Goal: Information Seeking & Learning: Learn about a topic

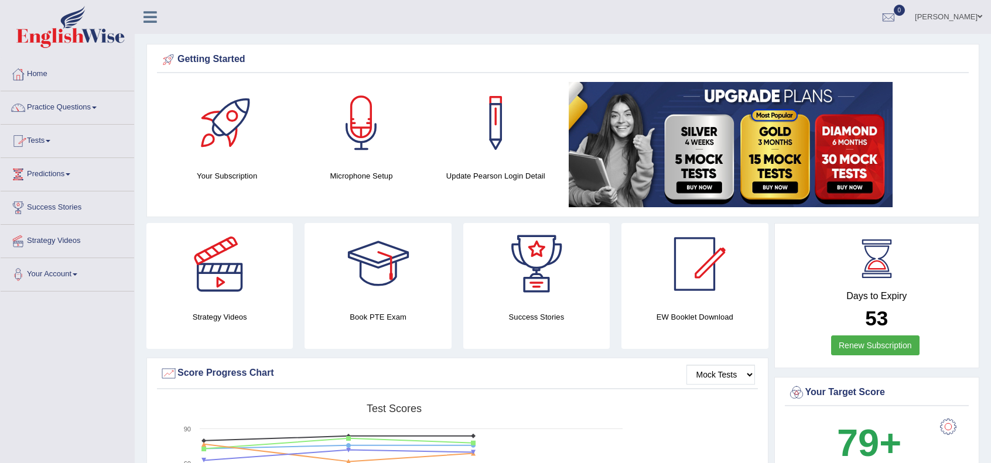
click at [56, 104] on link "Practice Questions" at bounding box center [67, 105] width 133 height 29
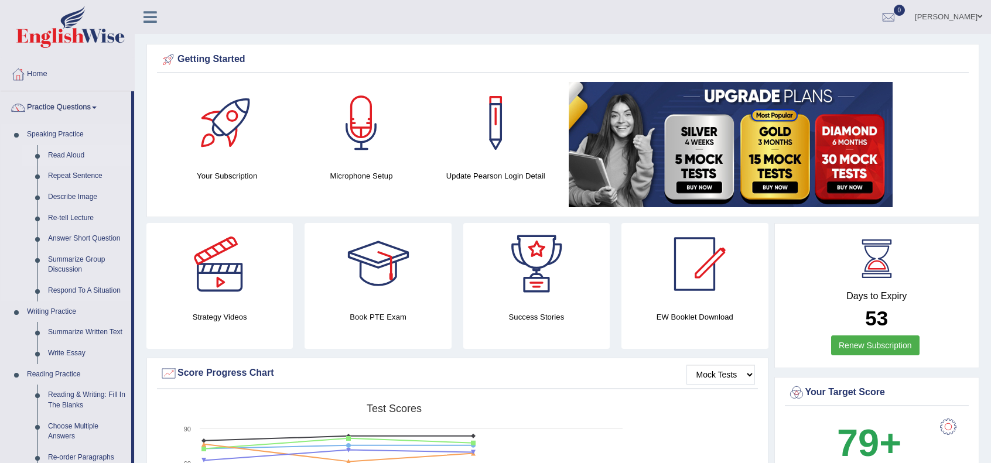
click at [53, 150] on link "Read Aloud" at bounding box center [87, 155] width 88 height 21
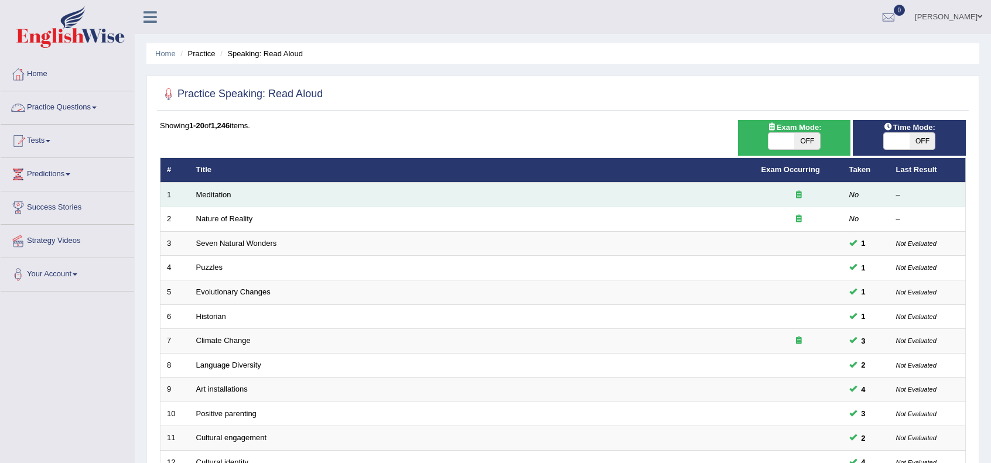
click at [797, 196] on icon at bounding box center [799, 195] width 6 height 8
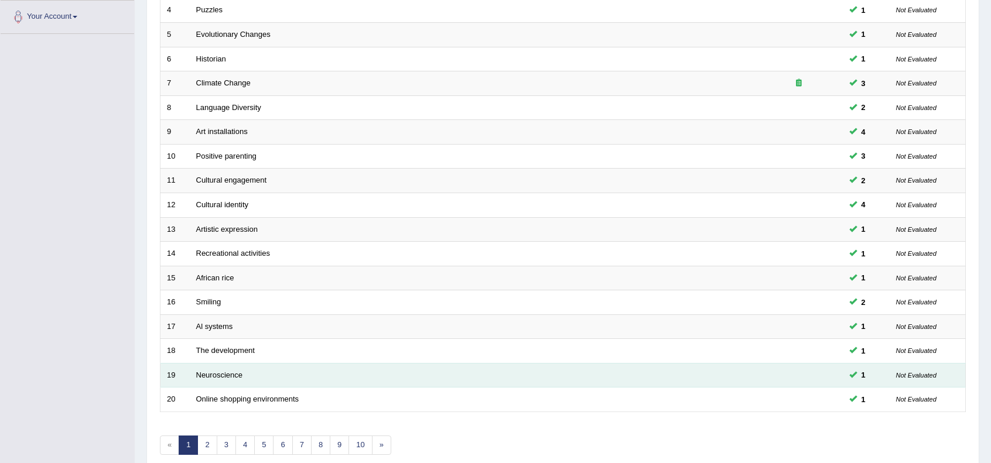
scroll to position [306, 0]
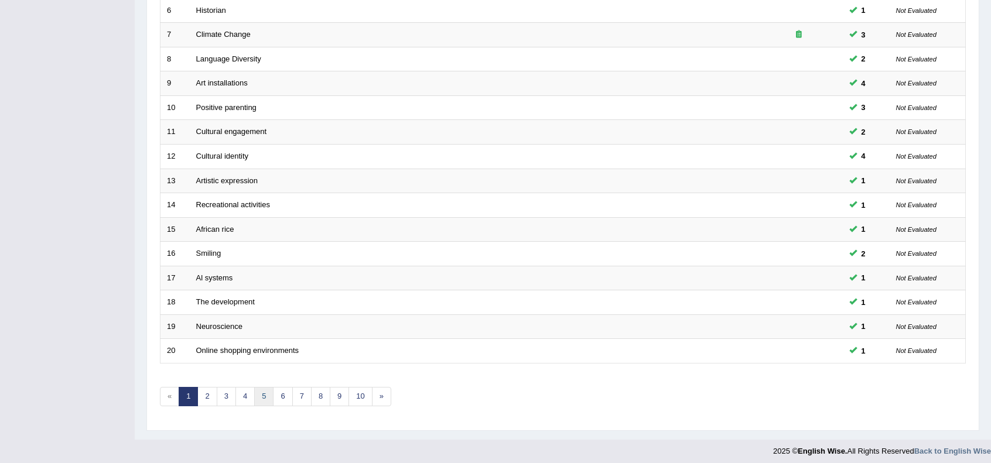
click at [263, 391] on link "5" at bounding box center [263, 396] width 19 height 19
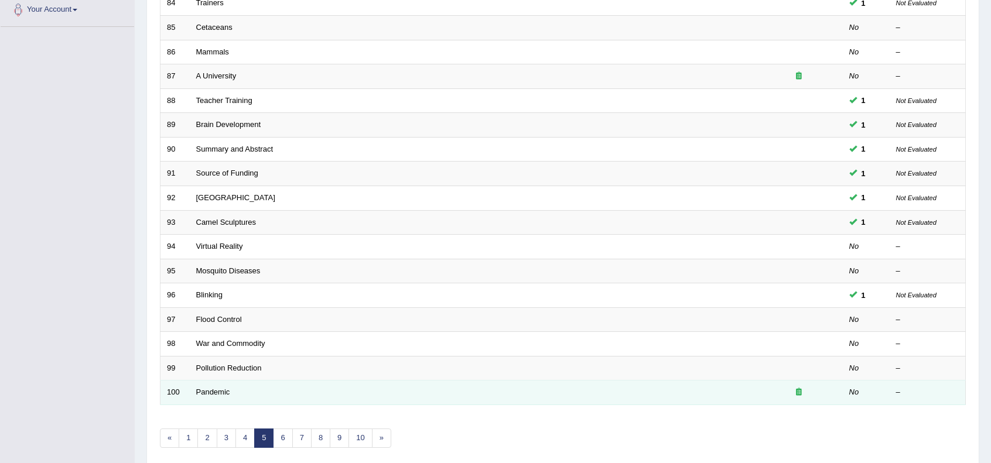
scroll to position [306, 0]
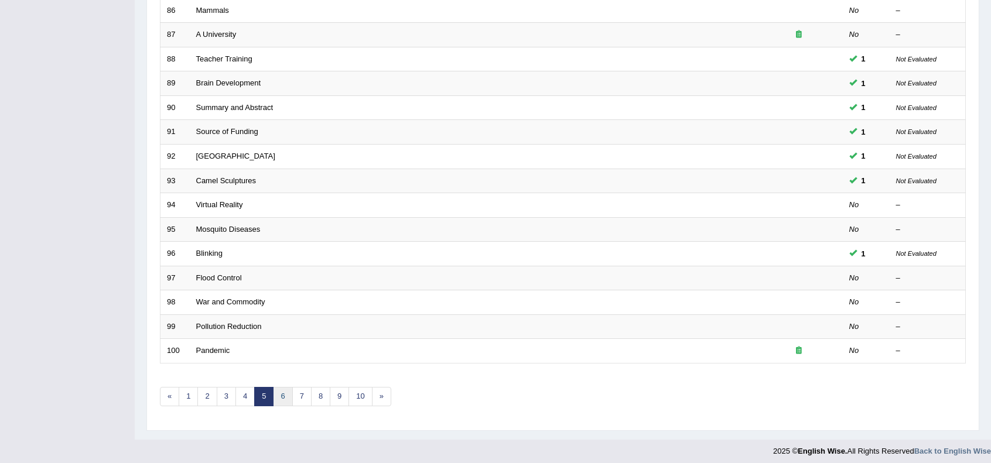
click at [280, 393] on link "6" at bounding box center [282, 396] width 19 height 19
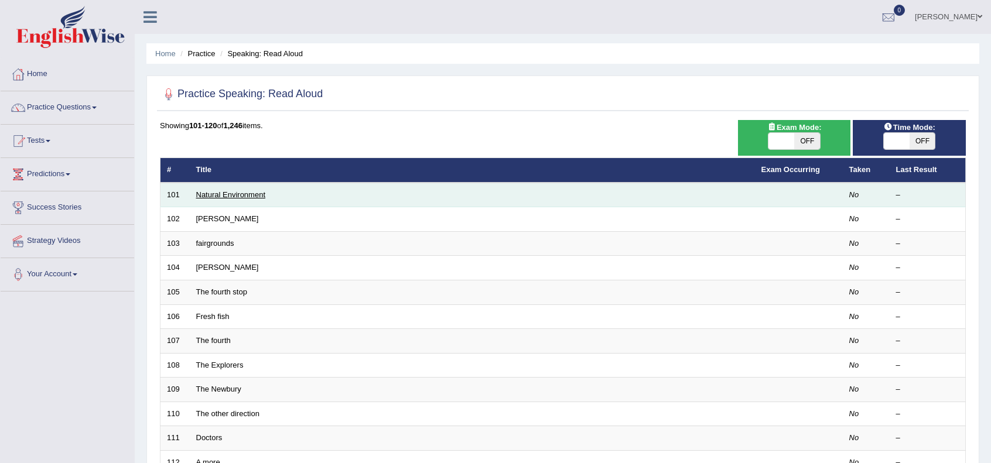
click at [216, 196] on link "Natural Environment" at bounding box center [231, 194] width 70 height 9
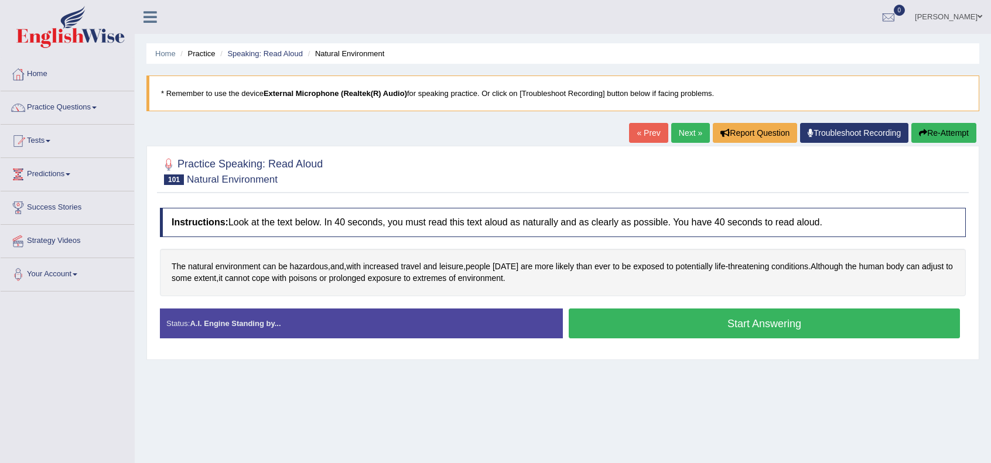
click at [635, 322] on button "Start Answering" at bounding box center [763, 324] width 391 height 30
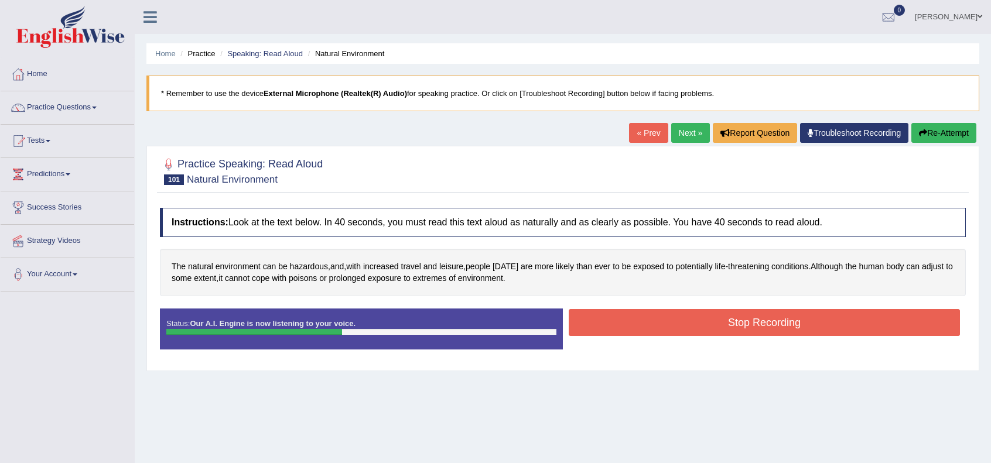
click at [663, 329] on button "Stop Recording" at bounding box center [763, 322] width 391 height 27
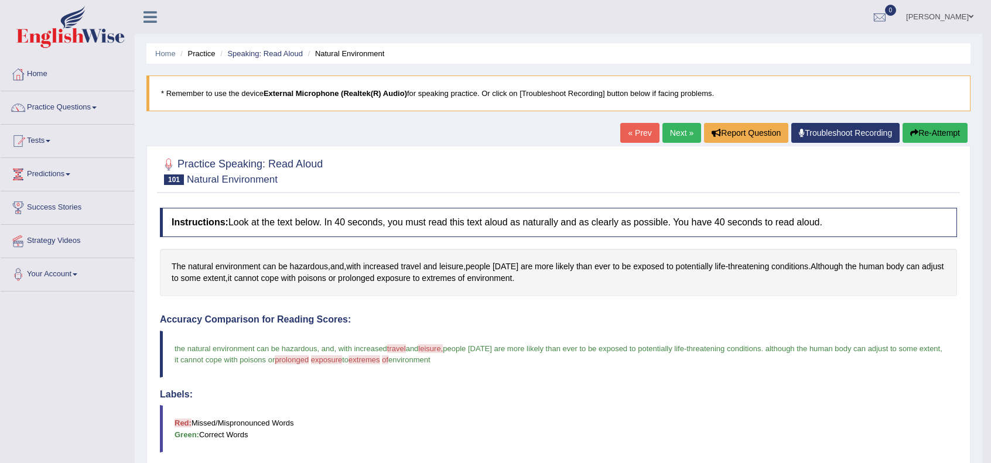
click at [666, 136] on link "Next »" at bounding box center [681, 133] width 39 height 20
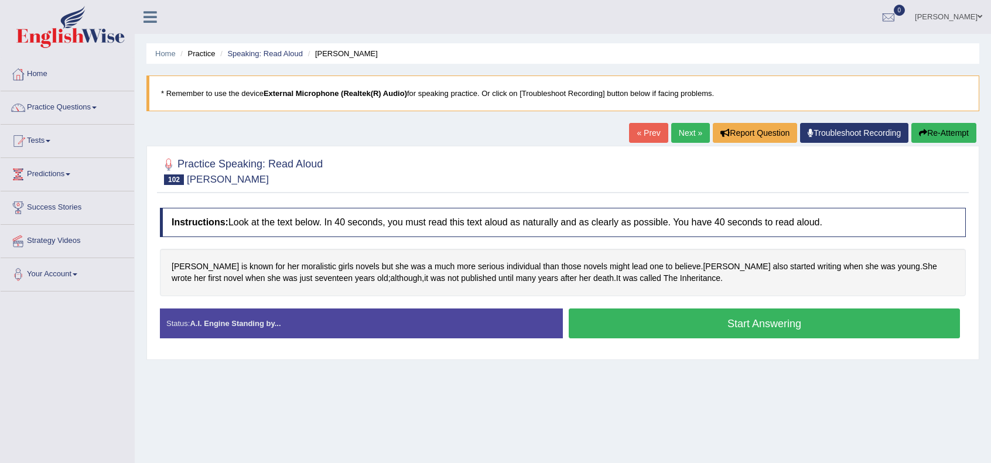
click at [617, 313] on button "Start Answering" at bounding box center [763, 324] width 391 height 30
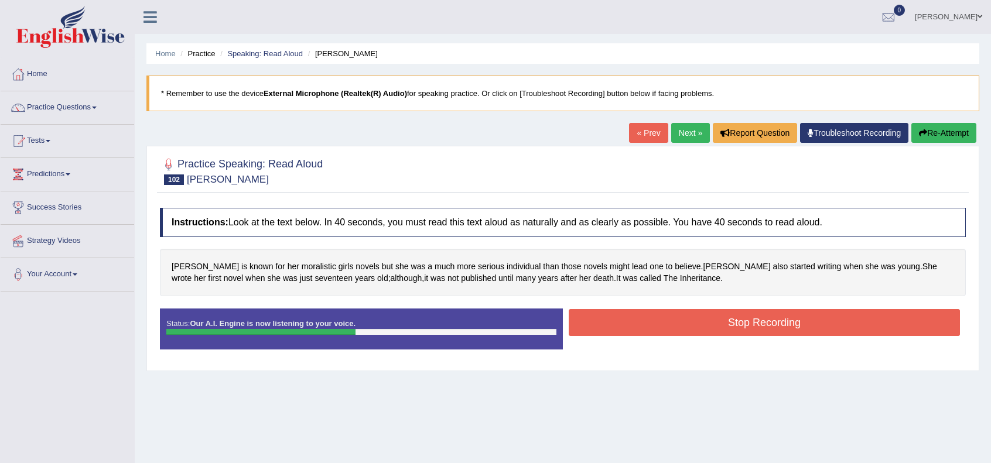
click at [616, 313] on button "Stop Recording" at bounding box center [763, 322] width 391 height 27
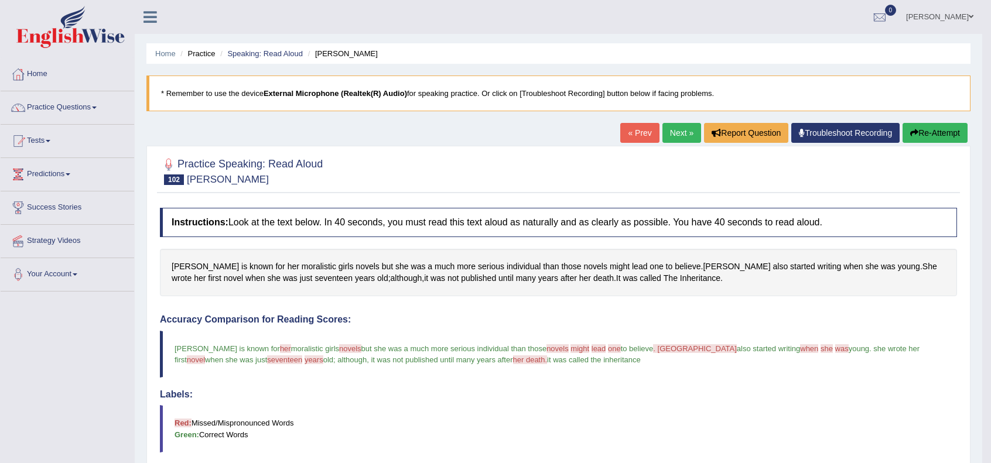
click at [680, 137] on link "Next »" at bounding box center [681, 133] width 39 height 20
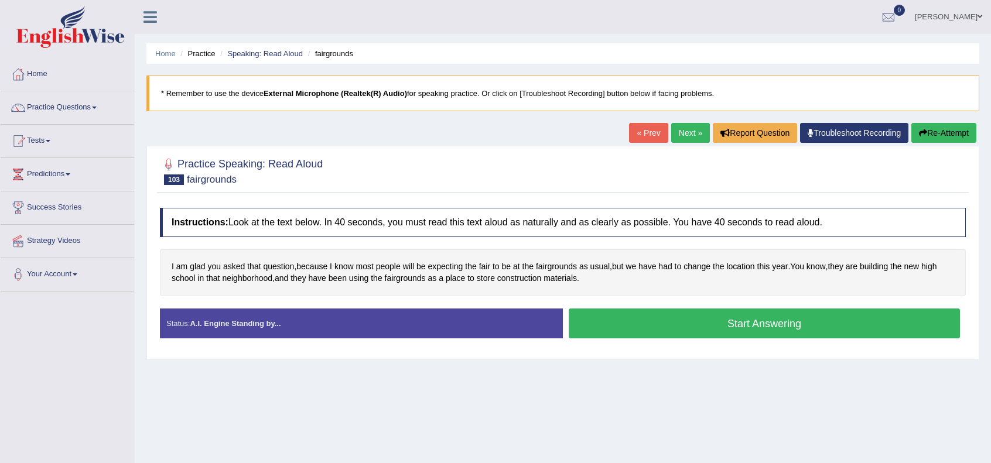
click at [677, 318] on button "Start Answering" at bounding box center [763, 324] width 391 height 30
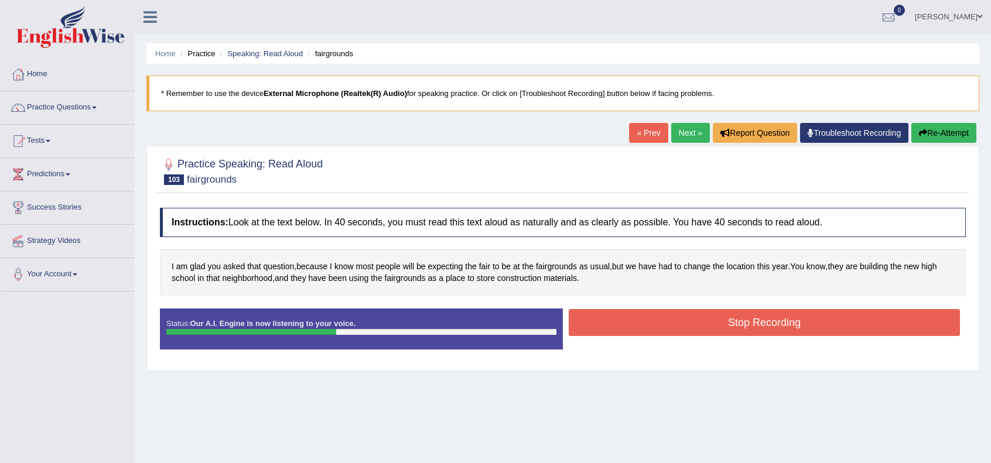
click at [664, 317] on button "Stop Recording" at bounding box center [763, 322] width 391 height 27
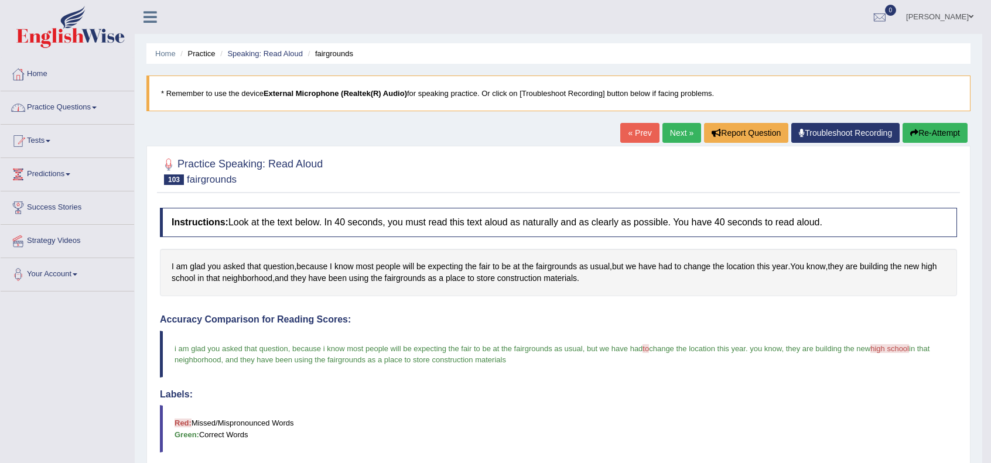
click at [42, 105] on link "Practice Questions" at bounding box center [67, 105] width 133 height 29
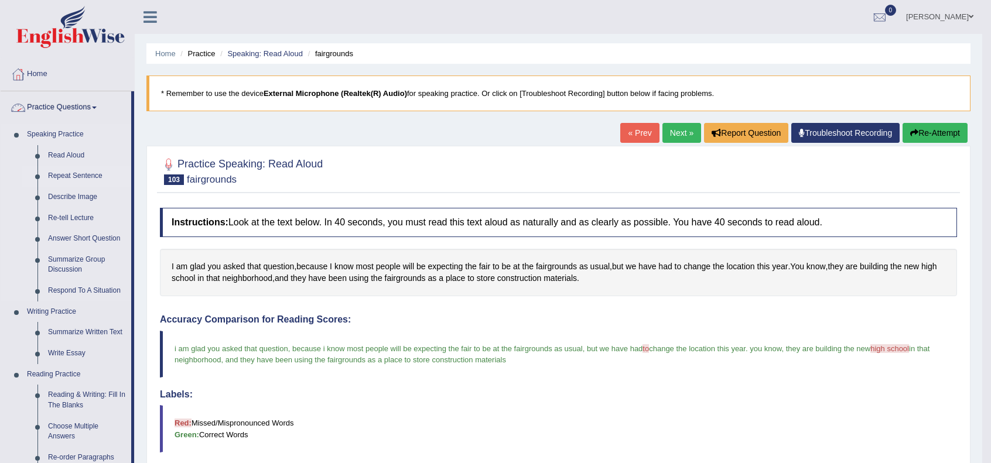
click at [71, 174] on link "Repeat Sentence" at bounding box center [87, 176] width 88 height 21
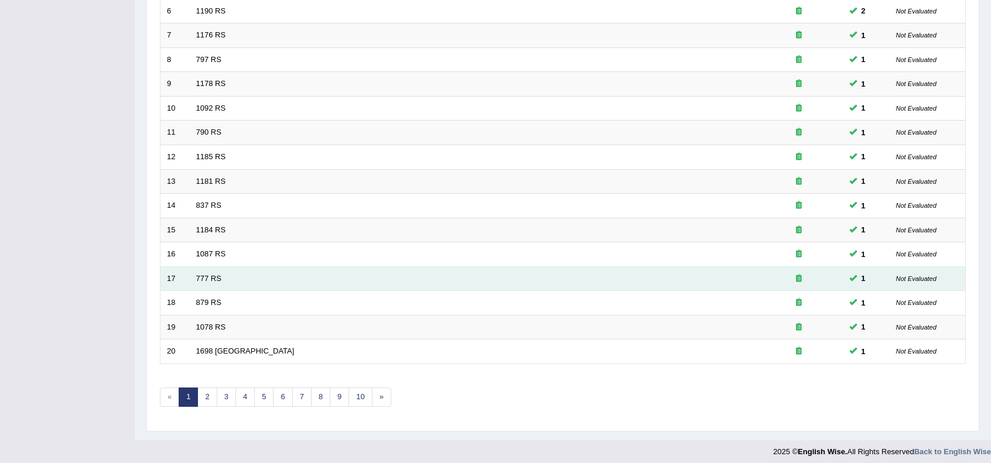
scroll to position [306, 0]
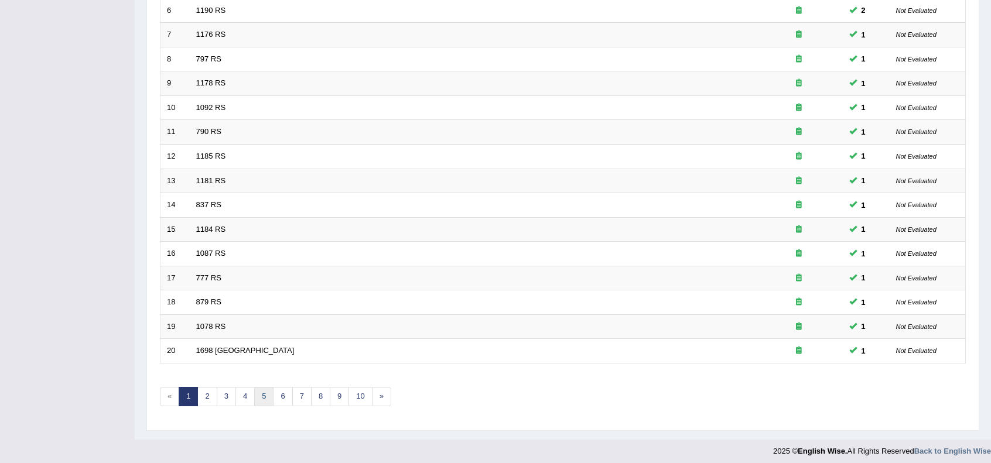
click at [260, 393] on link "5" at bounding box center [263, 396] width 19 height 19
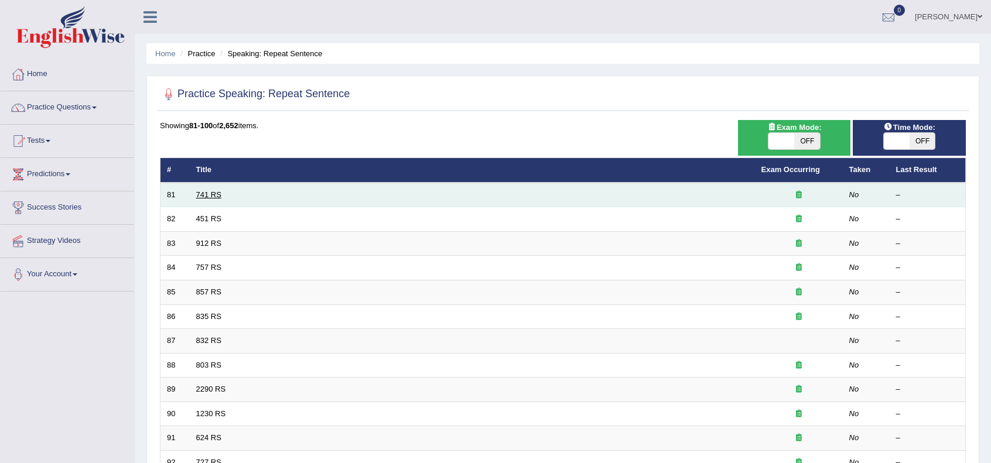
click at [204, 195] on link "741 RS" at bounding box center [208, 194] width 25 height 9
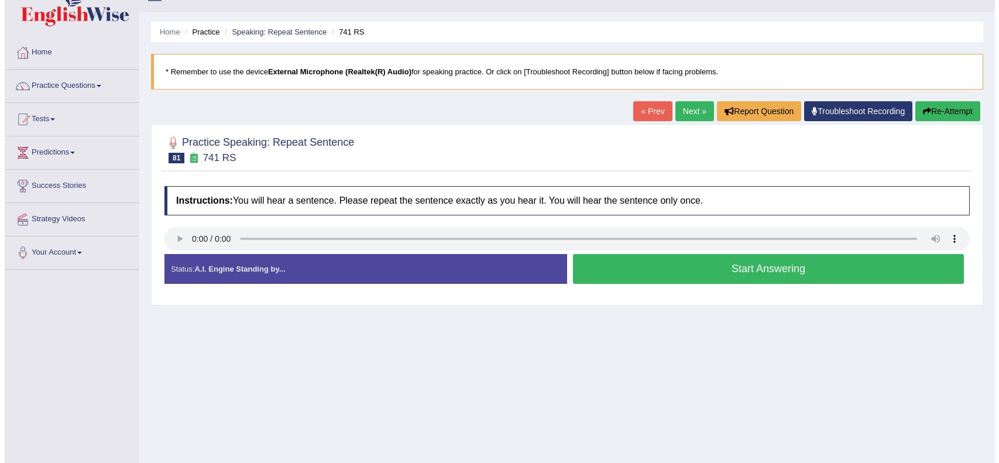
scroll to position [39, 0]
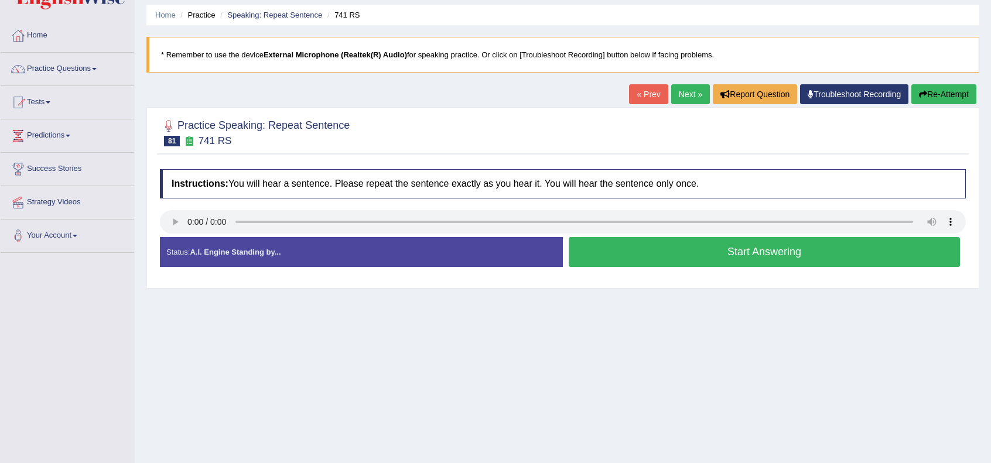
click at [763, 249] on button "Start Answering" at bounding box center [763, 252] width 391 height 30
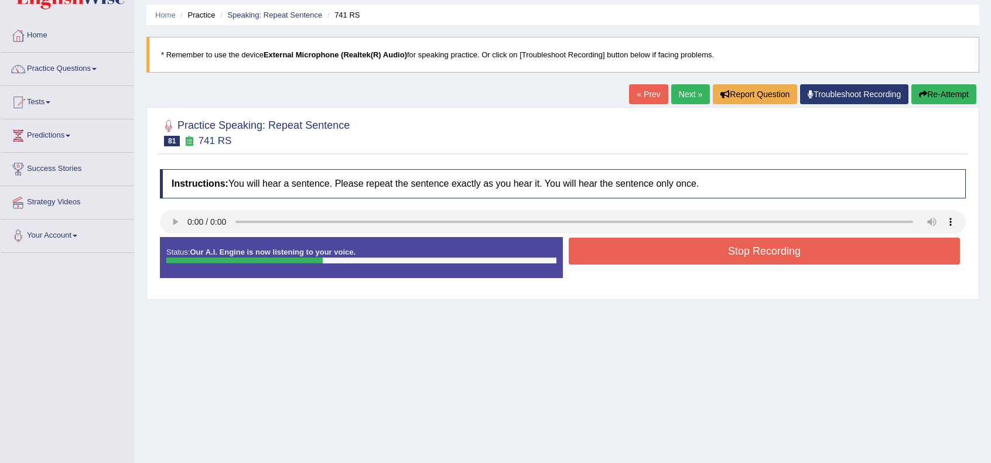
click at [766, 249] on button "Stop Recording" at bounding box center [763, 251] width 391 height 27
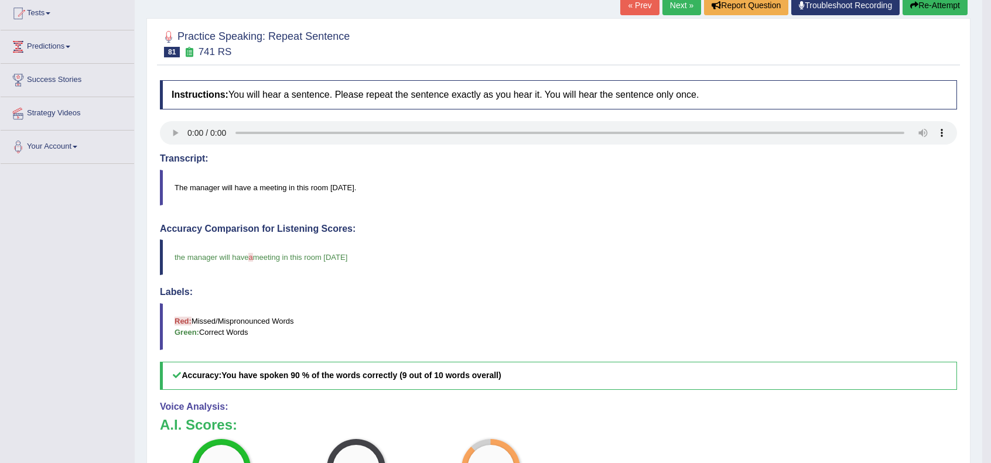
scroll to position [12, 0]
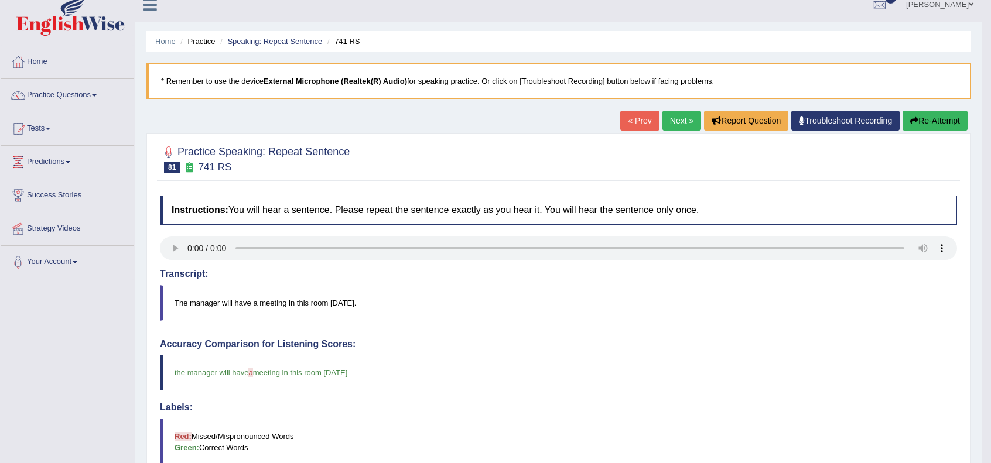
click at [670, 120] on link "Next »" at bounding box center [681, 121] width 39 height 20
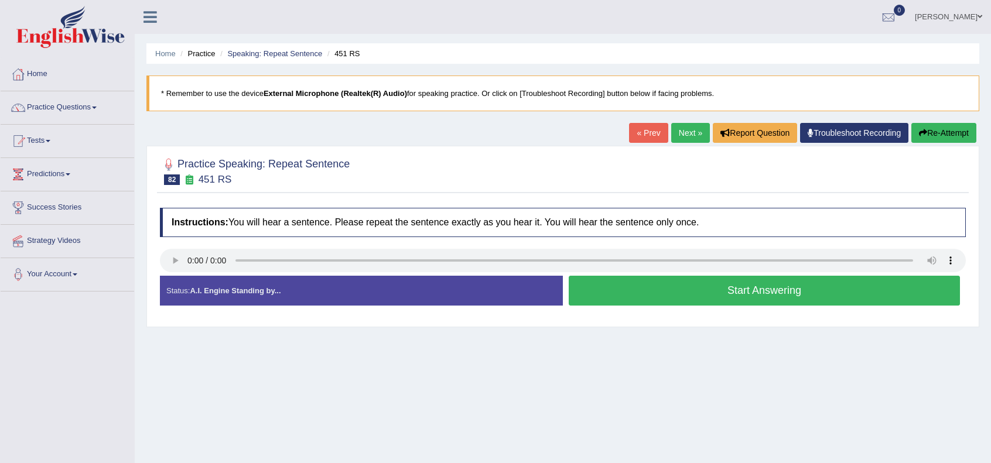
click at [686, 285] on button "Start Answering" at bounding box center [763, 291] width 391 height 30
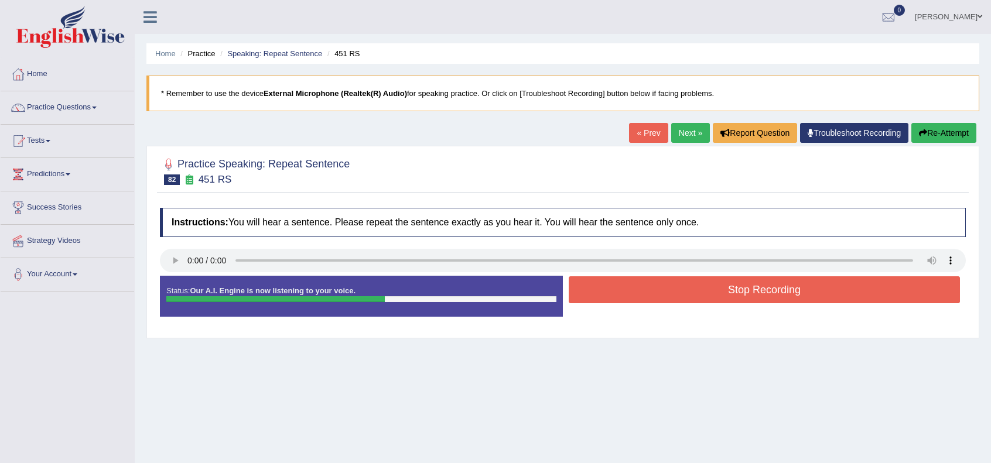
click at [686, 285] on button "Stop Recording" at bounding box center [763, 289] width 391 height 27
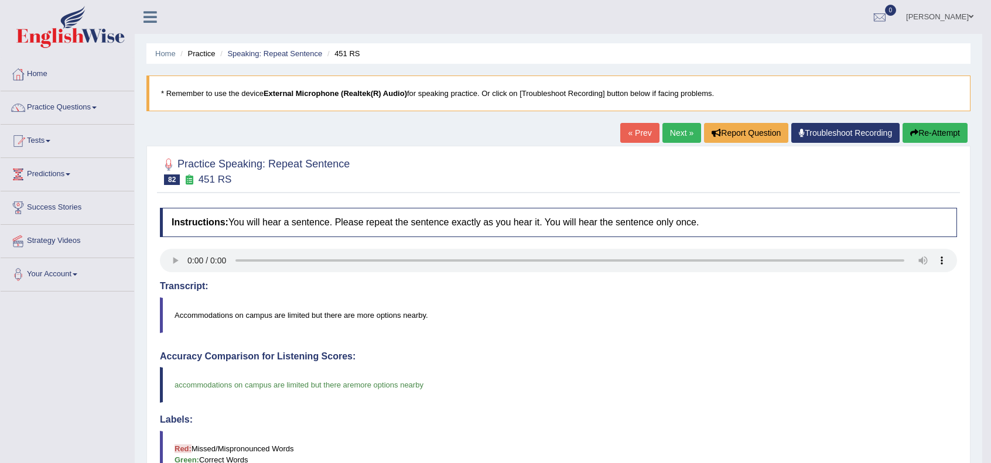
click at [671, 125] on link "Next »" at bounding box center [681, 133] width 39 height 20
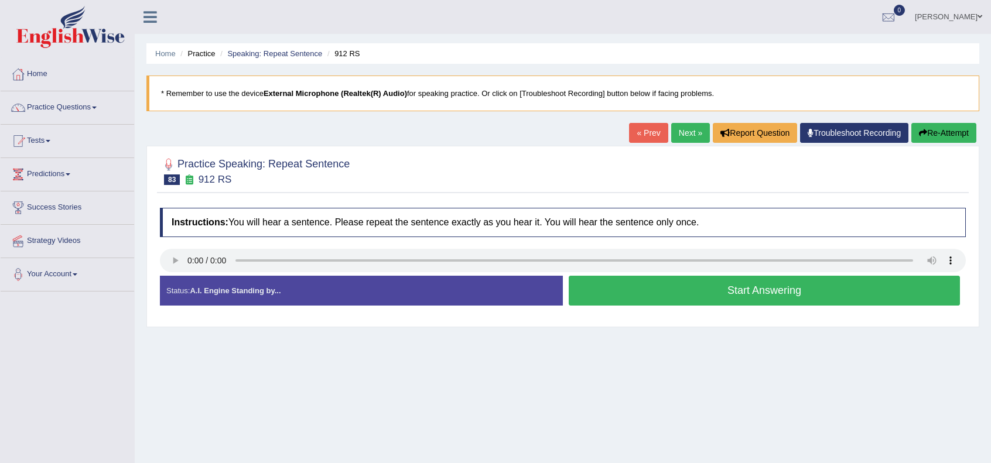
click at [728, 287] on button "Start Answering" at bounding box center [763, 291] width 391 height 30
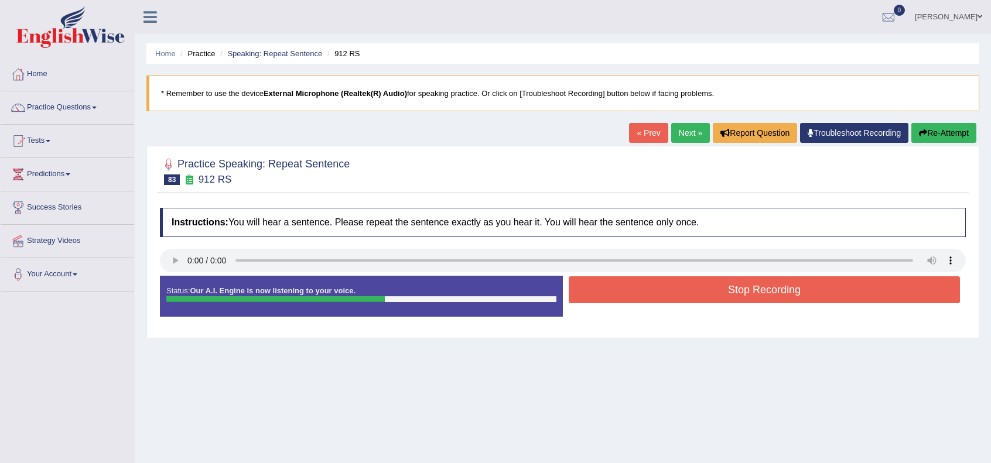
click at [728, 287] on button "Stop Recording" at bounding box center [763, 289] width 391 height 27
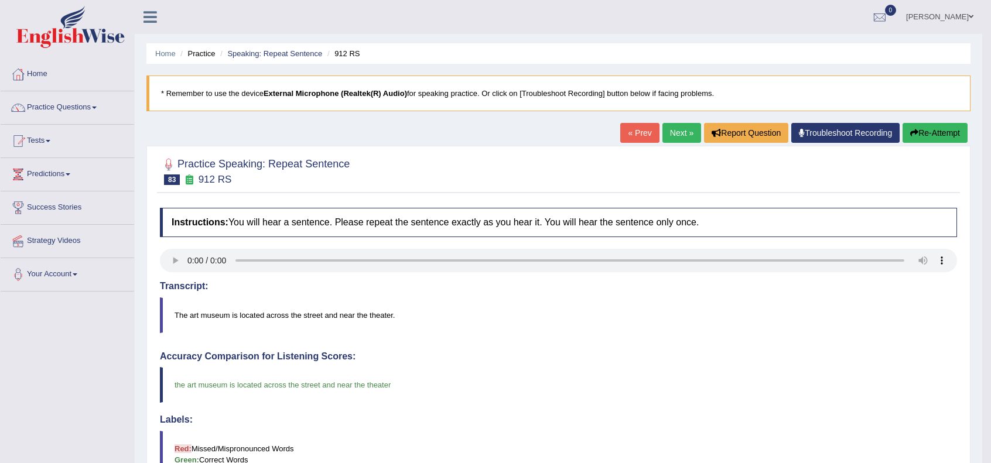
click at [683, 127] on link "Next »" at bounding box center [681, 133] width 39 height 20
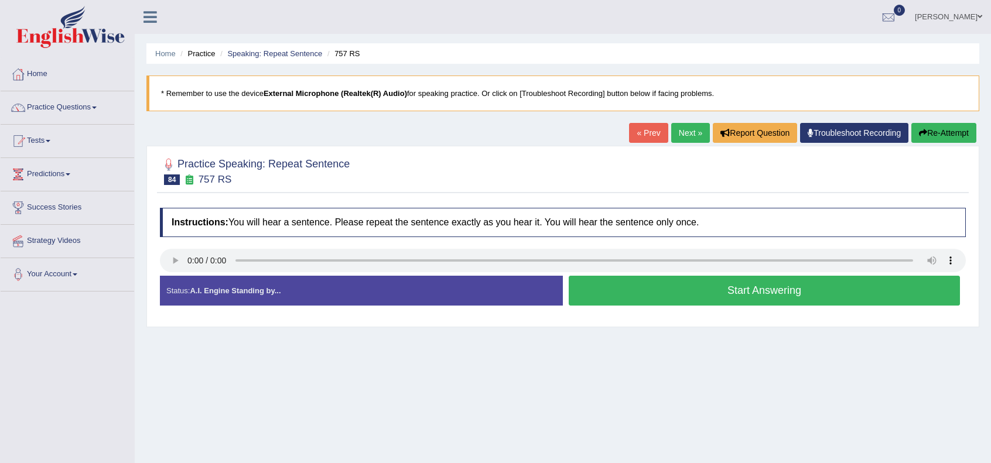
click at [672, 300] on button "Start Answering" at bounding box center [763, 291] width 391 height 30
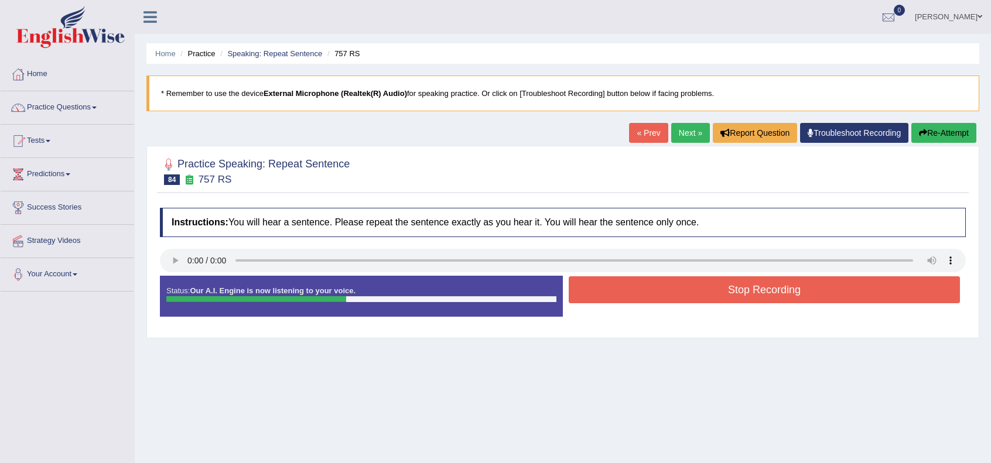
click at [677, 289] on button "Stop Recording" at bounding box center [763, 289] width 391 height 27
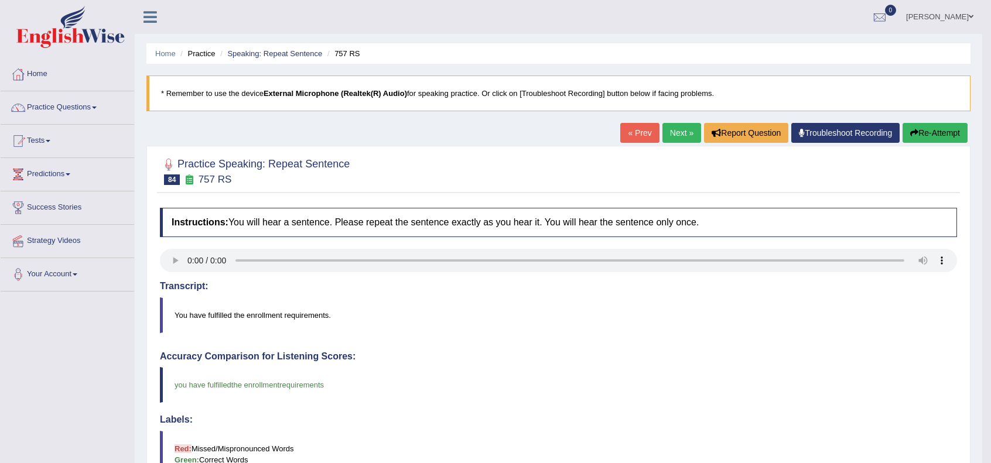
click at [669, 136] on link "Next »" at bounding box center [681, 133] width 39 height 20
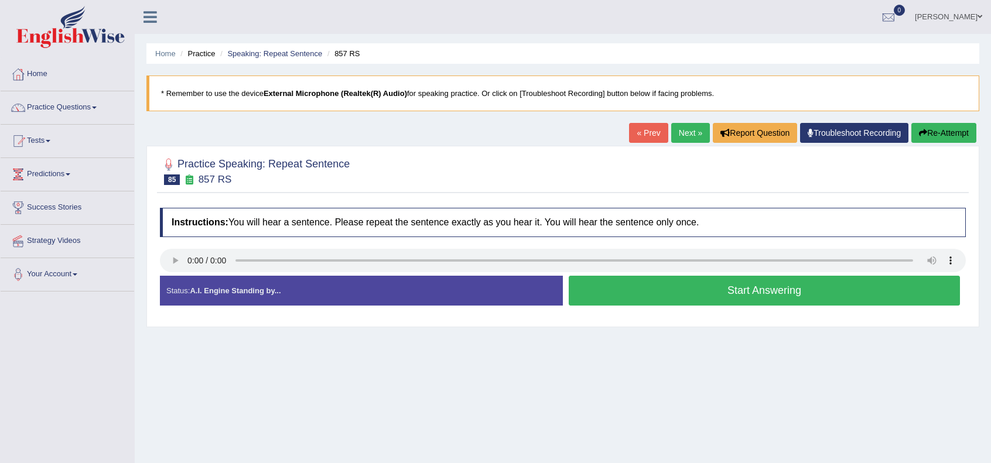
click at [680, 166] on div at bounding box center [563, 171] width 806 height 36
click at [756, 285] on button "Start Answering" at bounding box center [763, 291] width 391 height 30
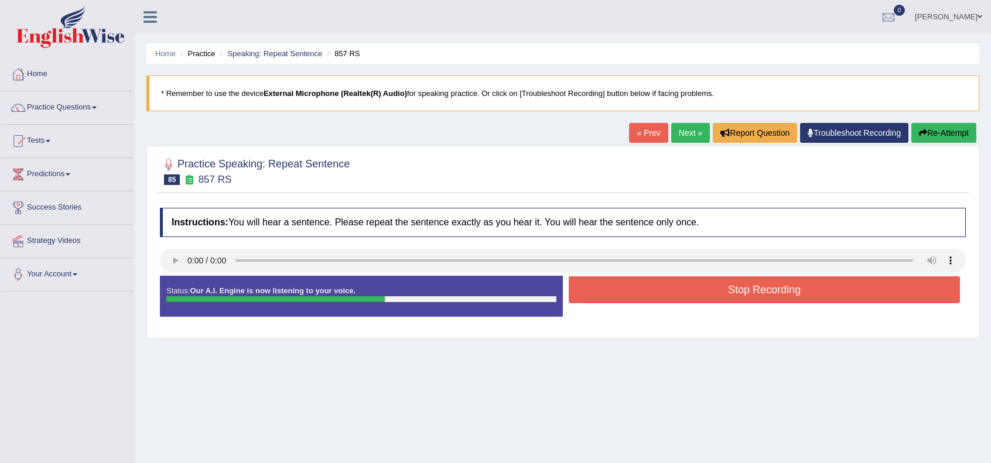
click at [756, 285] on button "Stop Recording" at bounding box center [763, 289] width 391 height 27
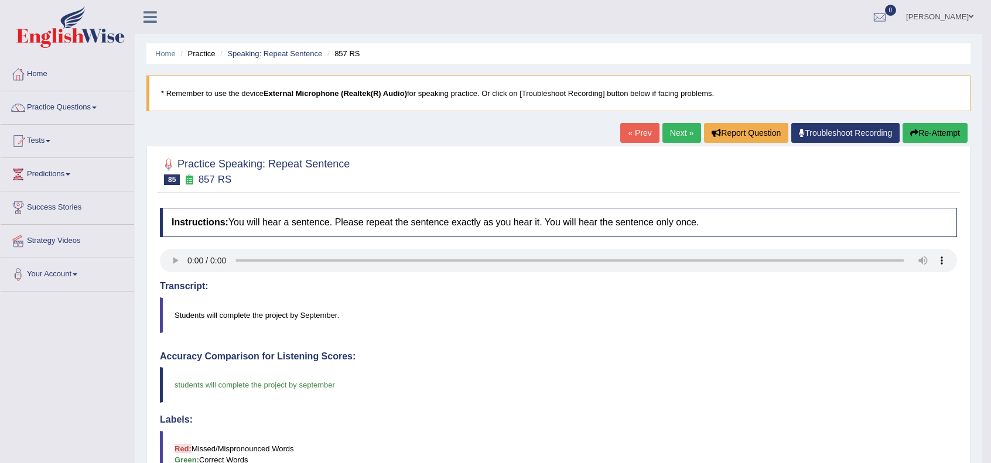
click at [676, 131] on link "Next »" at bounding box center [681, 133] width 39 height 20
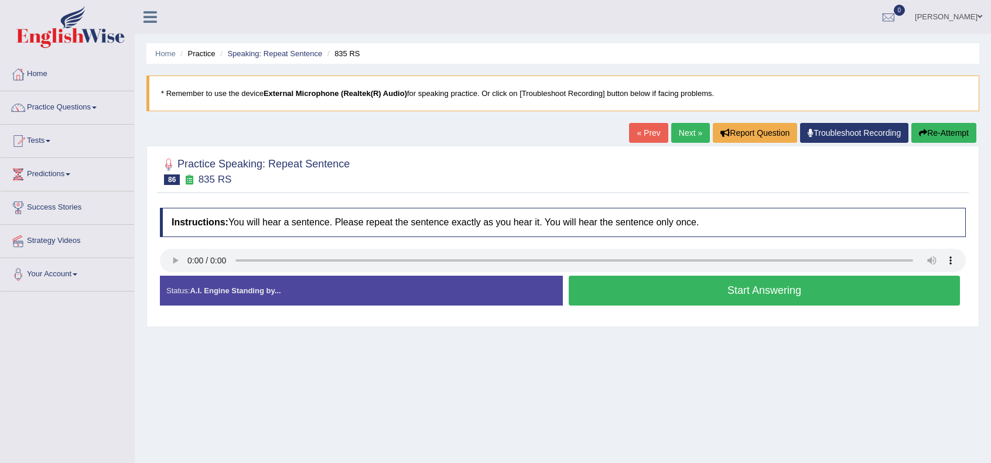
click at [690, 282] on button "Start Answering" at bounding box center [763, 291] width 391 height 30
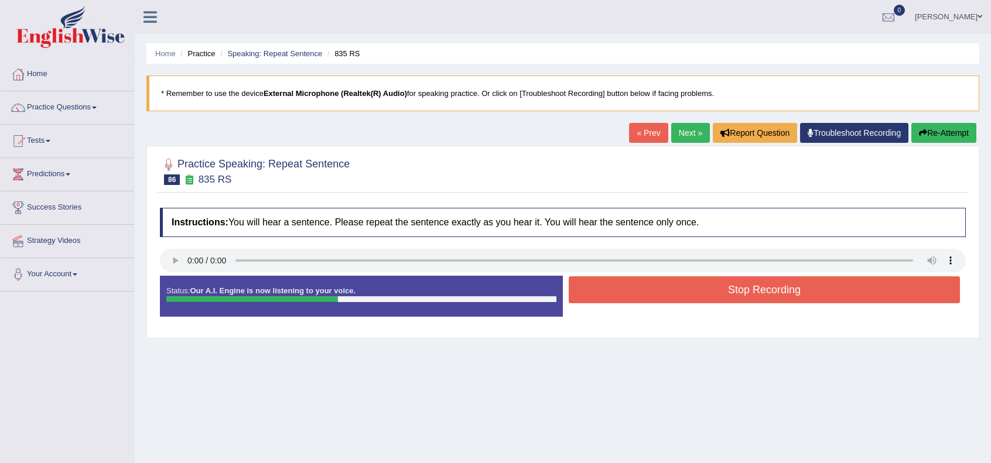
click at [690, 282] on button "Stop Recording" at bounding box center [763, 289] width 391 height 27
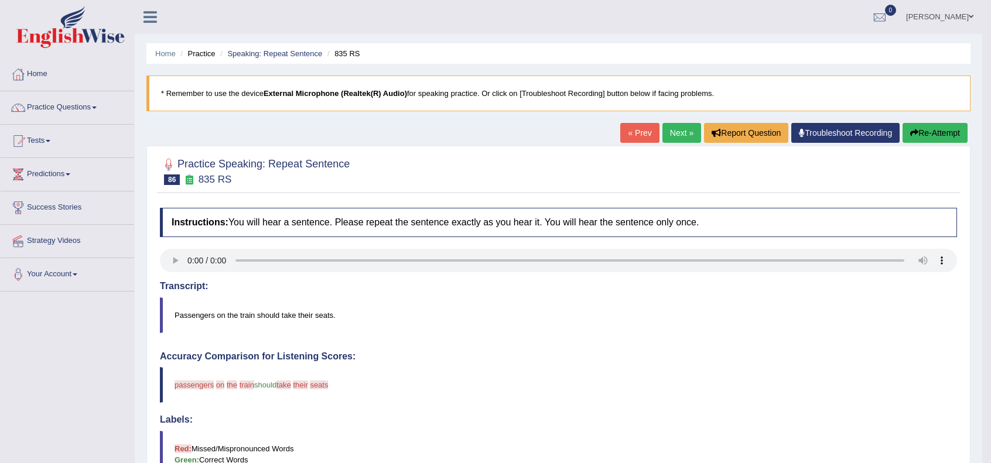
click at [680, 139] on link "Next »" at bounding box center [681, 133] width 39 height 20
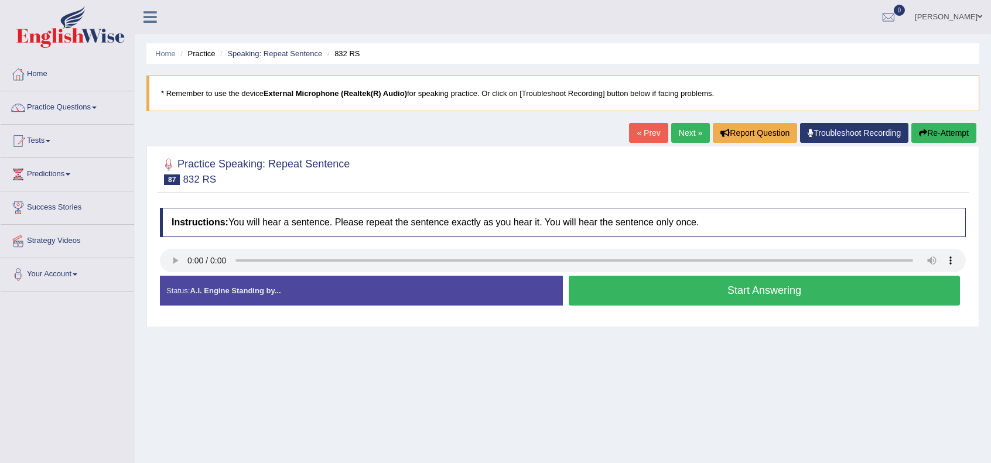
click at [635, 276] on button "Start Answering" at bounding box center [763, 291] width 391 height 30
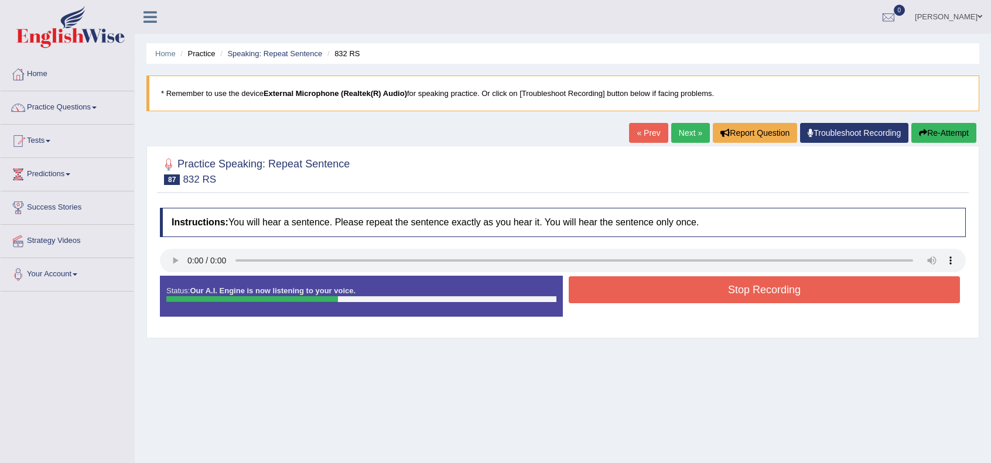
click at [635, 276] on button "Stop Recording" at bounding box center [763, 289] width 391 height 27
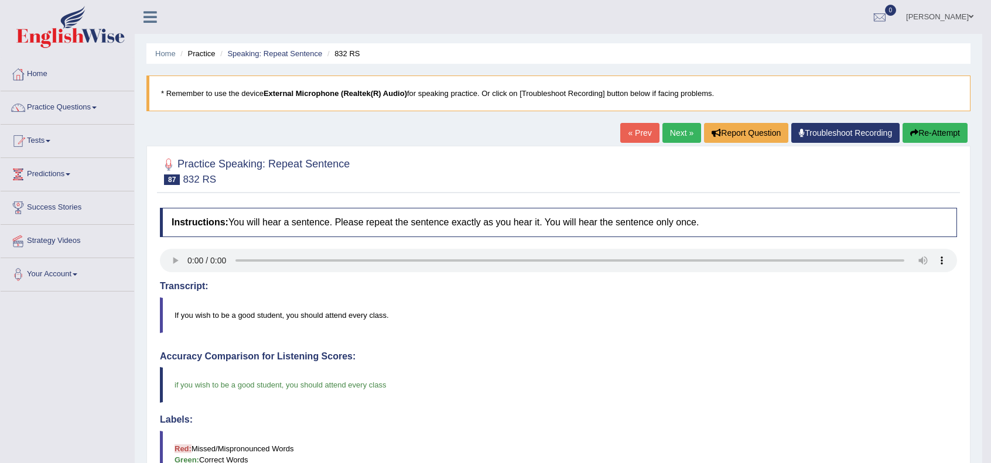
click at [681, 115] on div "Home Practice Speaking: Repeat Sentence 832 RS * Remember to use the device Ext…" at bounding box center [558, 381] width 847 height 762
click at [677, 129] on link "Next »" at bounding box center [681, 133] width 39 height 20
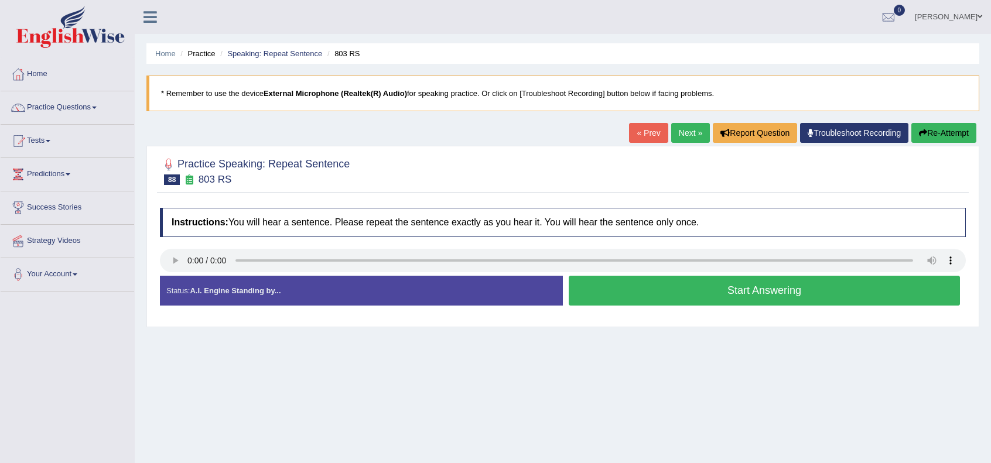
click at [625, 276] on button "Start Answering" at bounding box center [763, 291] width 391 height 30
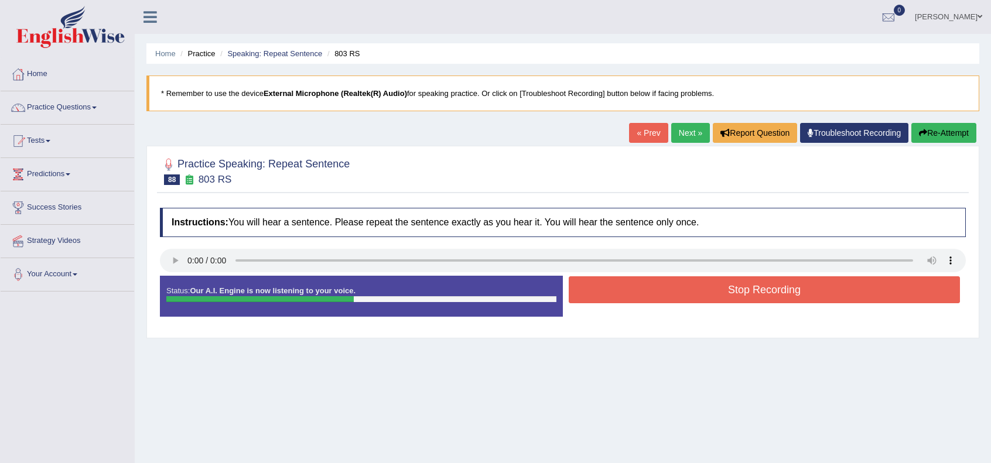
click at [629, 285] on button "Stop Recording" at bounding box center [763, 289] width 391 height 27
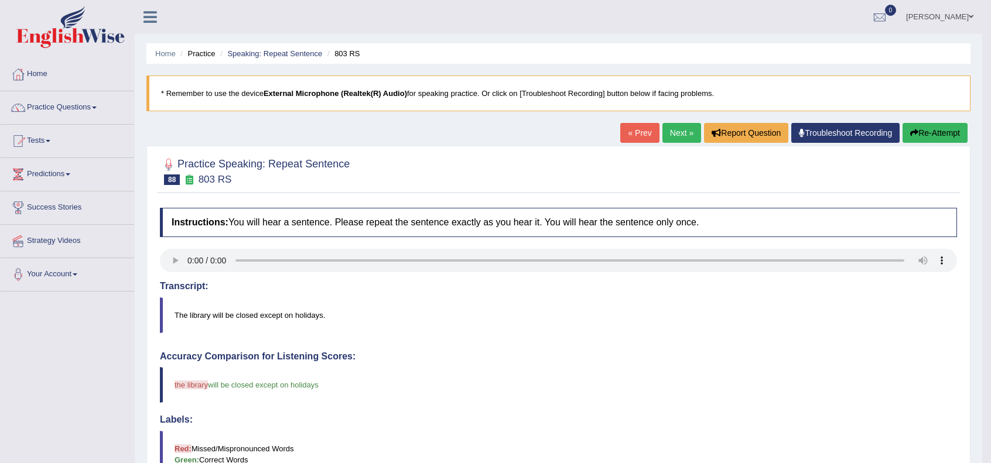
click at [679, 129] on link "Next »" at bounding box center [681, 133] width 39 height 20
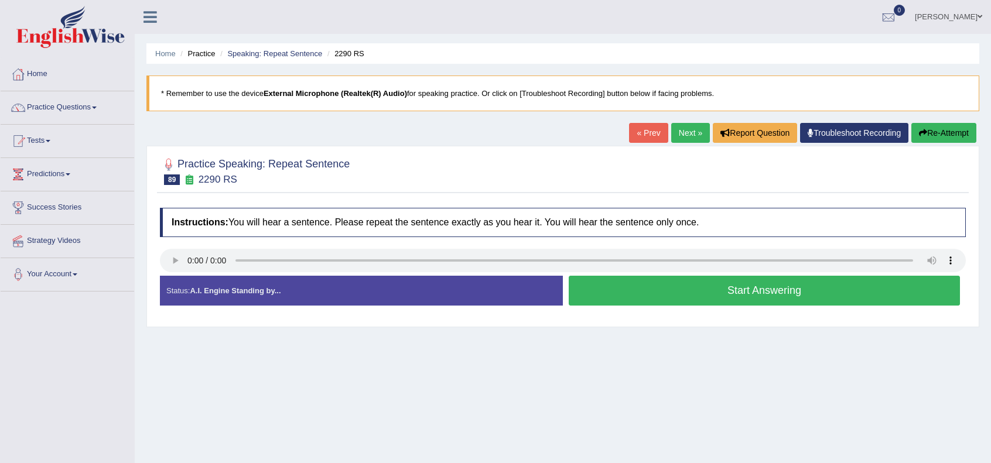
click at [639, 286] on button "Start Answering" at bounding box center [763, 291] width 391 height 30
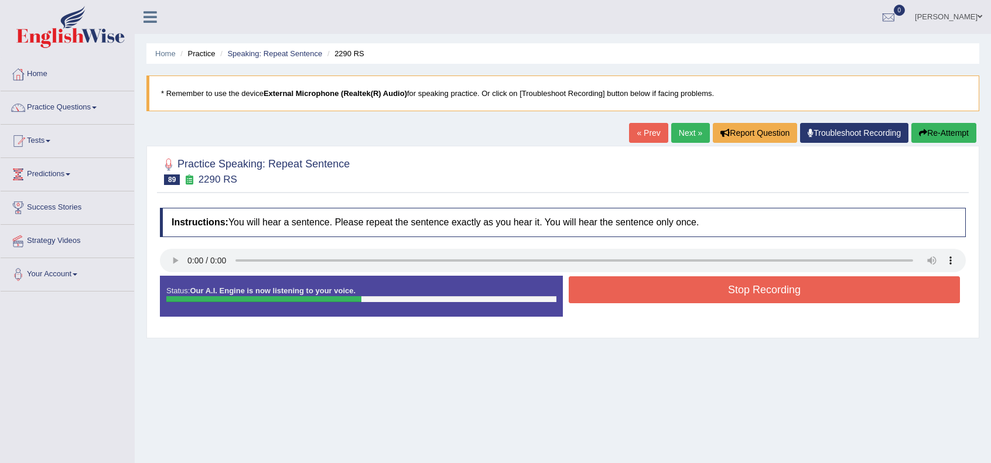
click at [639, 286] on button "Stop Recording" at bounding box center [763, 289] width 391 height 27
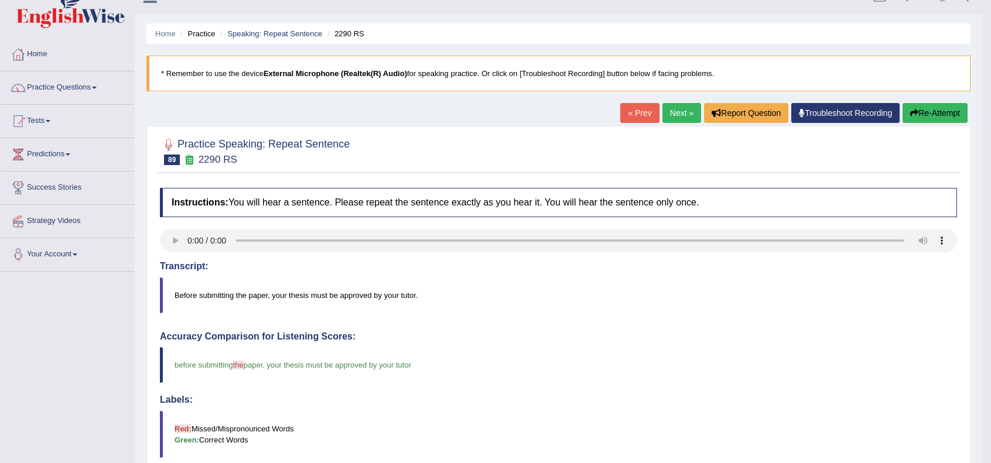
scroll to position [19, 0]
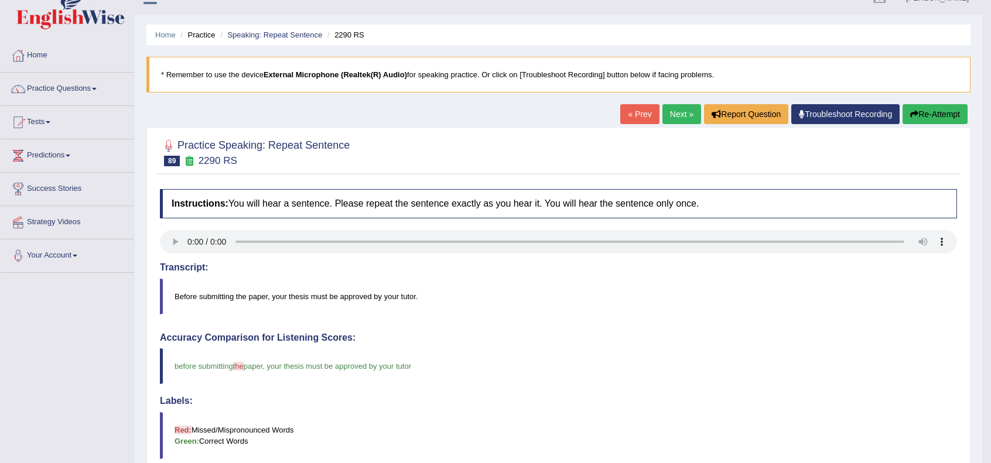
click at [672, 122] on link "Next »" at bounding box center [681, 114] width 39 height 20
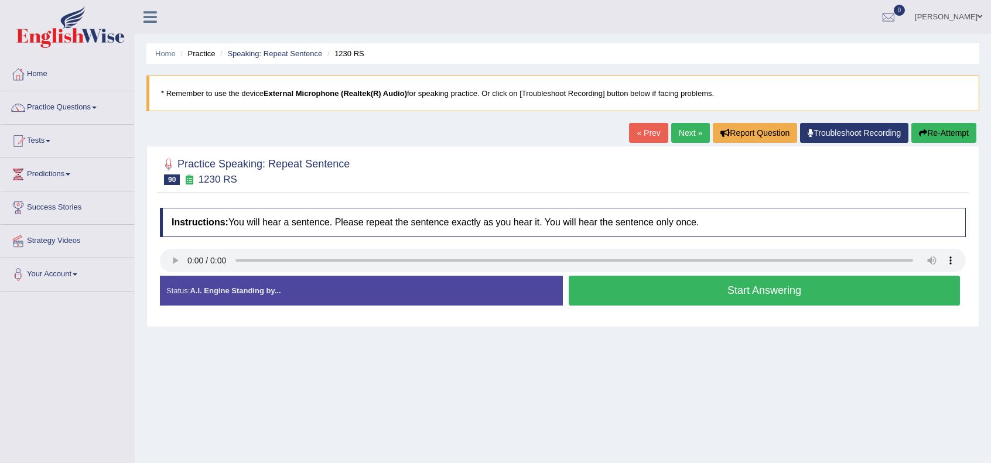
click at [711, 286] on button "Start Answering" at bounding box center [763, 291] width 391 height 30
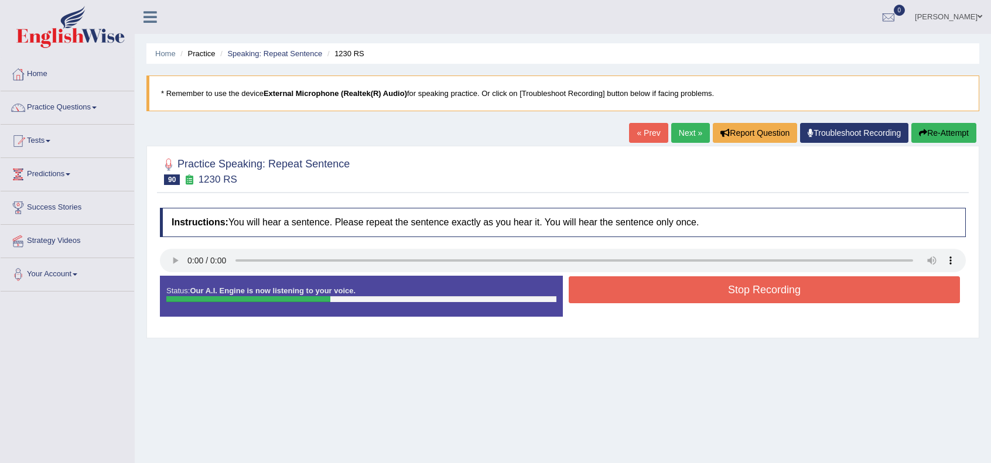
click at [711, 286] on button "Stop Recording" at bounding box center [763, 289] width 391 height 27
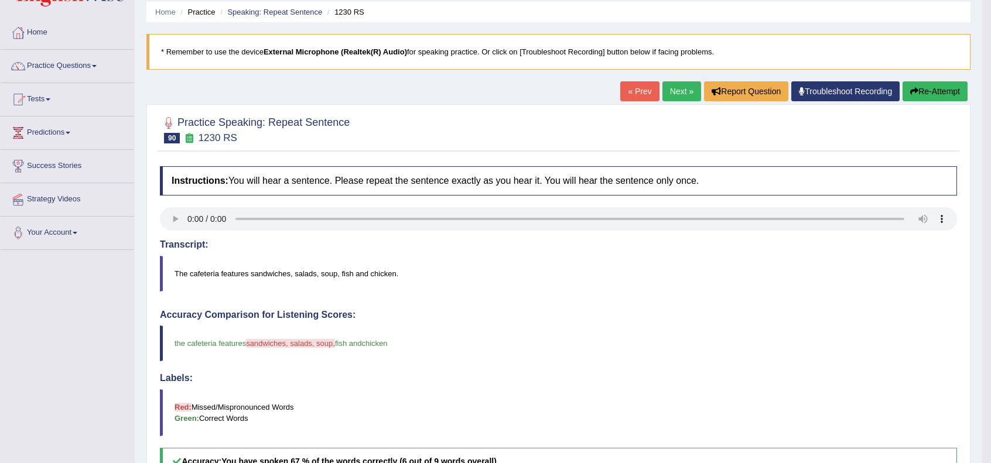
scroll to position [41, 0]
click at [676, 94] on link "Next »" at bounding box center [681, 92] width 39 height 20
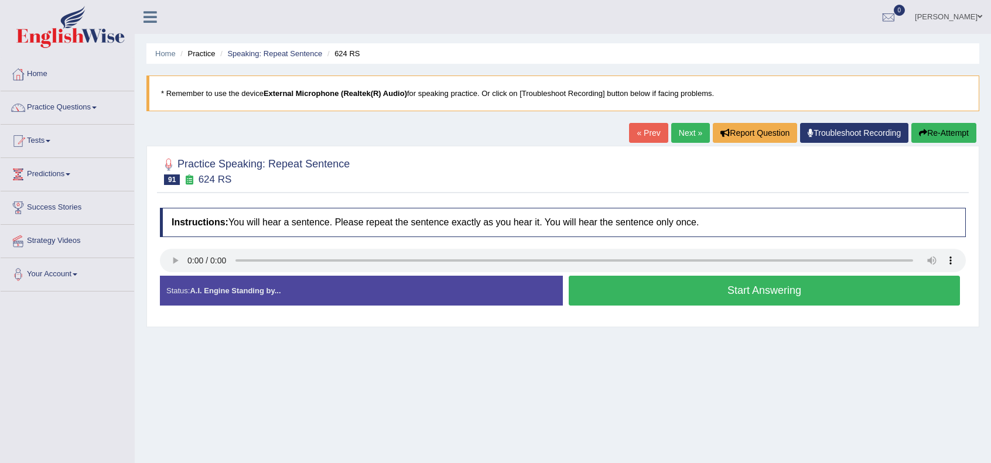
click at [679, 276] on button "Start Answering" at bounding box center [763, 291] width 391 height 30
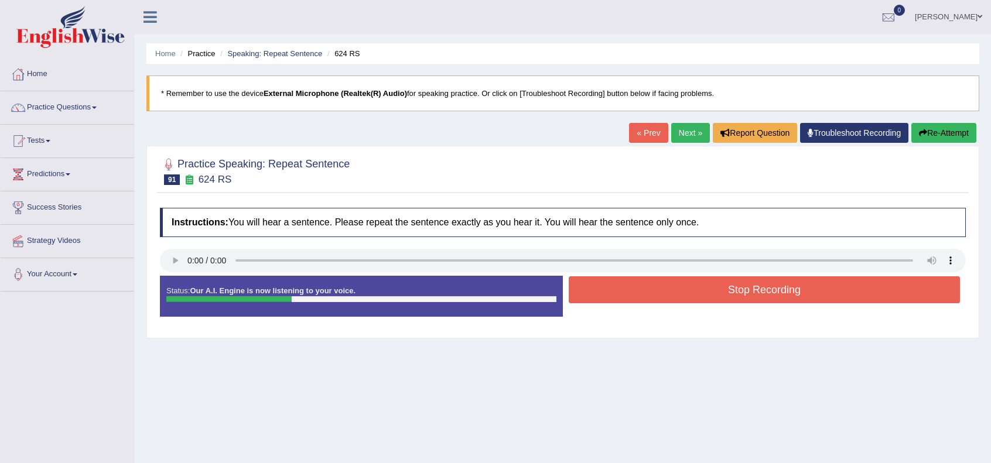
click at [679, 276] on button "Stop Recording" at bounding box center [763, 289] width 391 height 27
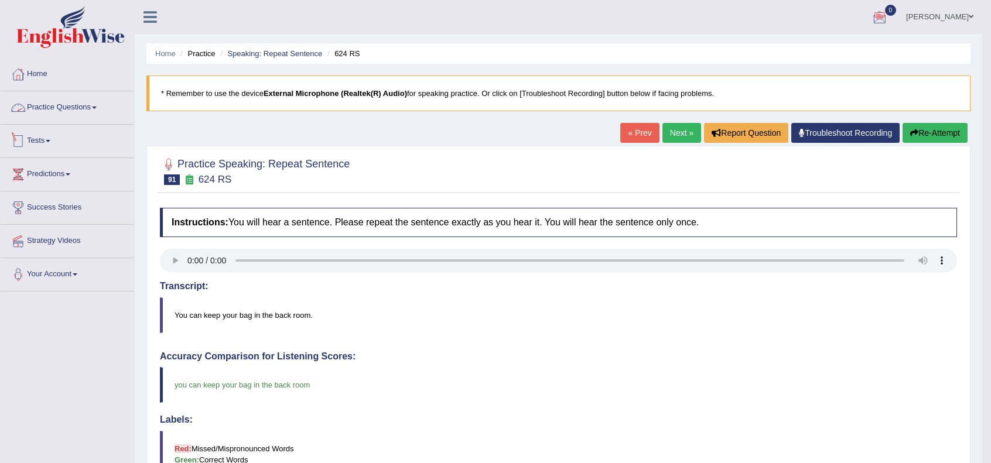
click at [64, 112] on link "Practice Questions" at bounding box center [67, 105] width 133 height 29
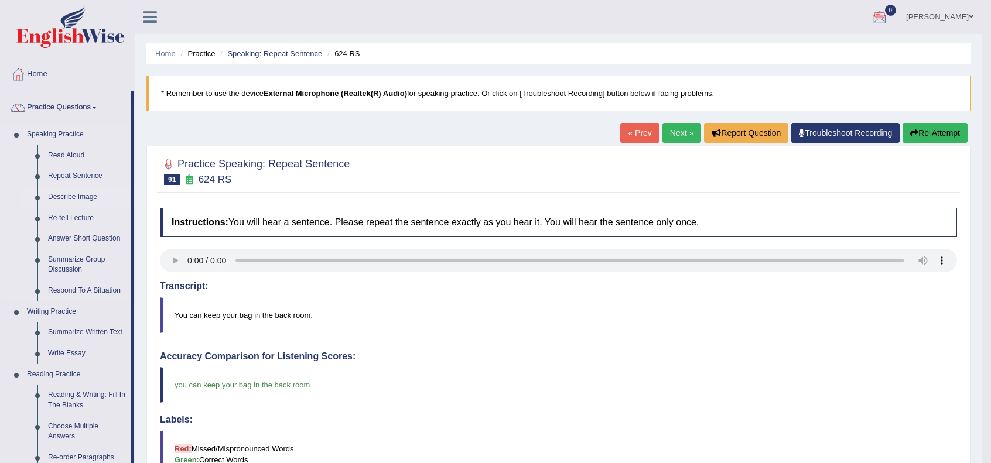
click at [74, 196] on link "Describe Image" at bounding box center [87, 197] width 88 height 21
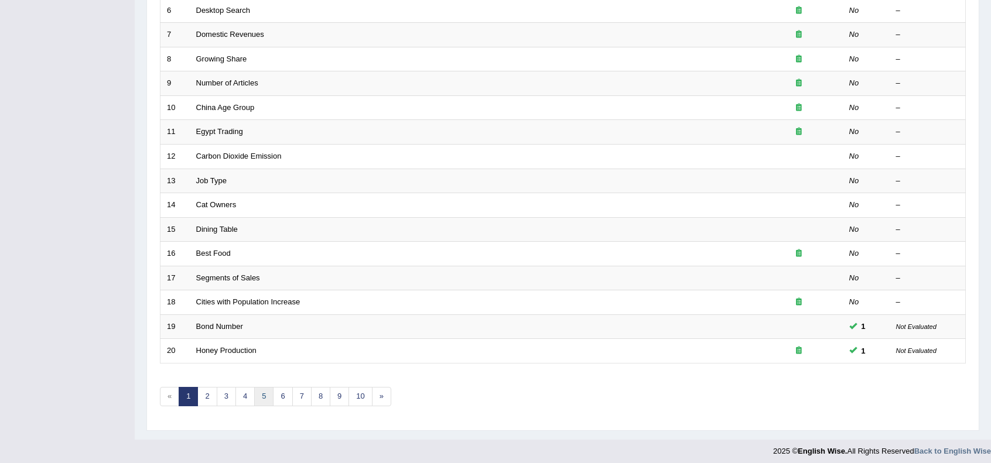
click at [268, 393] on link "5" at bounding box center [263, 396] width 19 height 19
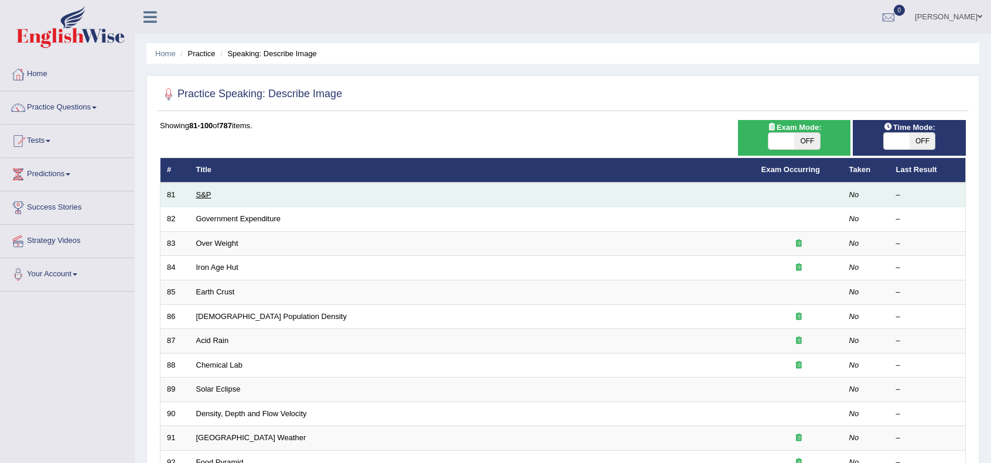
click at [197, 194] on link "S&P" at bounding box center [203, 194] width 15 height 9
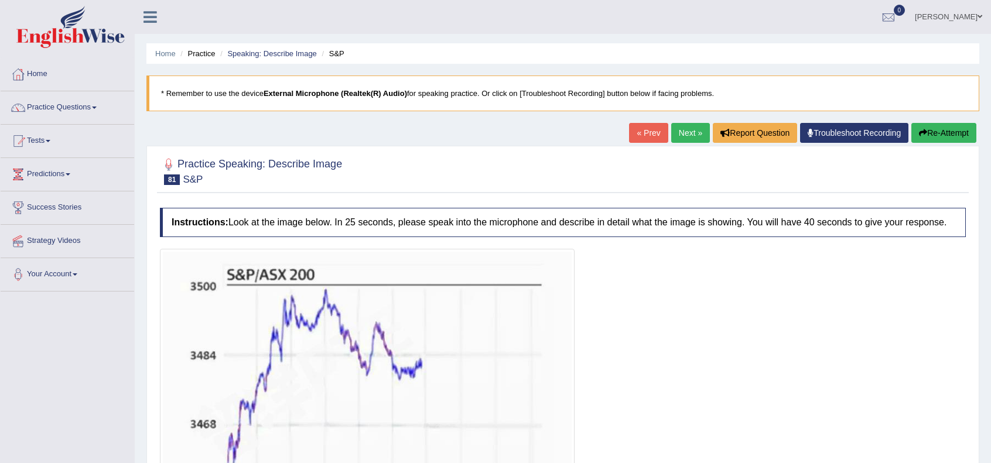
scroll to position [156, 0]
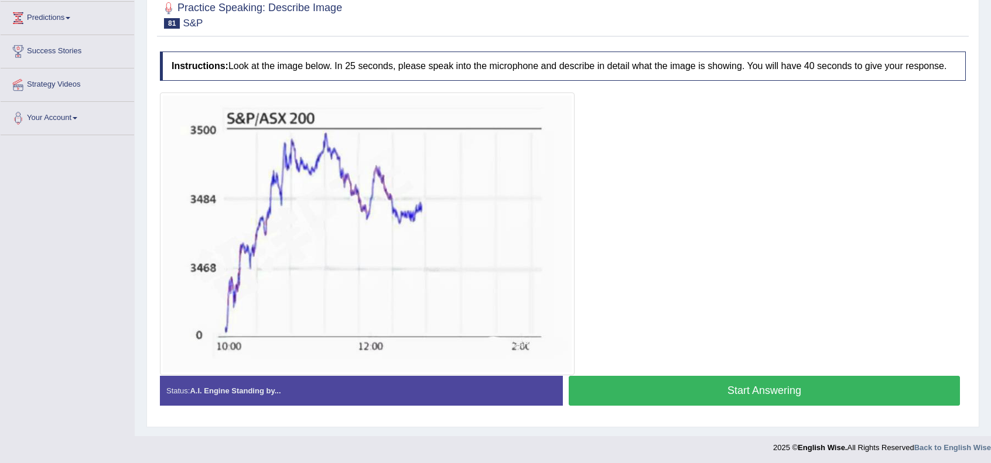
click at [796, 391] on button "Start Answering" at bounding box center [763, 391] width 391 height 30
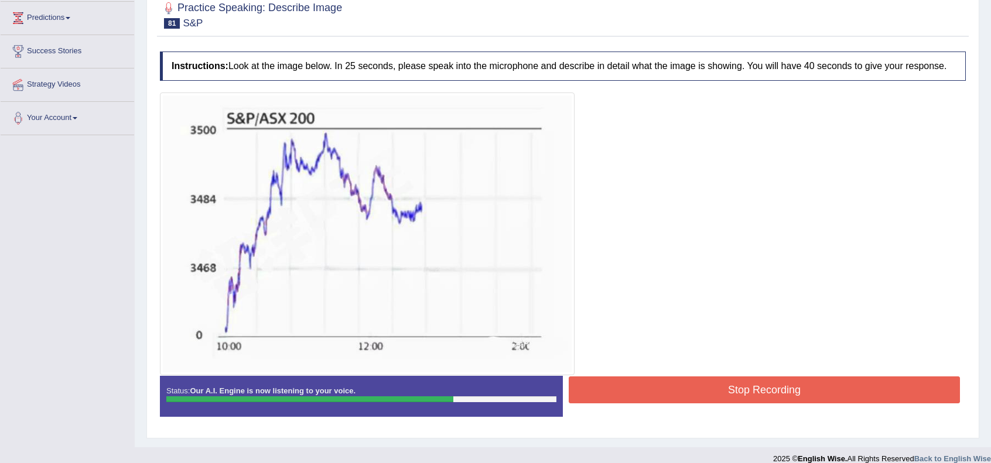
click at [796, 391] on button "Stop Recording" at bounding box center [763, 389] width 391 height 27
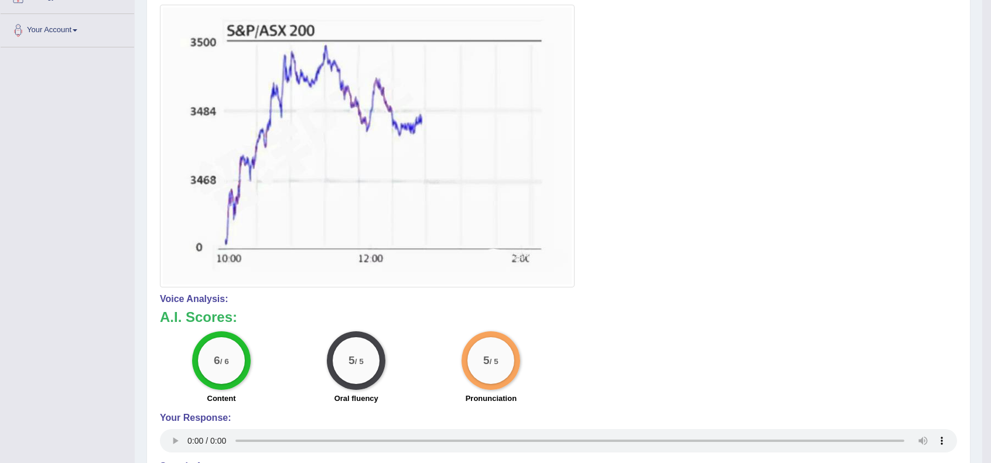
scroll to position [242, 0]
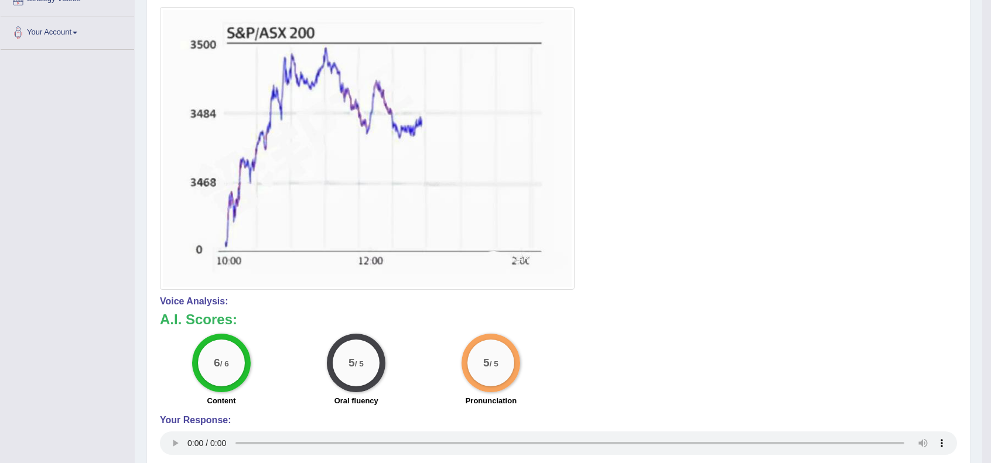
click at [689, 230] on div at bounding box center [558, 148] width 797 height 283
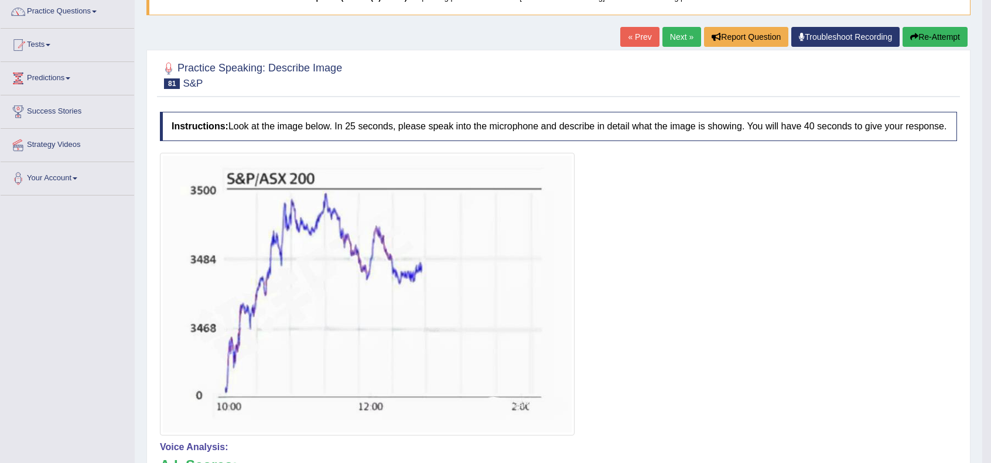
scroll to position [0, 0]
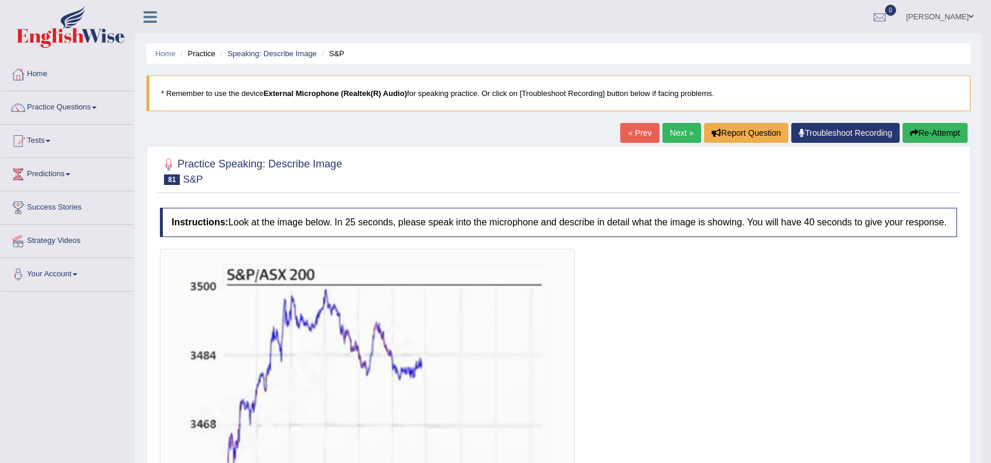
click at [686, 136] on link "Next »" at bounding box center [681, 133] width 39 height 20
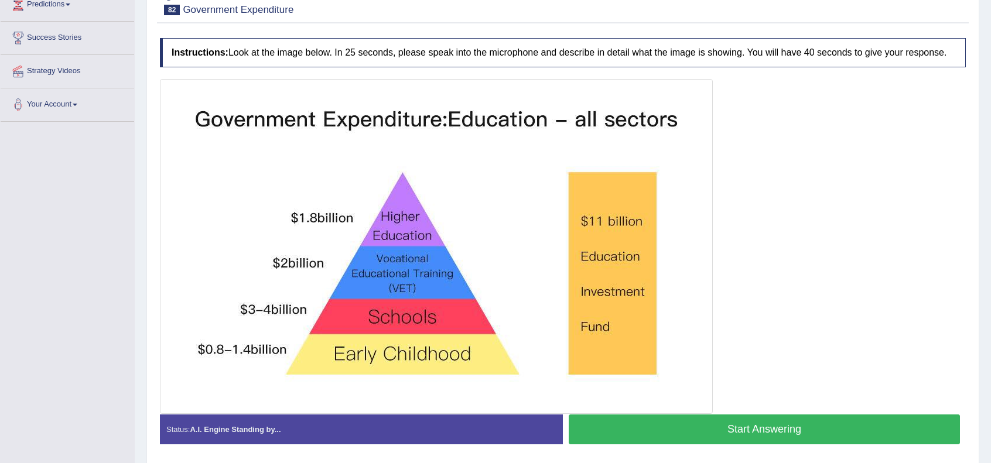
scroll to position [208, 0]
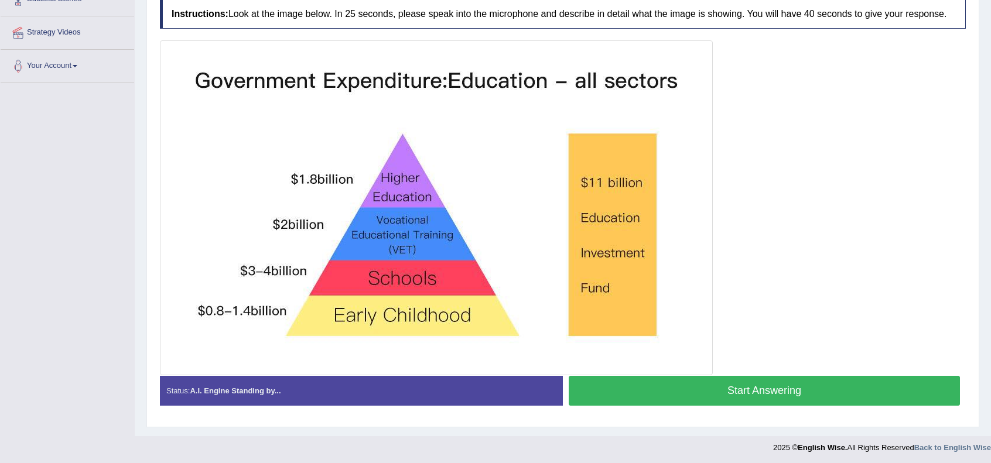
click at [721, 378] on button "Start Answering" at bounding box center [763, 391] width 391 height 30
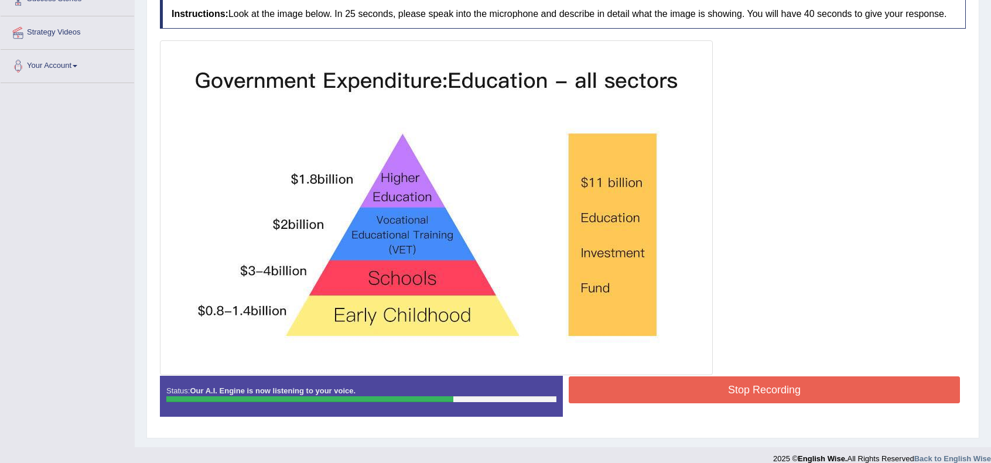
click at [767, 393] on button "Stop Recording" at bounding box center [763, 389] width 391 height 27
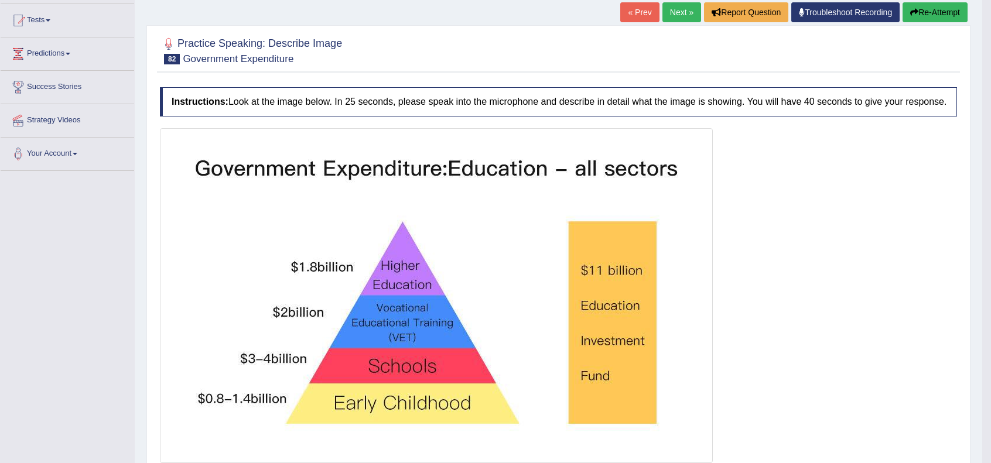
scroll to position [0, 0]
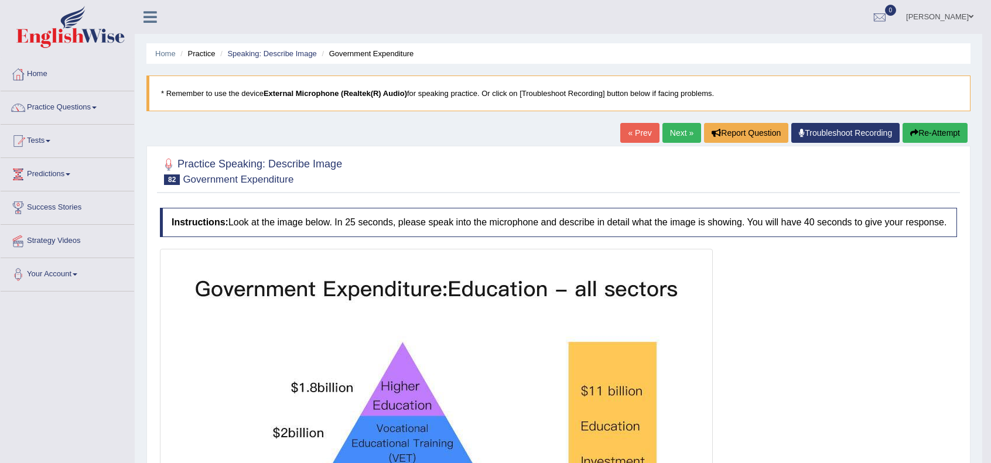
click at [678, 129] on link "Next »" at bounding box center [681, 133] width 39 height 20
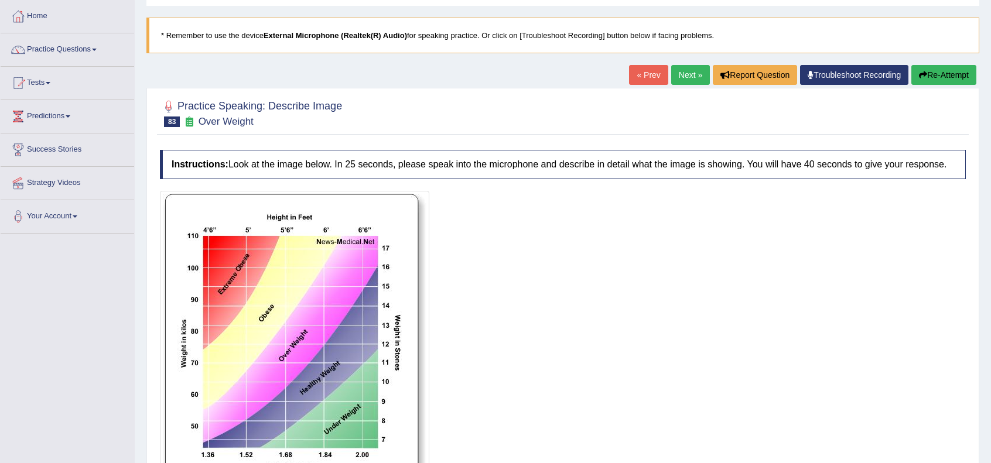
scroll to position [156, 0]
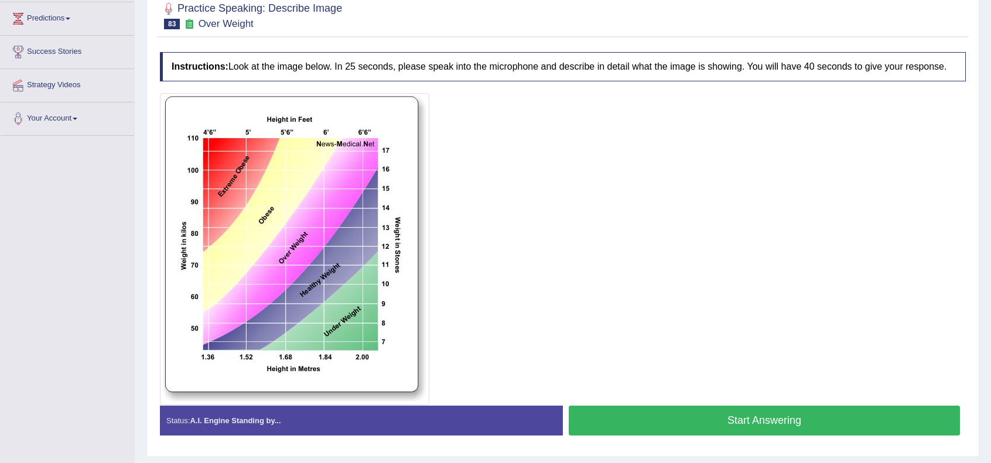
click at [721, 420] on button "Start Answering" at bounding box center [763, 421] width 391 height 30
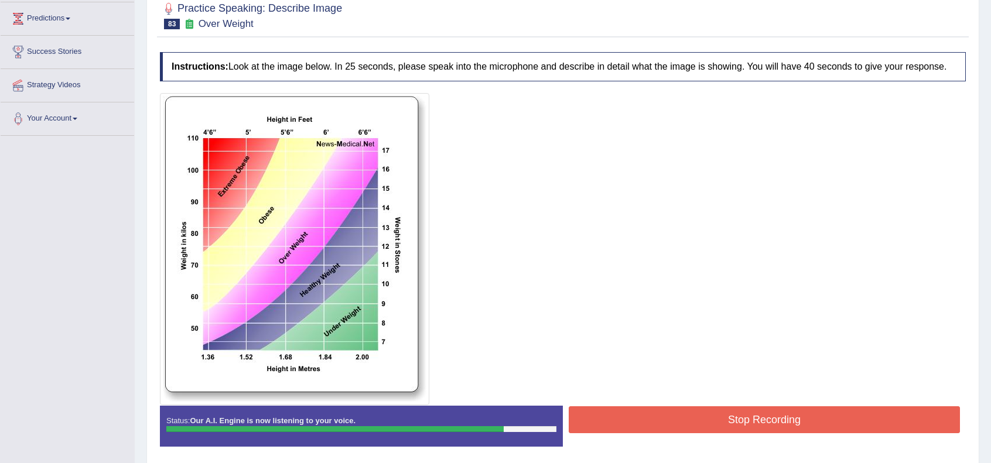
click at [748, 419] on button "Stop Recording" at bounding box center [763, 419] width 391 height 27
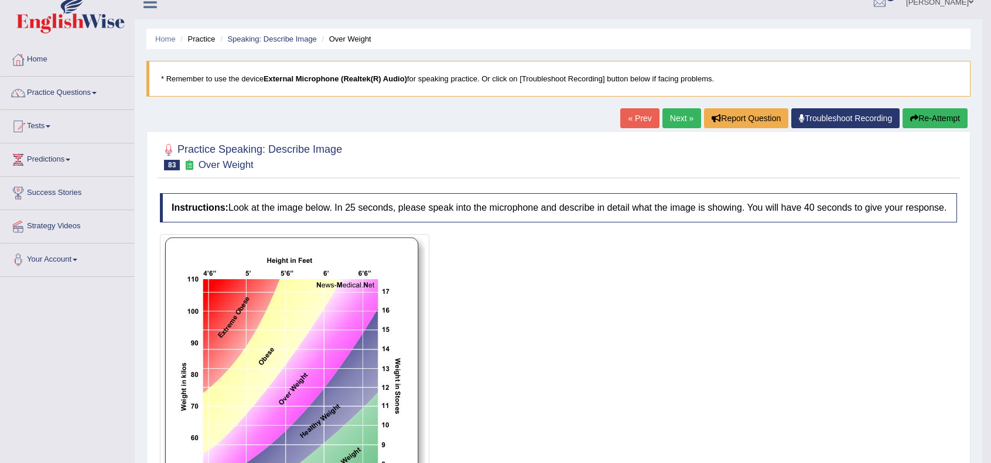
scroll to position [14, 0]
click at [68, 90] on link "Practice Questions" at bounding box center [67, 91] width 133 height 29
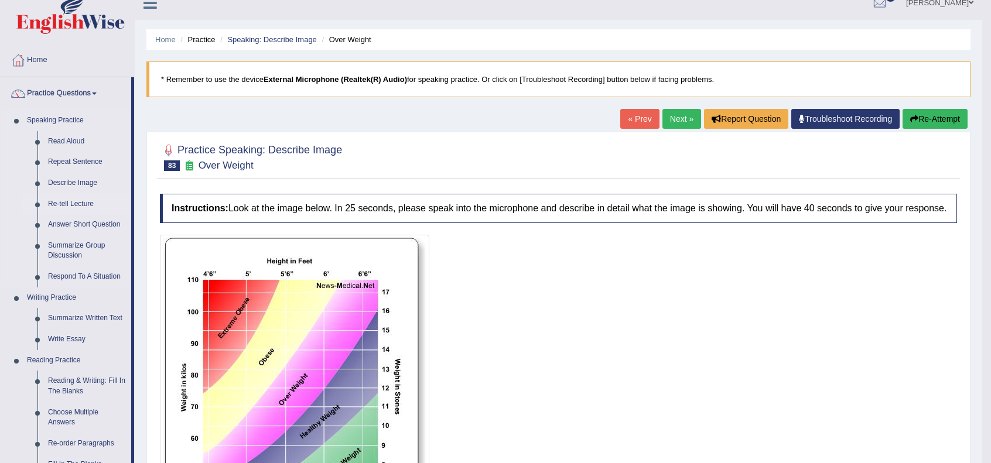
click at [76, 198] on link "Re-tell Lecture" at bounding box center [87, 204] width 88 height 21
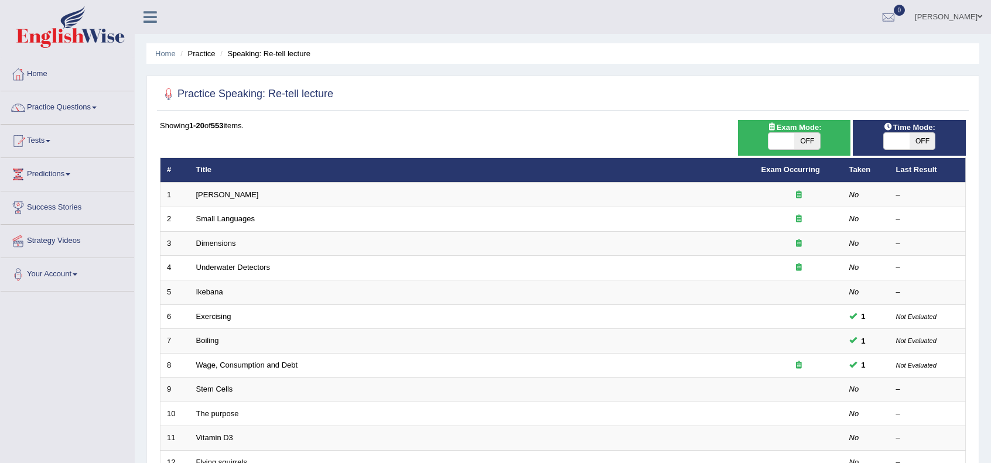
scroll to position [306, 0]
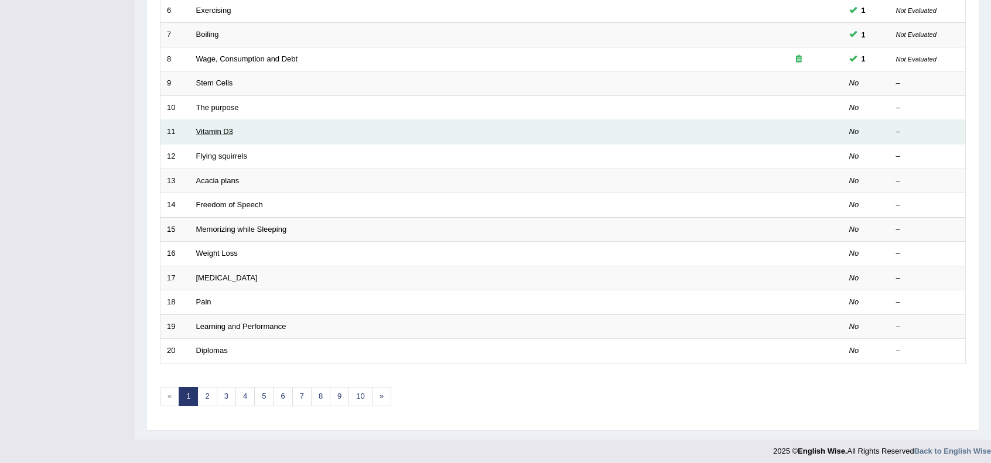
click at [218, 127] on link "Vitamin D3" at bounding box center [214, 131] width 37 height 9
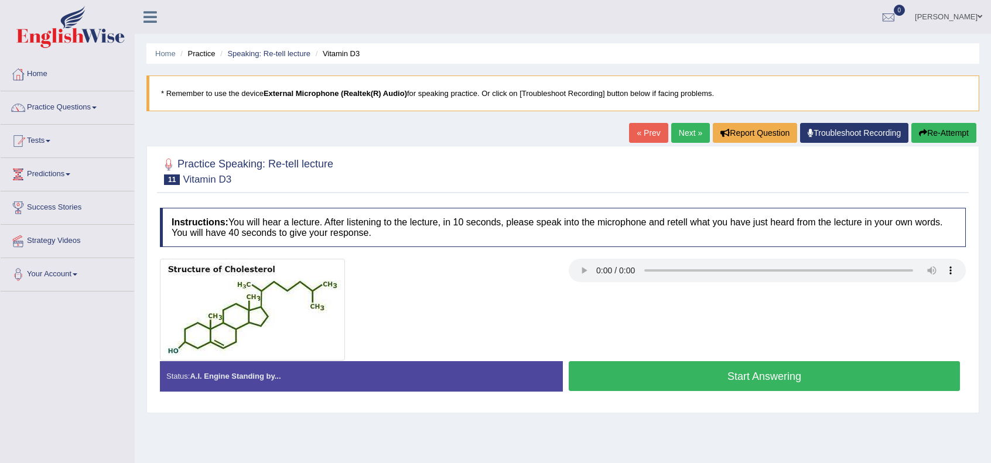
click at [700, 379] on button "Start Answering" at bounding box center [763, 376] width 391 height 30
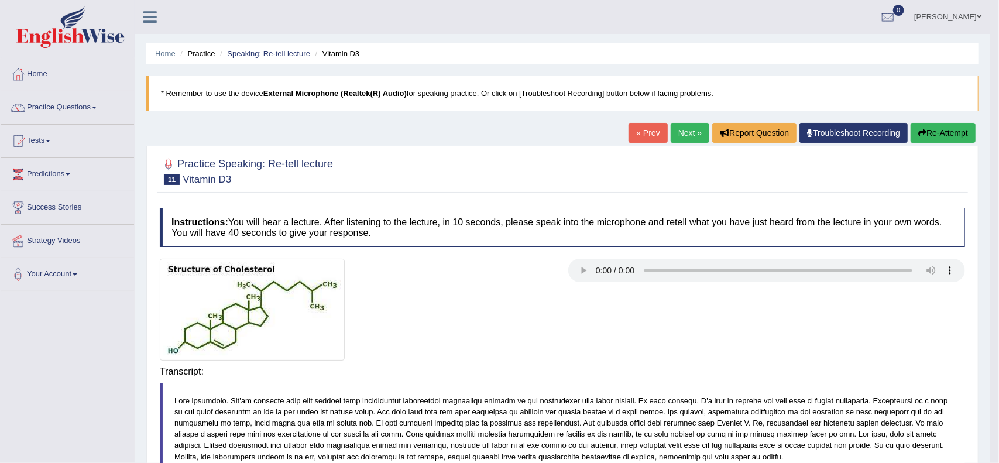
click at [700, 379] on div "Instructions: You will hear a lecture. After listening to the lecture, in 10 se…" at bounding box center [562, 448] width 811 height 492
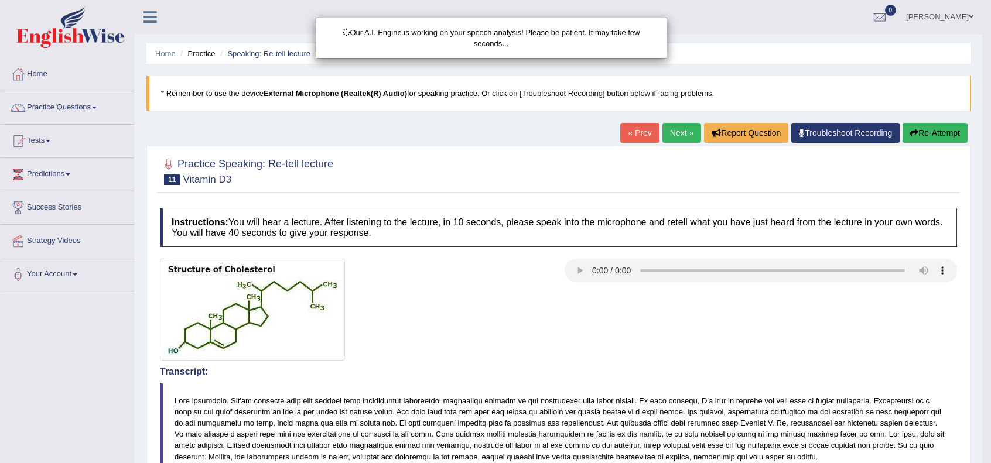
click at [593, 385] on div "Our A.I. Engine is working on your speech analysis! Please be patient. It may t…" at bounding box center [495, 231] width 991 height 463
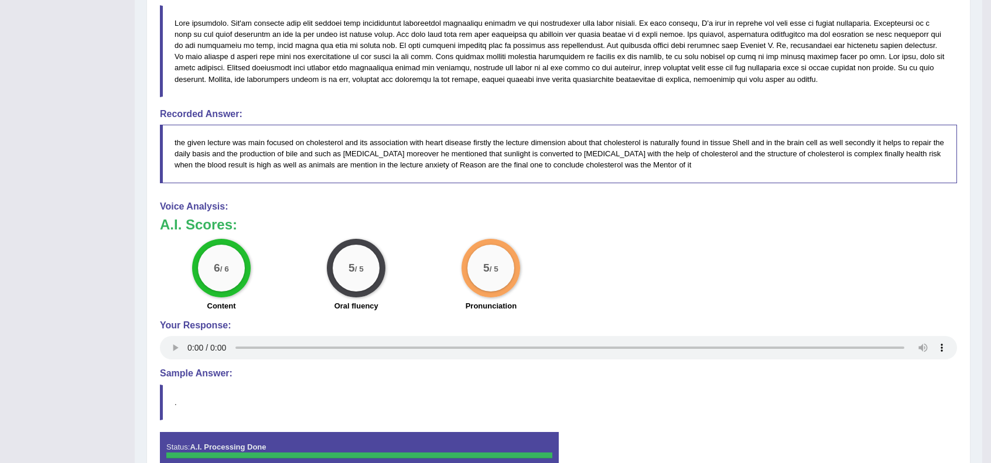
scroll to position [415, 0]
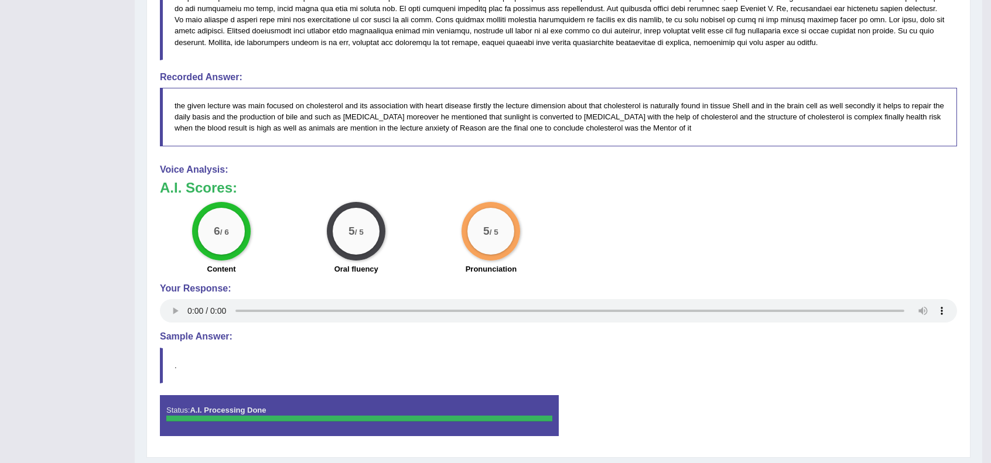
drag, startPoint x: 615, startPoint y: 163, endPoint x: 779, endPoint y: 192, distance: 166.4
click at [779, 192] on div "Voice Analysis: A.I. Scores: 6 / 6 Content 5 / 5 Oral fluency 5 / 5 Pronunciati…" at bounding box center [558, 246] width 797 height 162
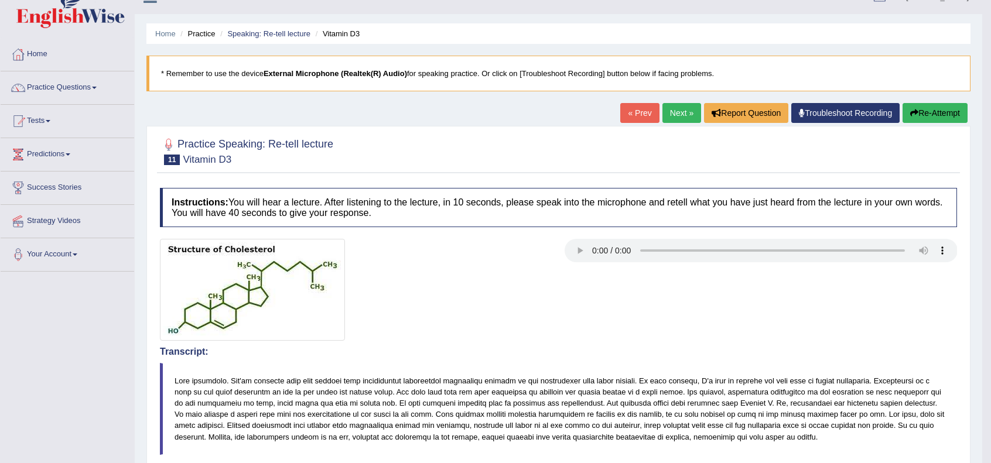
scroll to position [0, 0]
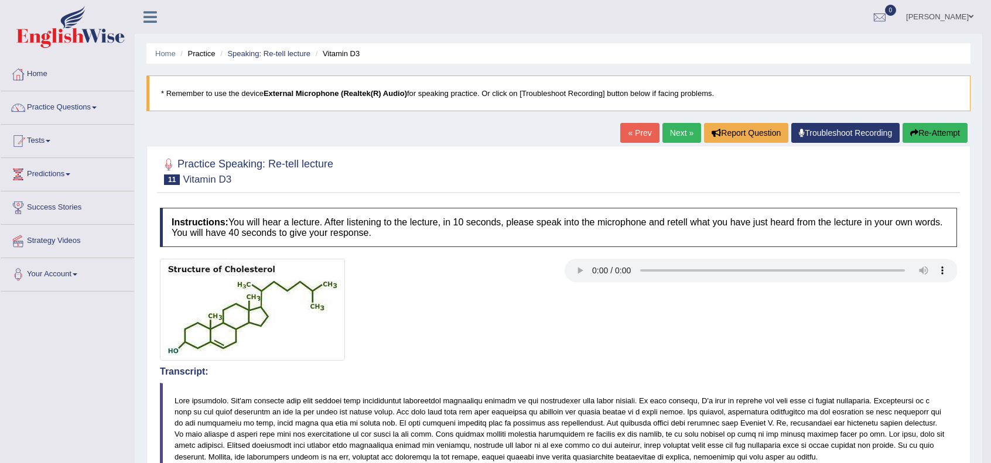
click at [670, 127] on link "Next »" at bounding box center [681, 133] width 39 height 20
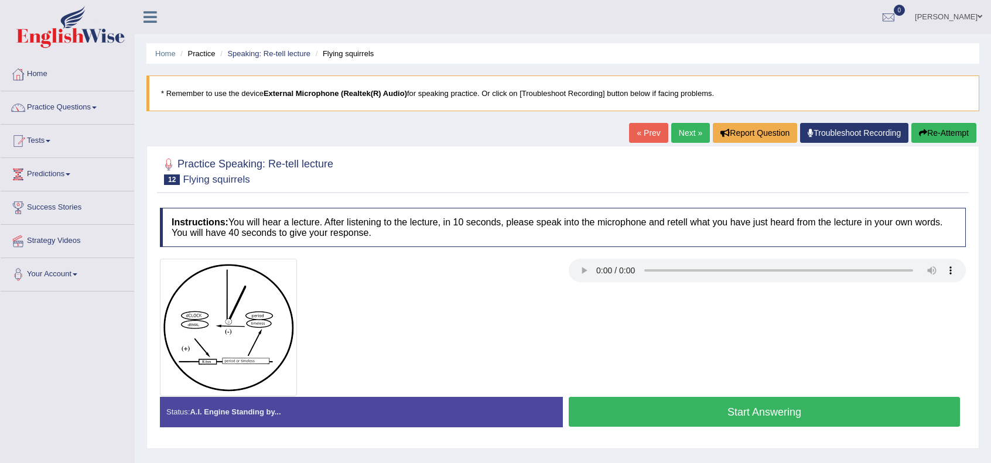
click at [705, 406] on button "Start Answering" at bounding box center [763, 412] width 391 height 30
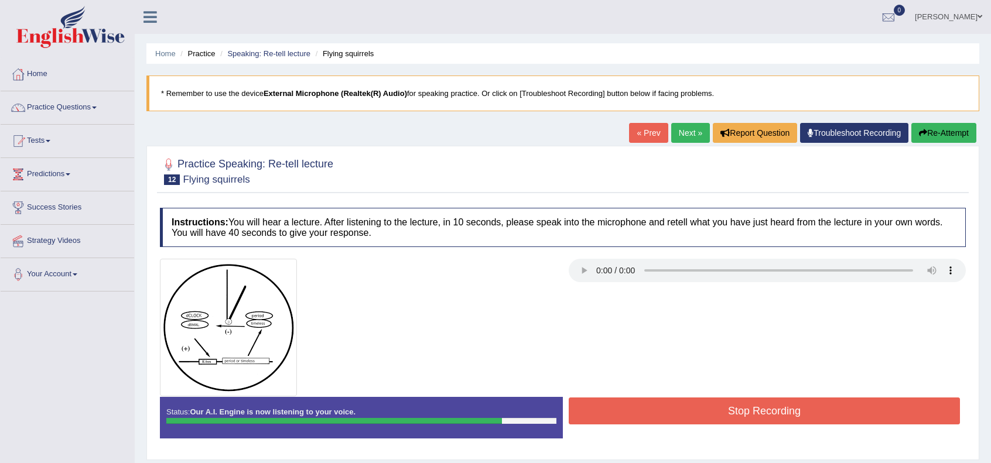
click at [705, 406] on button "Stop Recording" at bounding box center [763, 411] width 391 height 27
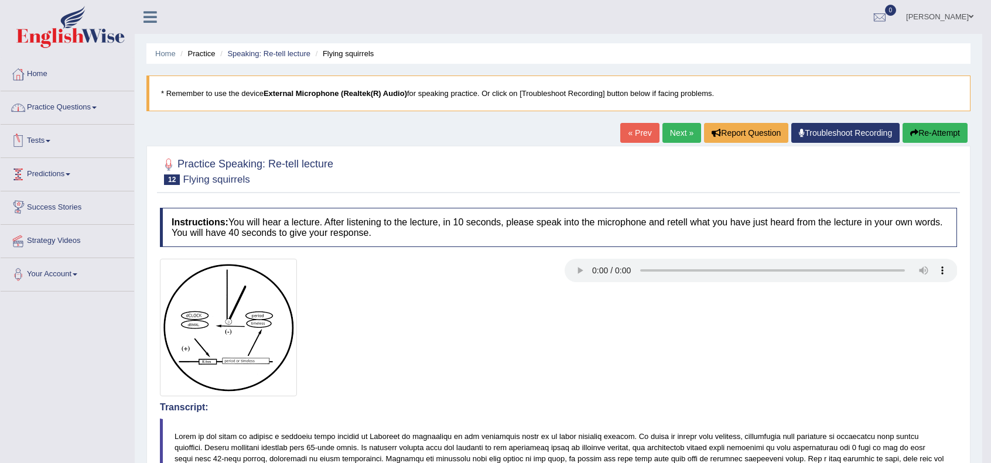
click at [83, 107] on link "Practice Questions" at bounding box center [67, 105] width 133 height 29
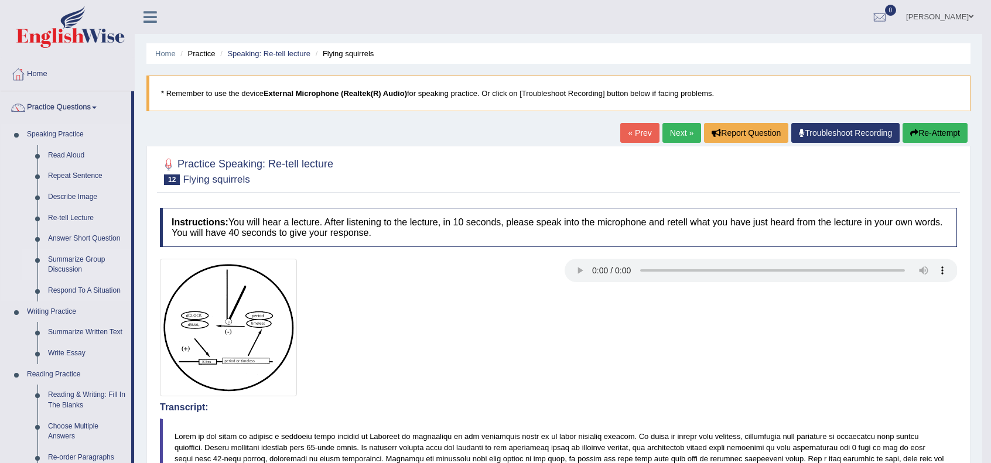
click at [65, 268] on link "Summarize Group Discussion" at bounding box center [87, 264] width 88 height 31
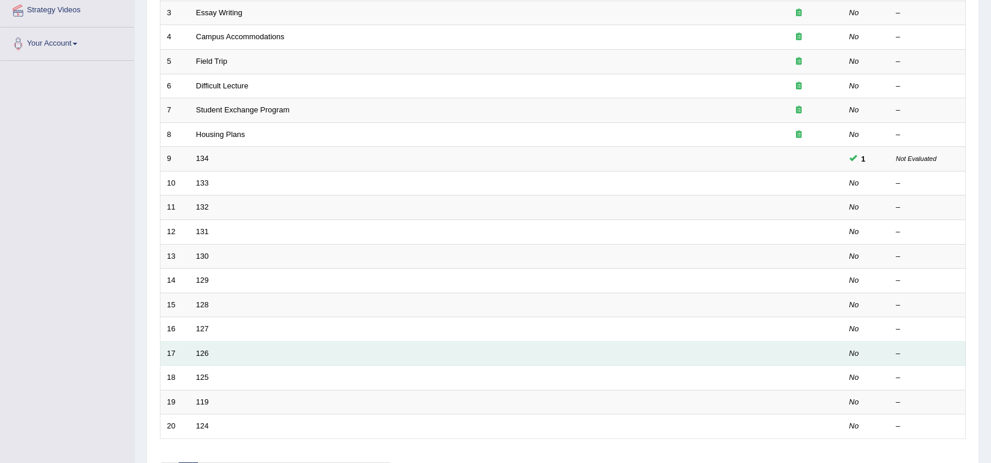
scroll to position [306, 0]
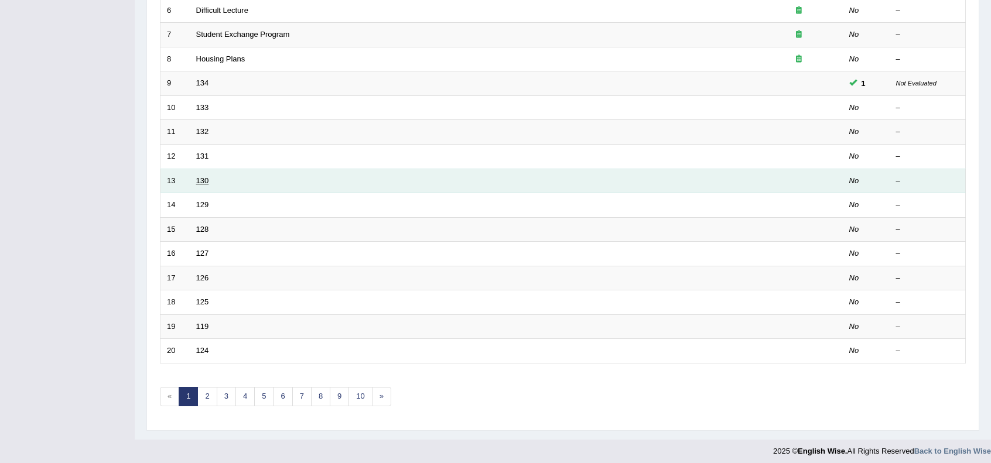
click at [202, 179] on link "130" at bounding box center [202, 180] width 13 height 9
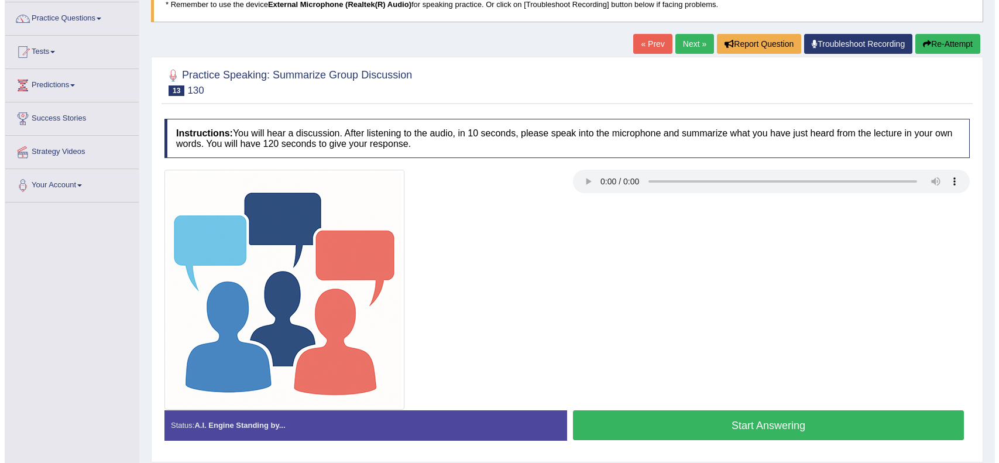
scroll to position [151, 0]
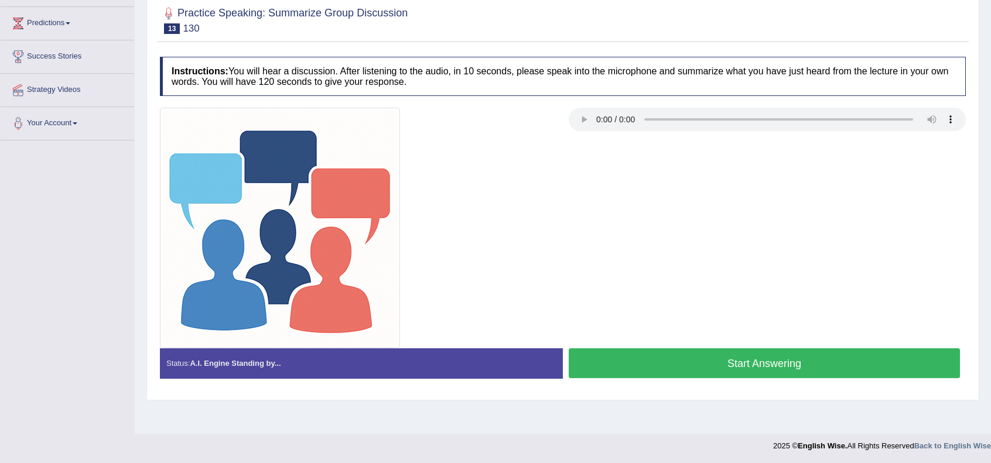
click at [724, 364] on button "Start Answering" at bounding box center [763, 363] width 391 height 30
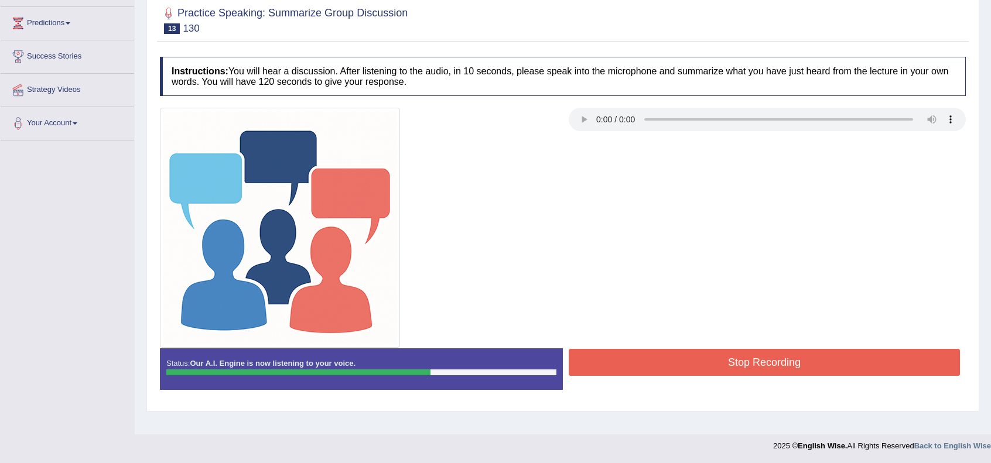
click at [746, 361] on button "Stop Recording" at bounding box center [763, 362] width 391 height 27
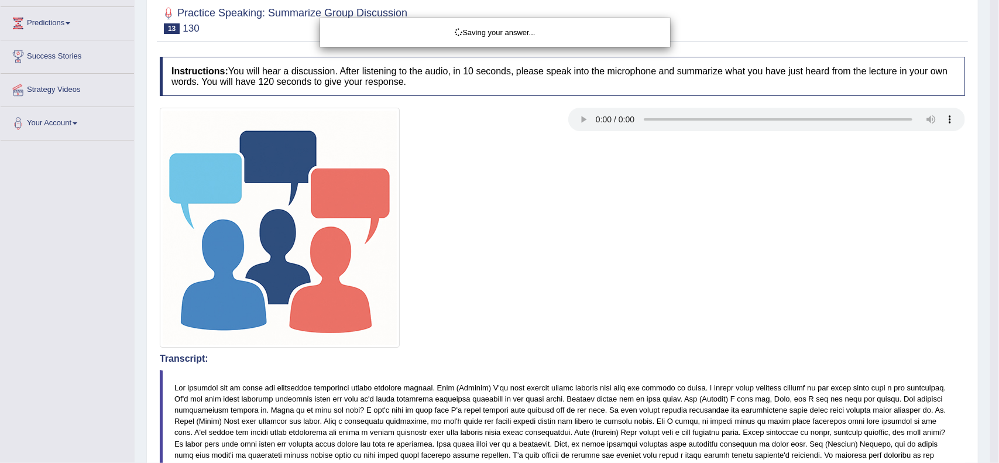
drag, startPoint x: 646, startPoint y: 328, endPoint x: 525, endPoint y: 306, distance: 123.1
click at [646, 328] on div "Saving your answer..." at bounding box center [499, 231] width 999 height 463
click at [548, 294] on div "Saving your answer..." at bounding box center [499, 231] width 999 height 463
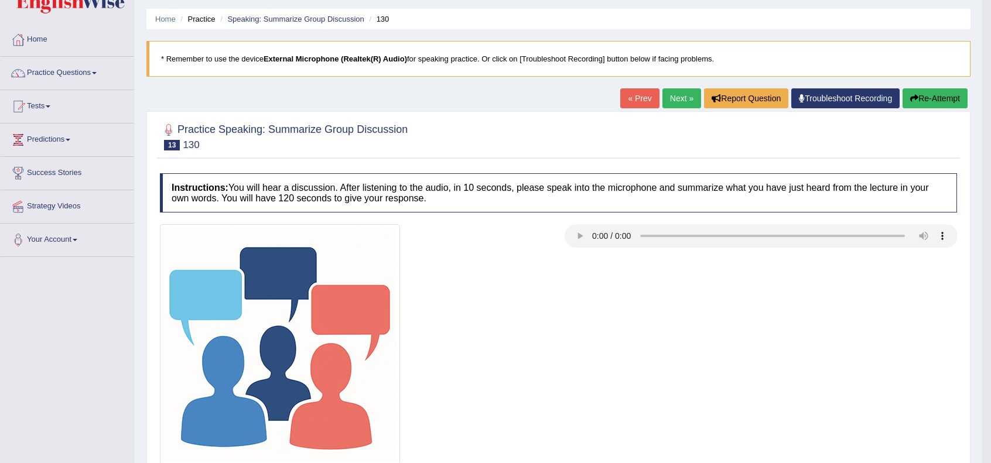
scroll to position [30, 0]
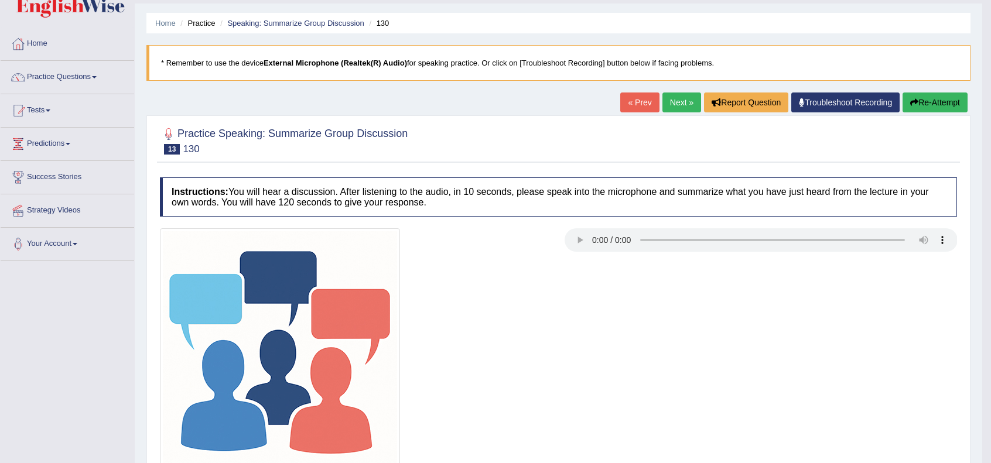
click at [667, 100] on link "Next »" at bounding box center [681, 103] width 39 height 20
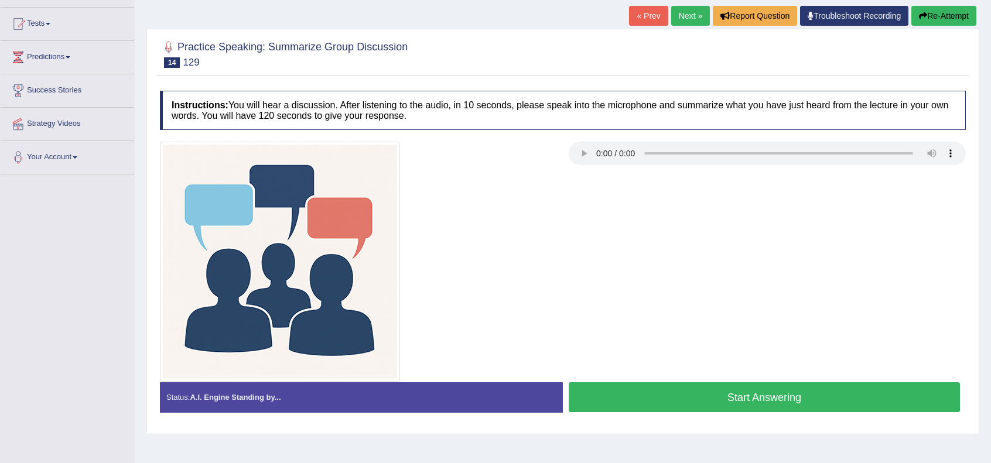
click at [732, 393] on button "Start Answering" at bounding box center [763, 397] width 391 height 30
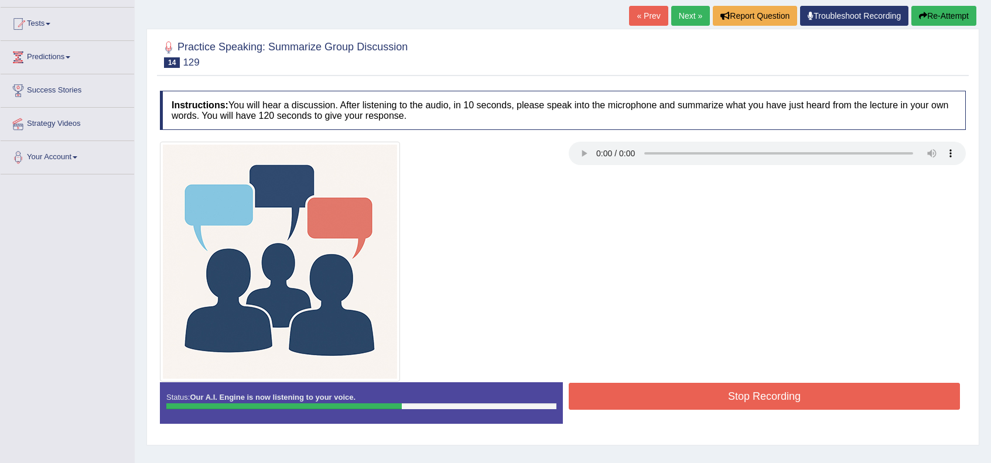
click at [737, 389] on button "Stop Recording" at bounding box center [763, 396] width 391 height 27
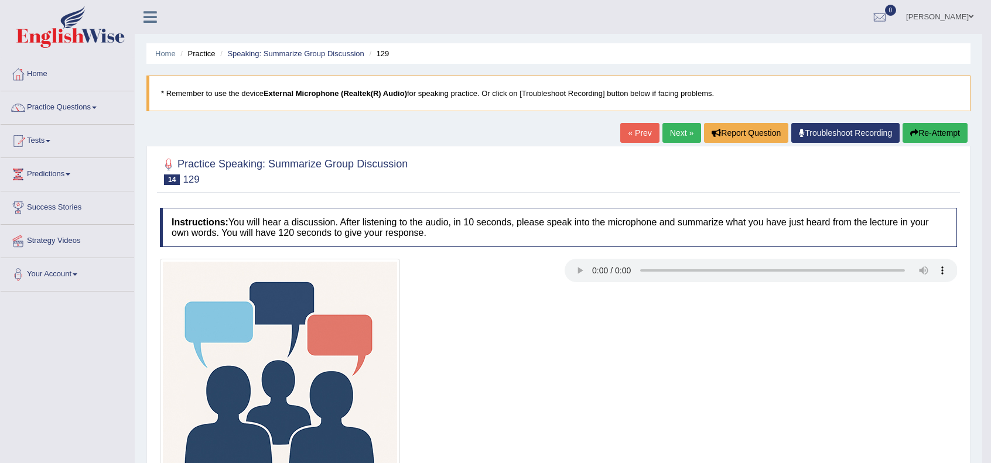
click at [675, 138] on link "Next »" at bounding box center [681, 133] width 39 height 20
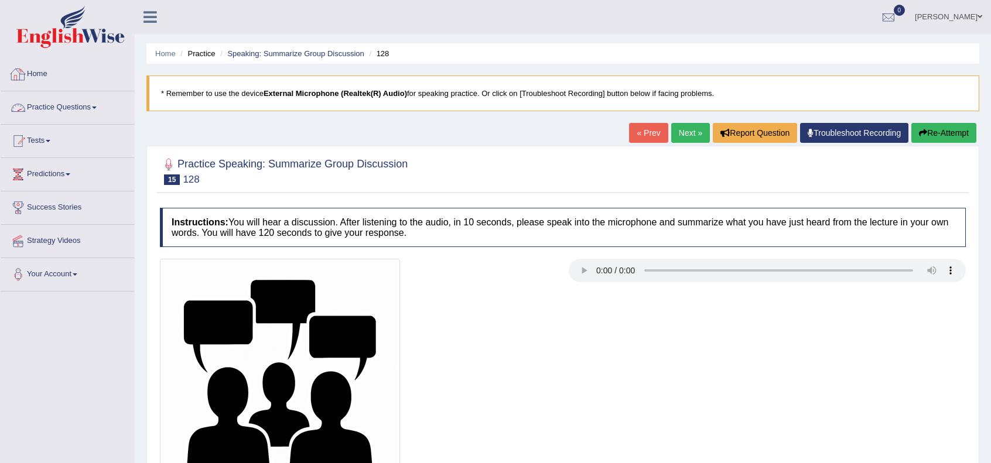
click at [44, 79] on link "Home" at bounding box center [67, 72] width 133 height 29
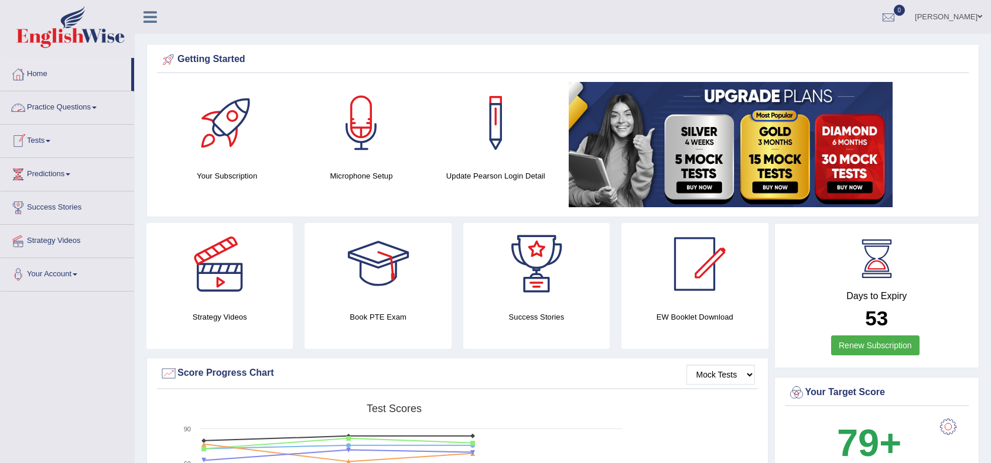
click at [85, 109] on link "Practice Questions" at bounding box center [67, 105] width 133 height 29
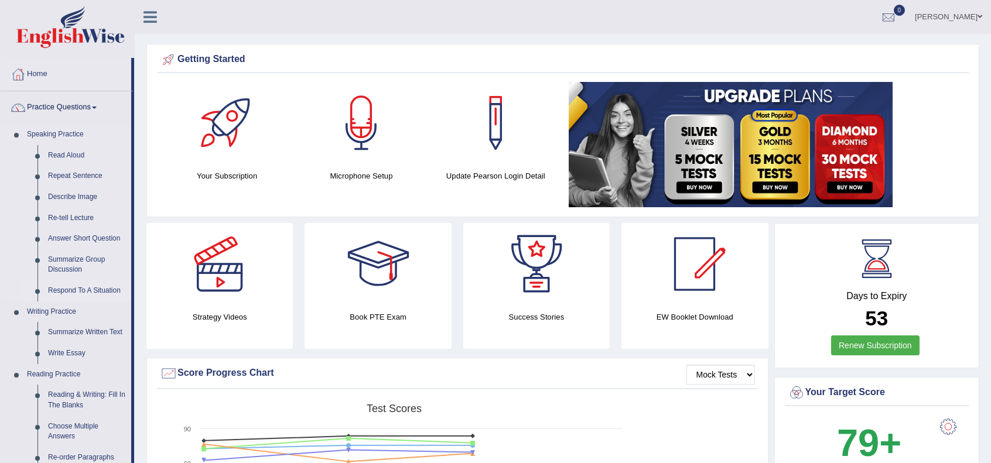
click at [74, 288] on link "Respond To A Situation" at bounding box center [87, 290] width 88 height 21
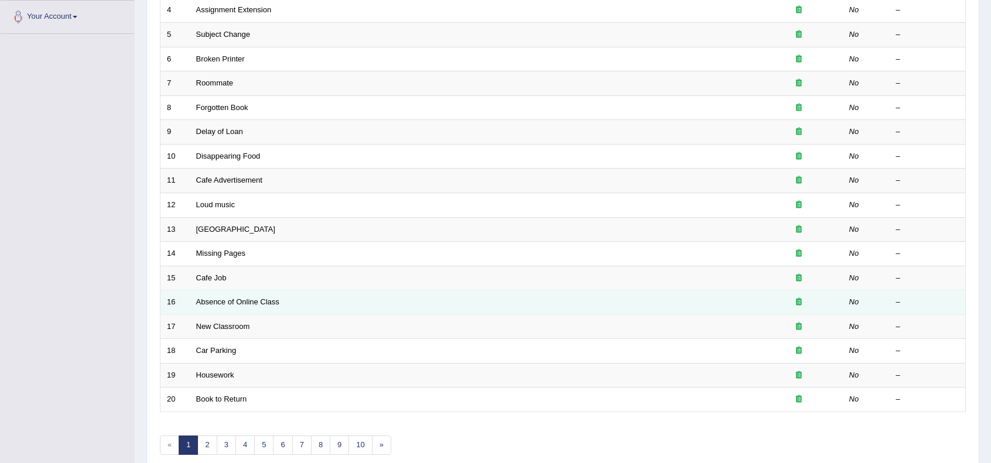
scroll to position [306, 0]
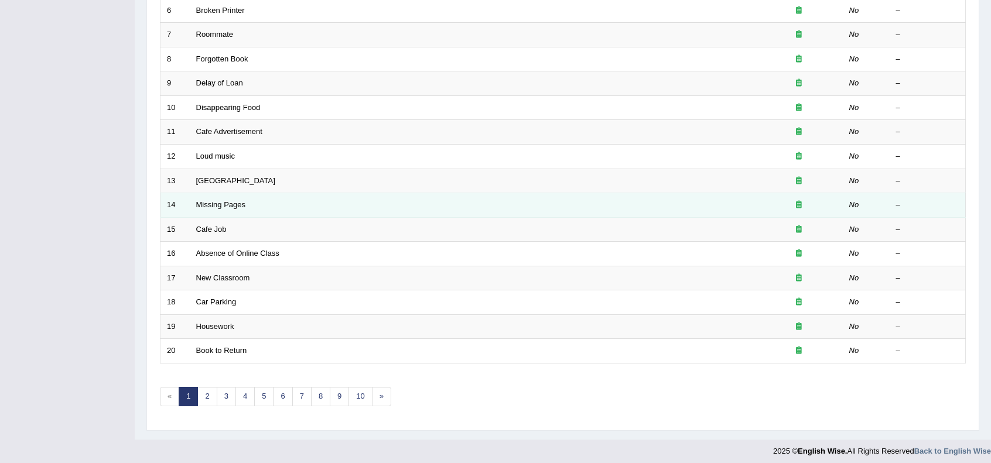
click at [197, 193] on td "Missing Pages" at bounding box center [472, 205] width 565 height 25
click at [201, 208] on td "Missing Pages" at bounding box center [472, 205] width 565 height 25
click at [210, 201] on link "Missing Pages" at bounding box center [221, 204] width 50 height 9
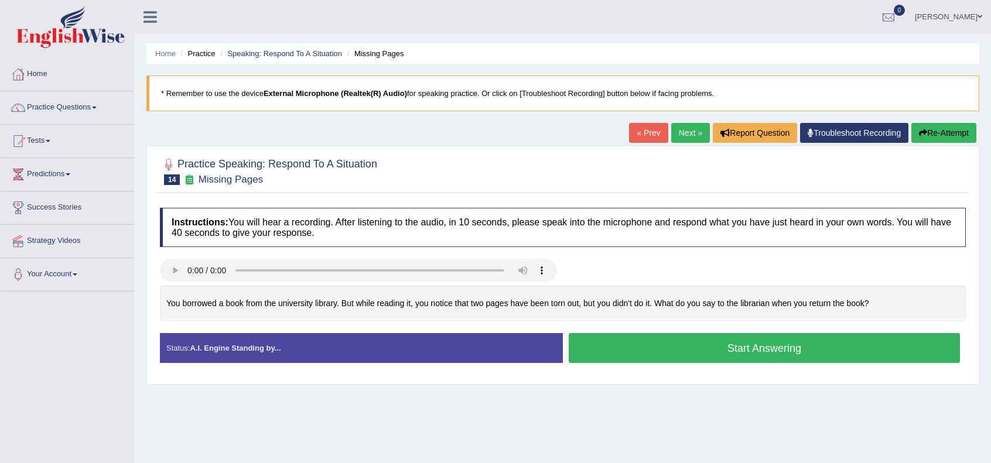
click at [633, 333] on button "Start Answering" at bounding box center [763, 348] width 391 height 30
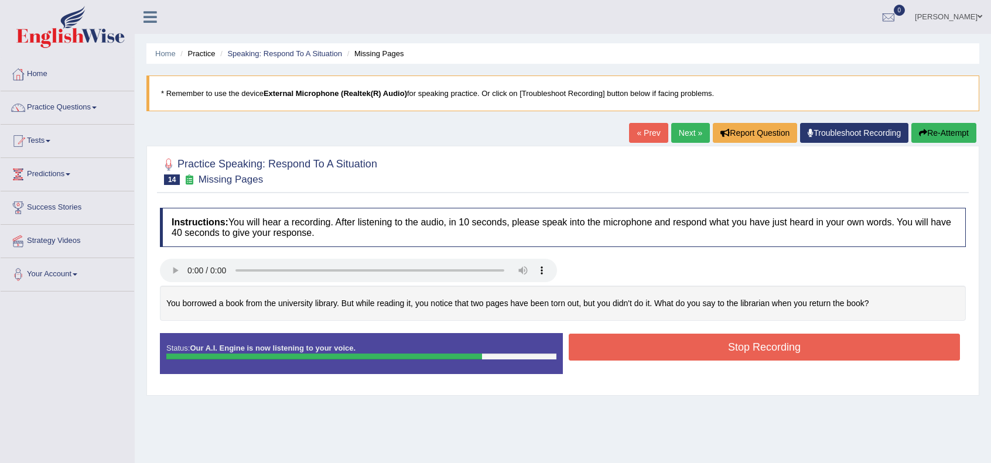
click at [633, 334] on button "Stop Recording" at bounding box center [763, 347] width 391 height 27
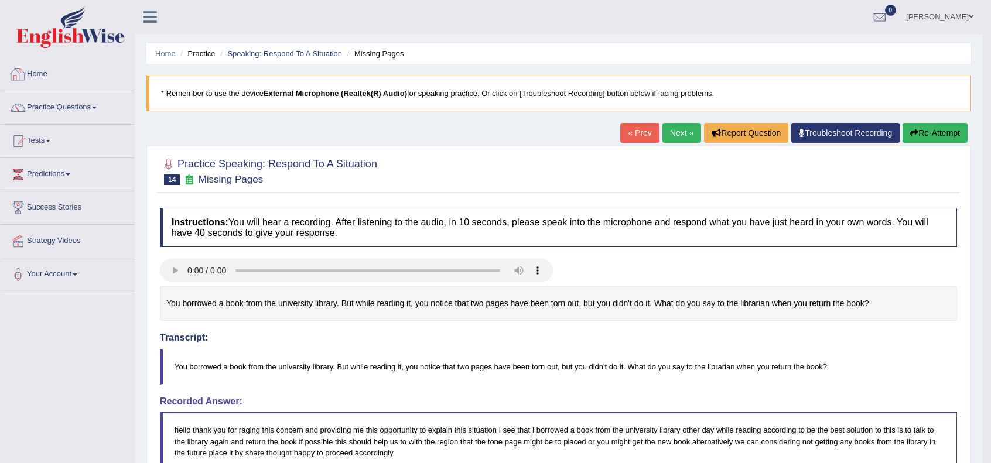
click at [22, 84] on link "Home" at bounding box center [67, 72] width 133 height 29
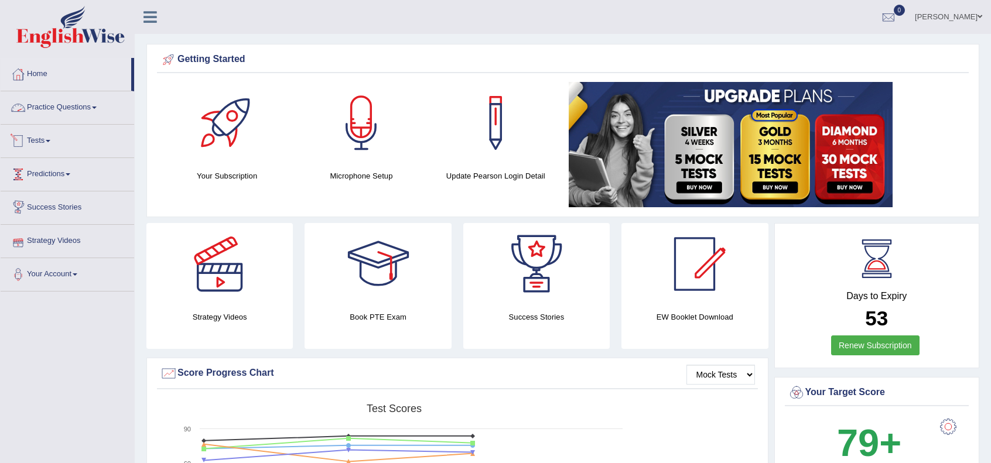
click at [88, 110] on link "Practice Questions" at bounding box center [67, 105] width 133 height 29
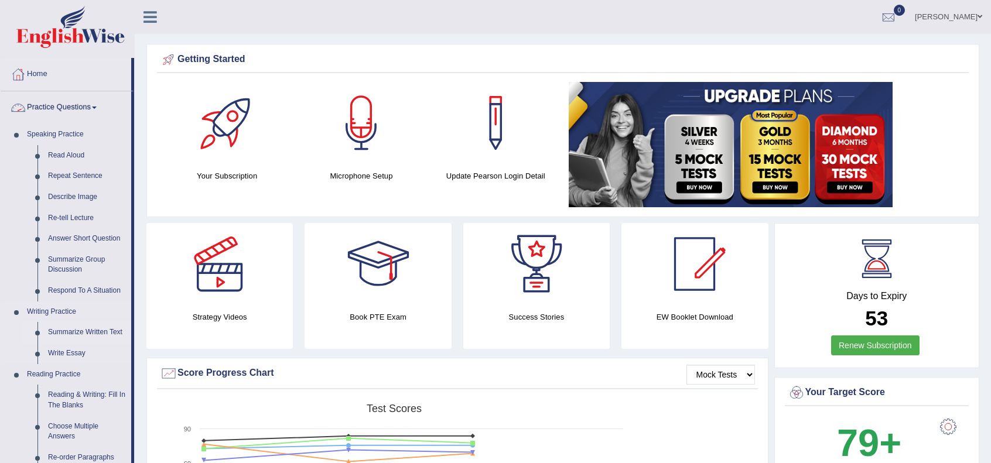
click at [81, 332] on link "Summarize Written Text" at bounding box center [87, 332] width 88 height 21
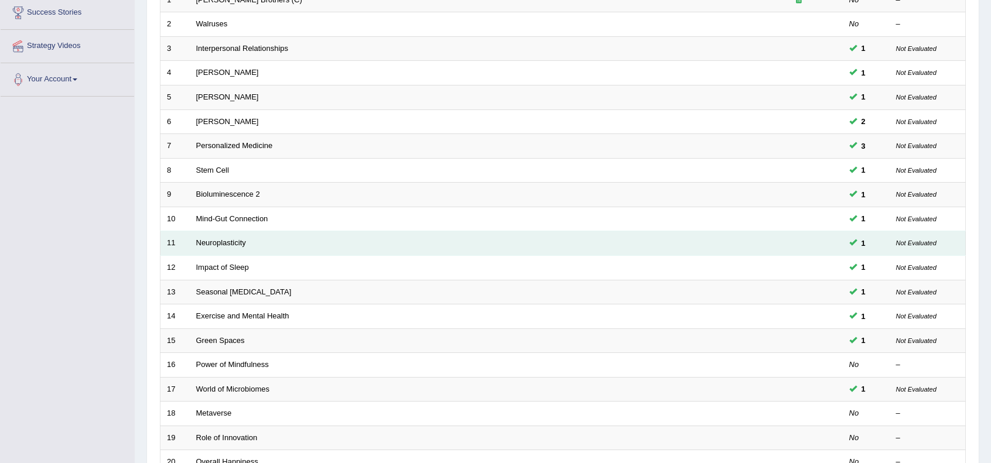
scroll to position [306, 0]
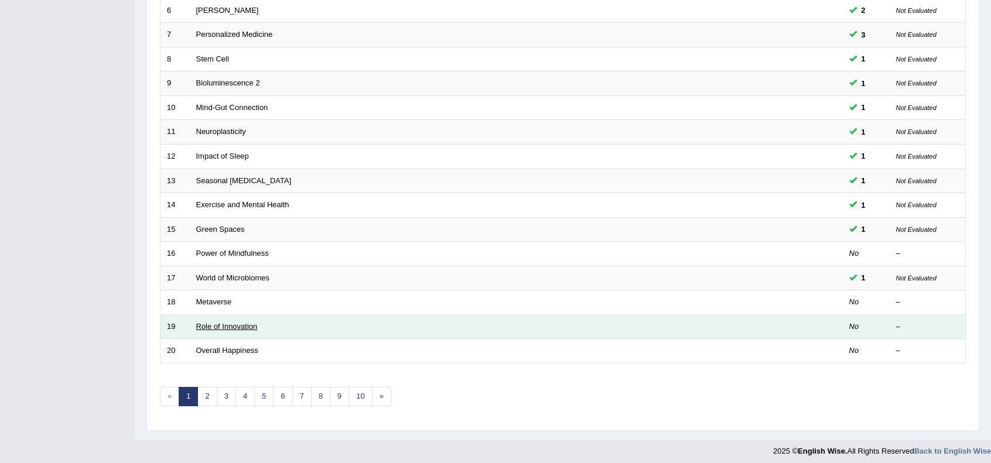
click at [228, 322] on link "Role of Innovation" at bounding box center [226, 326] width 61 height 9
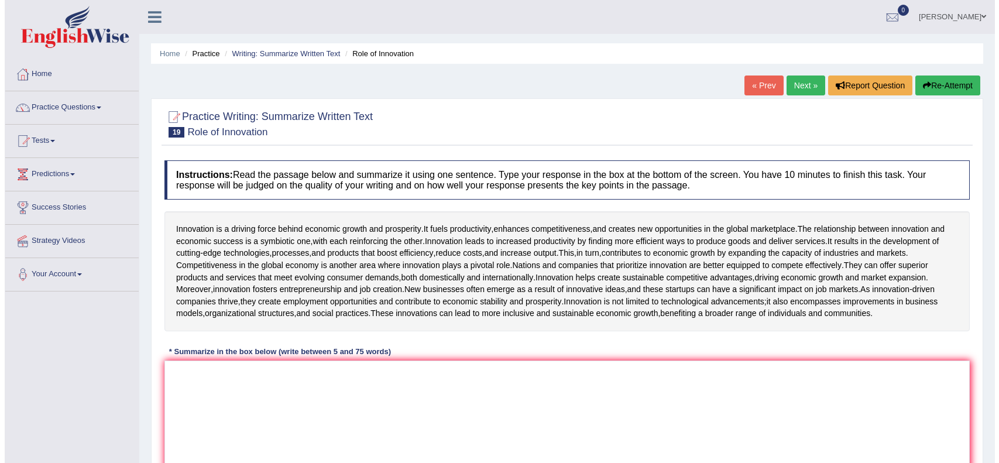
scroll to position [151, 0]
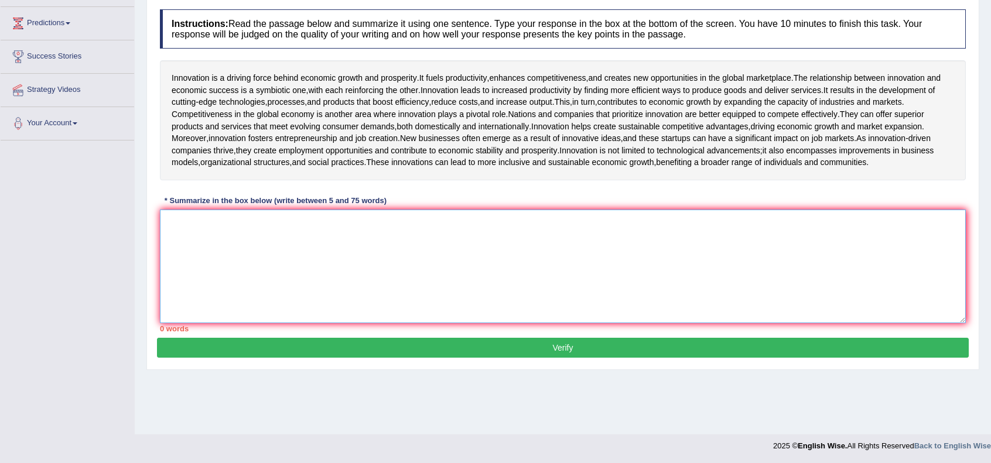
click at [372, 286] on textarea at bounding box center [563, 267] width 806 height 114
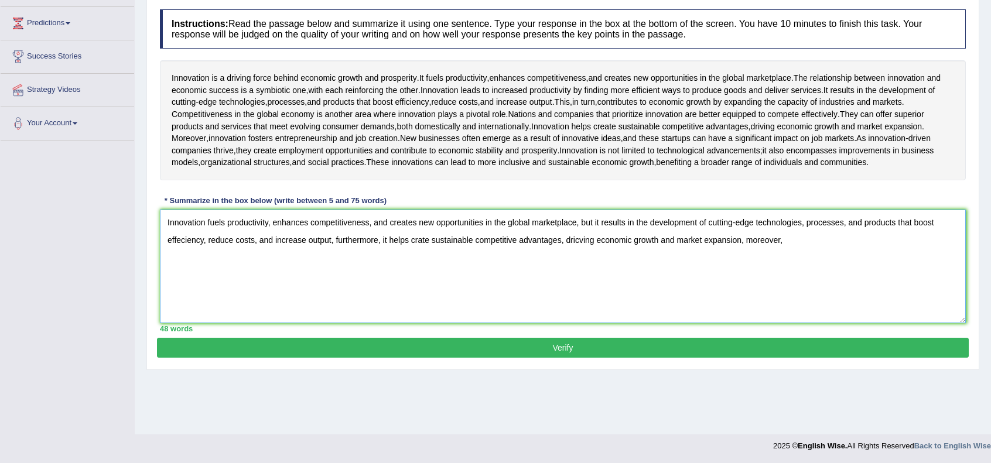
click at [416, 278] on textarea "Innovation fuels productivity, enhances competitiveness, and creates new opport…" at bounding box center [563, 267] width 806 height 114
click at [803, 271] on textarea "Innovation fuels productivity, enhances competitiveness, and creates new opport…" at bounding box center [563, 267] width 806 height 114
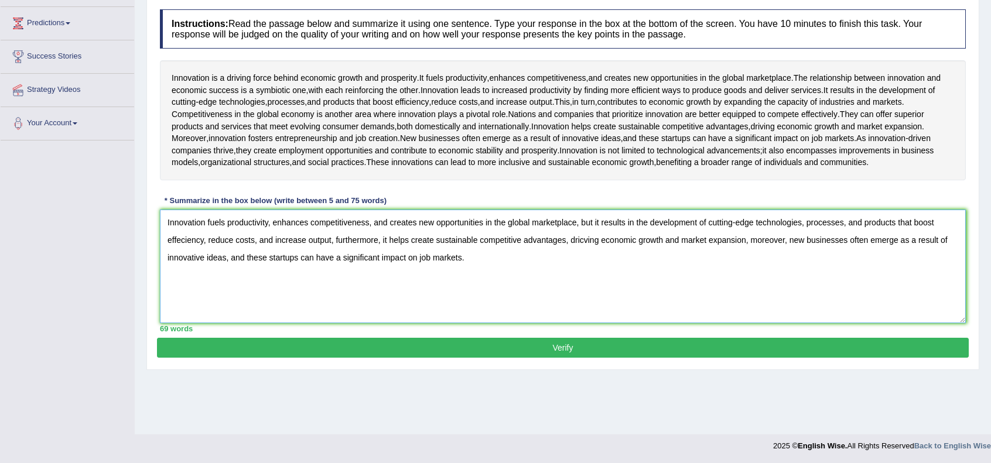
click at [359, 272] on textarea "Innovation fuels productivity, enhances competitiveness, and creates new opport…" at bounding box center [563, 267] width 806 height 114
click at [475, 289] on textarea "Innovation fuels productivity, enhances competitiveness, and creates new opport…" at bounding box center [563, 267] width 806 height 114
click at [584, 276] on textarea "Innovation fuels productivity, enhances competitiveness, and creates new opport…" at bounding box center [563, 267] width 806 height 114
drag, startPoint x: 437, startPoint y: 292, endPoint x: 94, endPoint y: 235, distance: 347.9
click at [94, 235] on div "Toggle navigation Home Practice Questions Speaking Practice Read Aloud Repeat S…" at bounding box center [495, 153] width 991 height 609
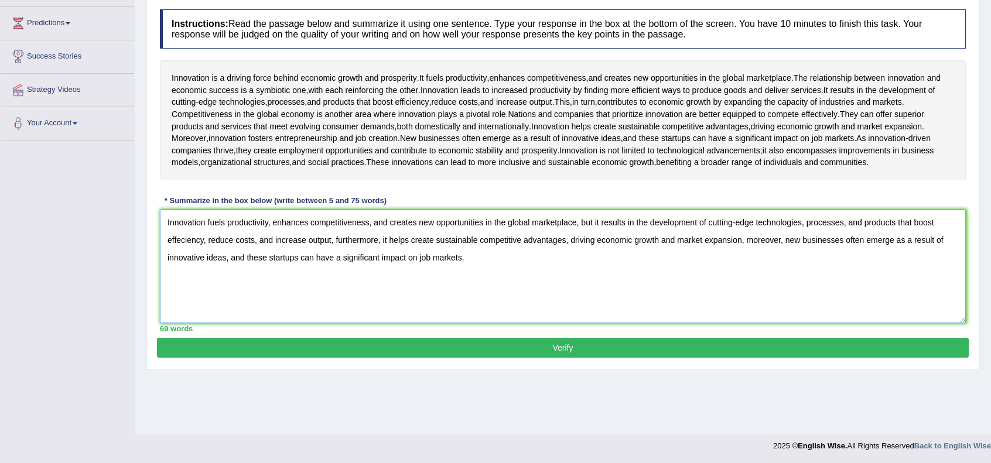
click at [480, 302] on textarea "Innovation fuels productivity, enhances competitiveness, and creates new opport…" at bounding box center [563, 267] width 806 height 114
type textarea "Innovation fuels productivity, enhances competitiveness, and creates new opport…"
click at [523, 358] on button "Verify" at bounding box center [562, 348] width 811 height 20
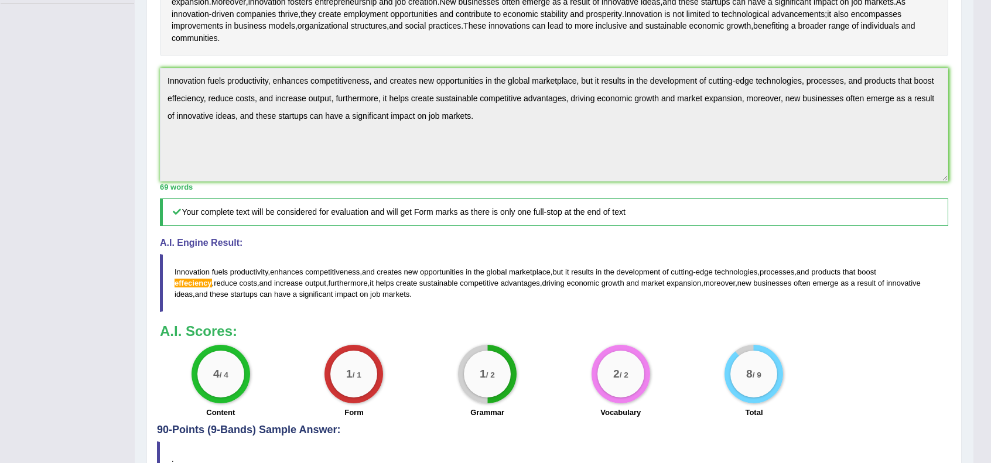
scroll to position [274, 0]
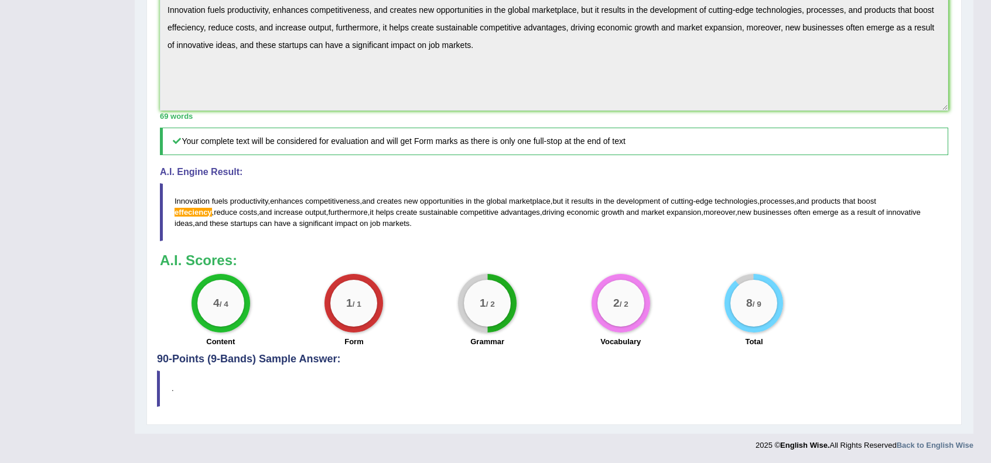
click at [825, 276] on div "4 / 4 Content 1 / 1 Form 1 / 2 Grammar 2 / 2 Vocabulary 8 / 9 Total" at bounding box center [554, 312] width 800 height 76
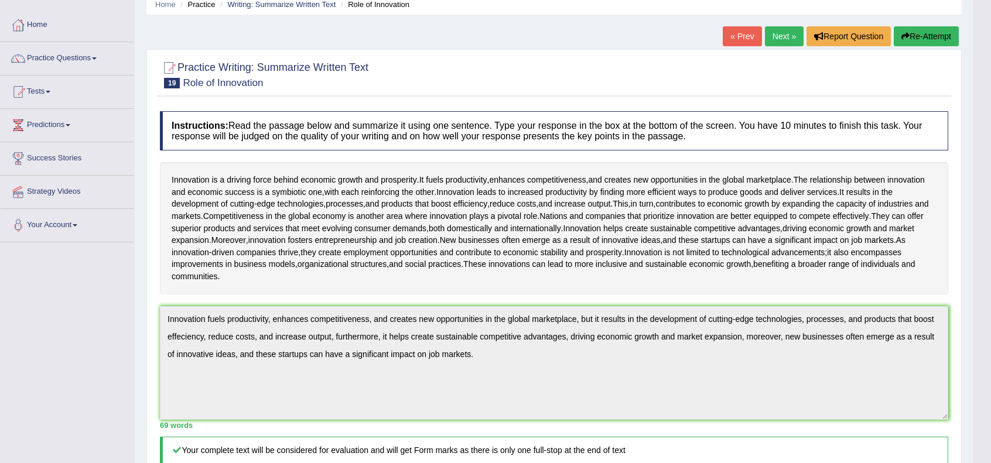
scroll to position [0, 0]
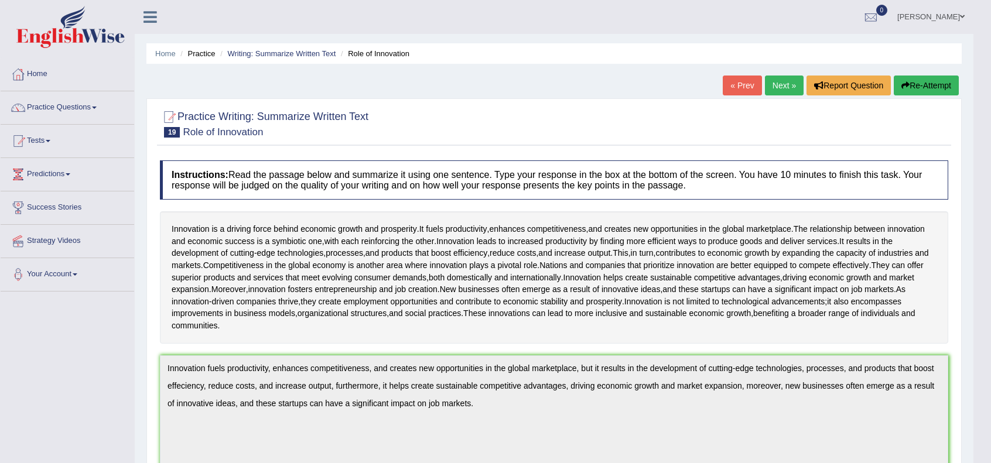
click at [781, 91] on link "Next »" at bounding box center [784, 86] width 39 height 20
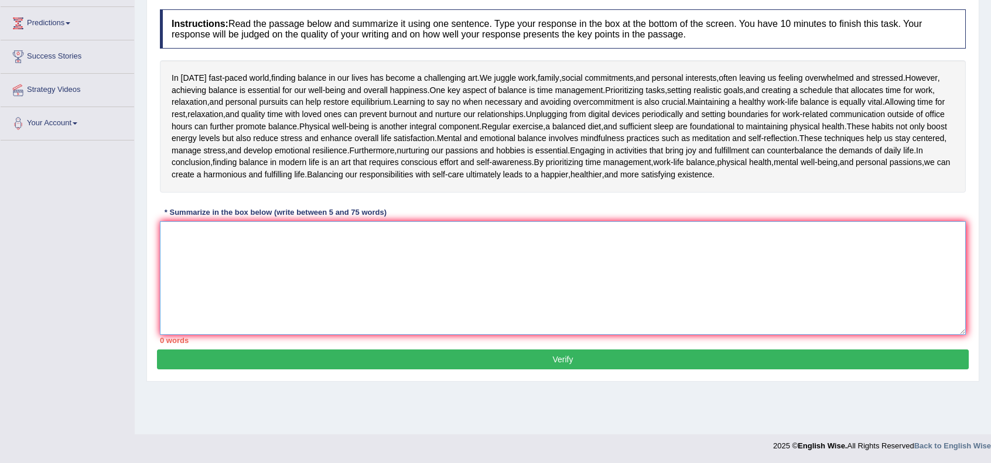
click at [382, 254] on textarea at bounding box center [563, 278] width 806 height 114
click at [619, 84] on span "Prioritizing" at bounding box center [624, 90] width 38 height 12
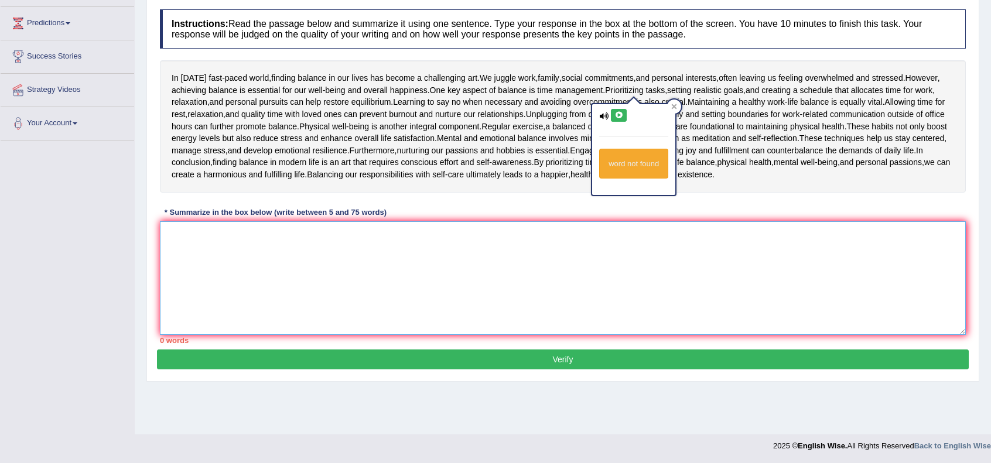
click at [508, 303] on textarea at bounding box center [563, 278] width 806 height 114
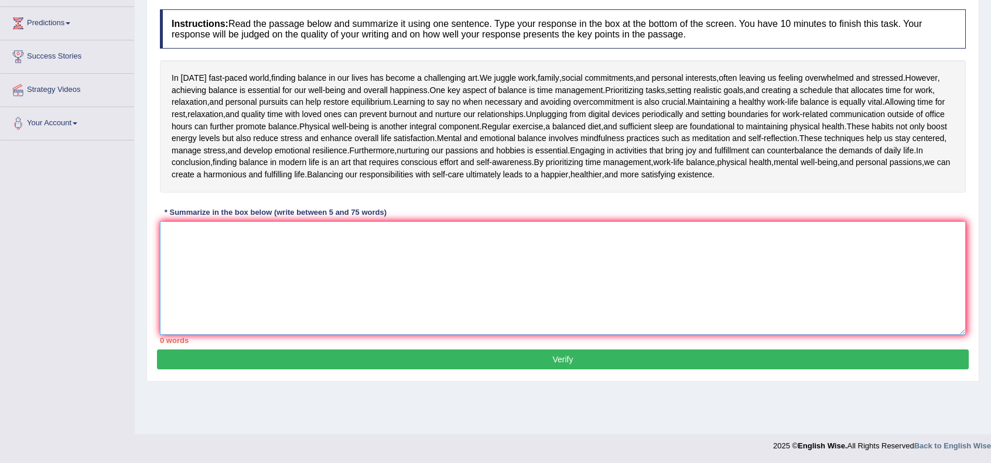
click at [491, 268] on textarea at bounding box center [563, 278] width 806 height 114
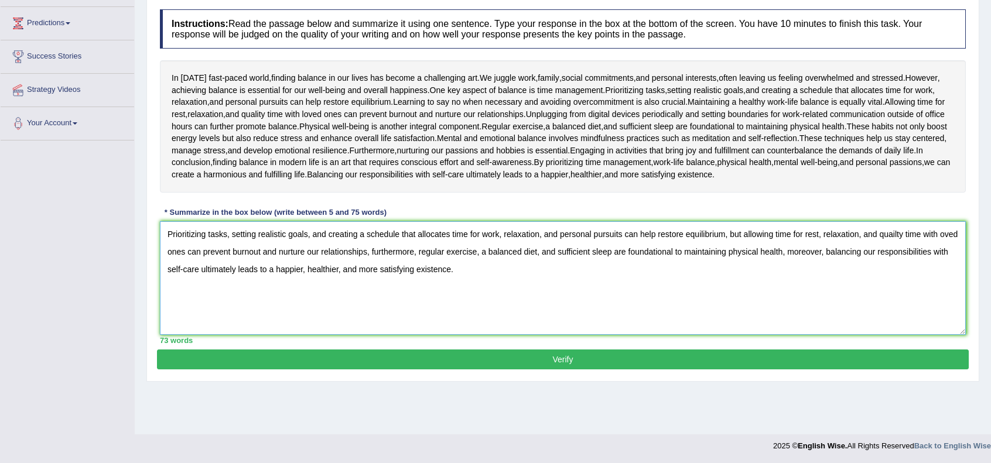
click at [169, 232] on textarea "Prioritizing tasks, setting realistic goals, and creating a schedule that alloc…" at bounding box center [563, 278] width 806 height 114
click at [937, 234] on textarea "Prioritizing tasks, setting realistic goals, and creating a schedule that alloc…" at bounding box center [563, 278] width 806 height 114
type textarea "Prioritizing tasks, setting realistic goals, and creating a schedule that alloc…"
click at [563, 354] on button "Verify" at bounding box center [562, 360] width 811 height 20
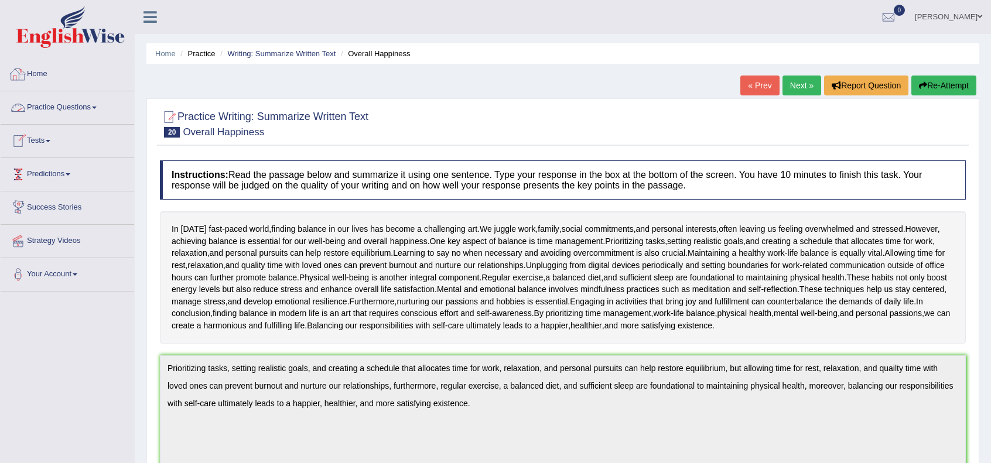
click at [46, 74] on link "Home" at bounding box center [67, 72] width 133 height 29
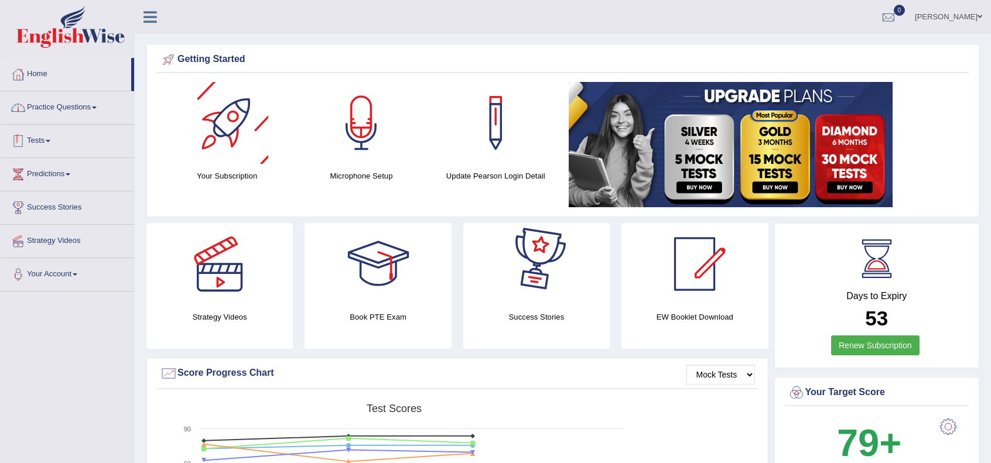
click at [94, 107] on link "Practice Questions" at bounding box center [67, 105] width 133 height 29
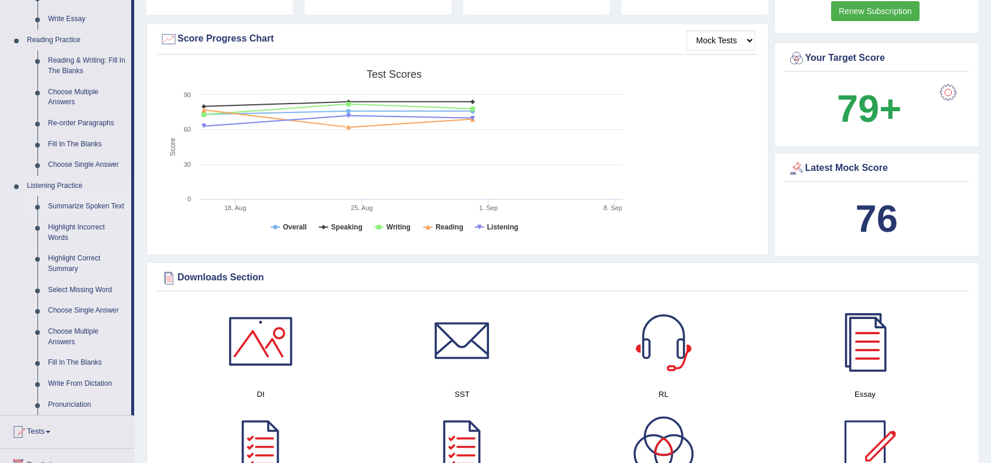
scroll to position [312, 0]
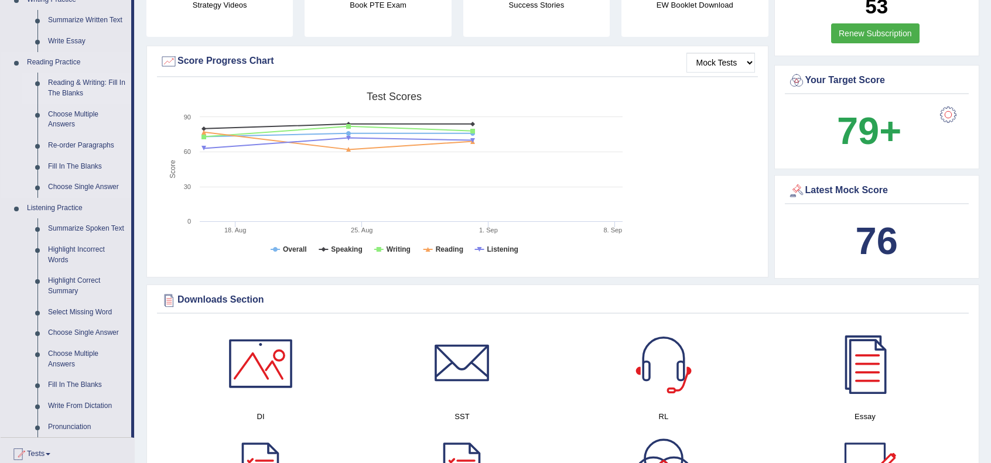
click at [83, 81] on link "Reading & Writing: Fill In The Blanks" at bounding box center [87, 88] width 88 height 31
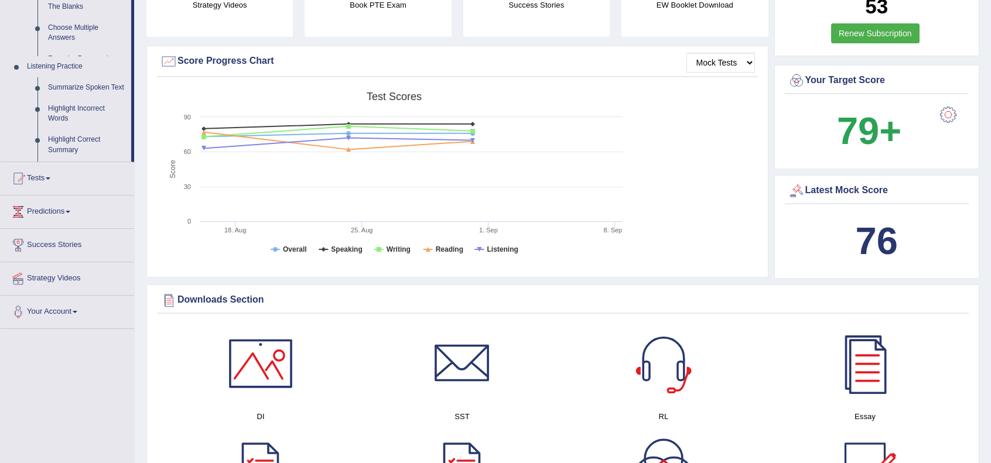
scroll to position [157, 0]
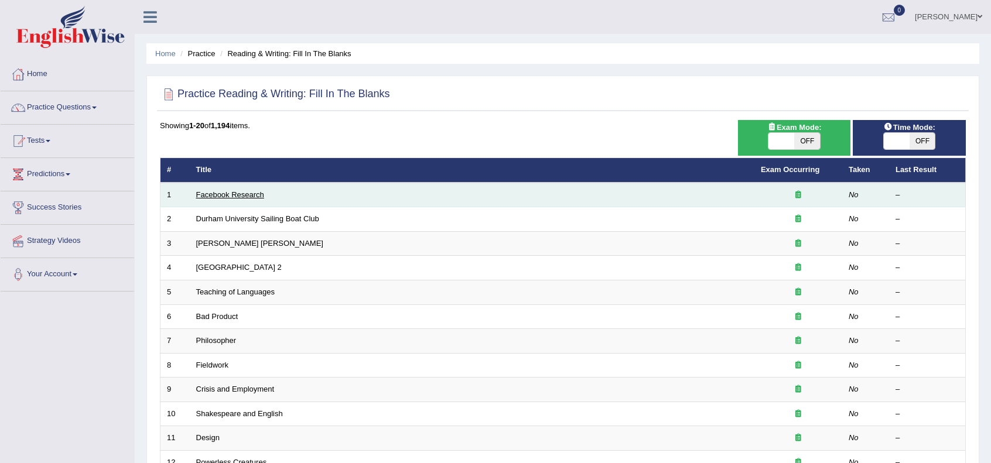
click at [249, 195] on link "Facebook Research" at bounding box center [230, 194] width 68 height 9
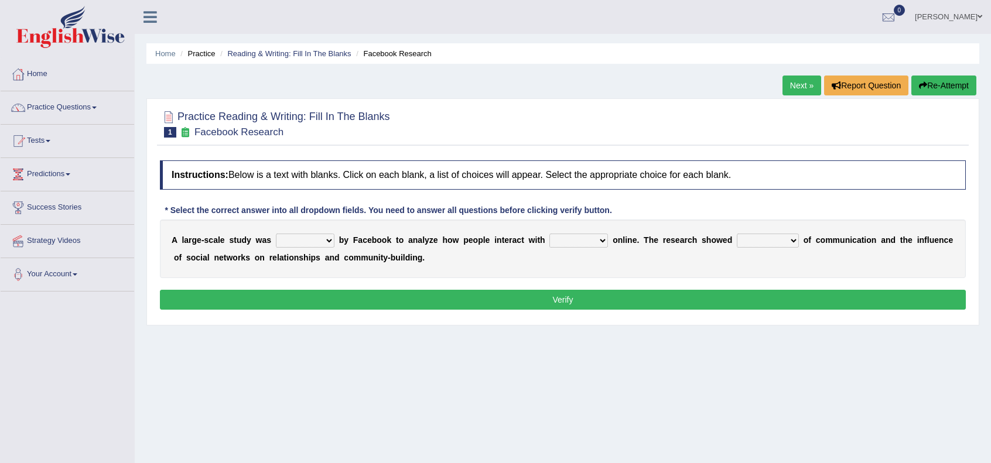
click at [316, 242] on select "surveyed had asked made" at bounding box center [305, 241] width 59 height 14
select select "made"
click at [276, 234] on select "surveyed had asked made" at bounding box center [305, 241] width 59 height 14
click at [309, 326] on div "Home Practice Reading & Writing: Fill In The Blanks Facebook Research Next » Re…" at bounding box center [563, 292] width 856 height 585
click at [598, 240] on select "together all each other another" at bounding box center [578, 241] width 59 height 14
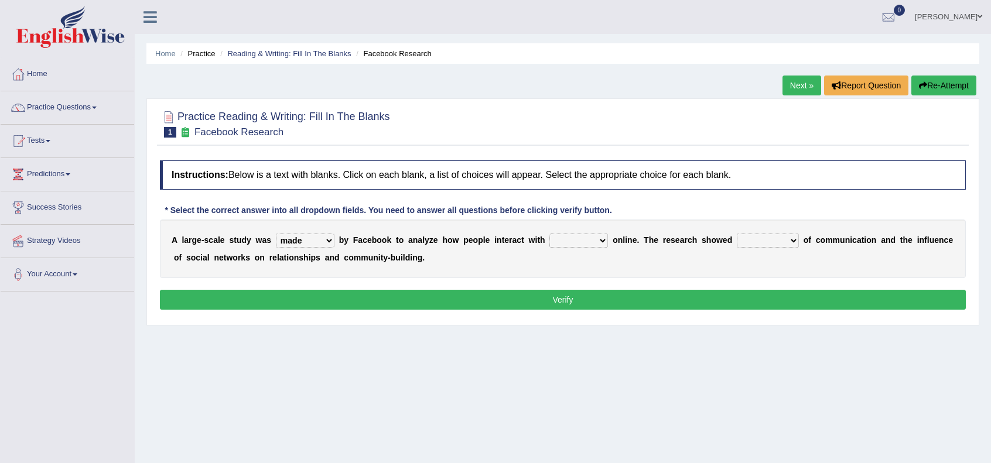
select select "each other"
click at [549, 234] on select "together all each other another" at bounding box center [578, 241] width 59 height 14
click at [653, 380] on div "Home Practice Reading & Writing: Fill In The Blanks Facebook Research Next » Re…" at bounding box center [563, 292] width 856 height 585
click at [779, 242] on select "advantages standards fellowships patterns" at bounding box center [768, 241] width 62 height 14
select select "patterns"
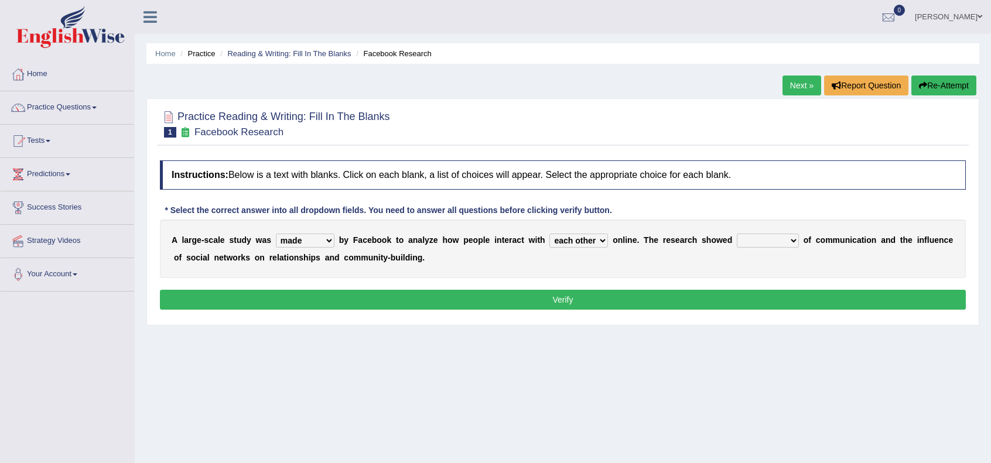
click at [737, 234] on select "advantages standards fellowships patterns" at bounding box center [768, 241] width 62 height 14
click at [699, 292] on button "Verify" at bounding box center [563, 300] width 806 height 20
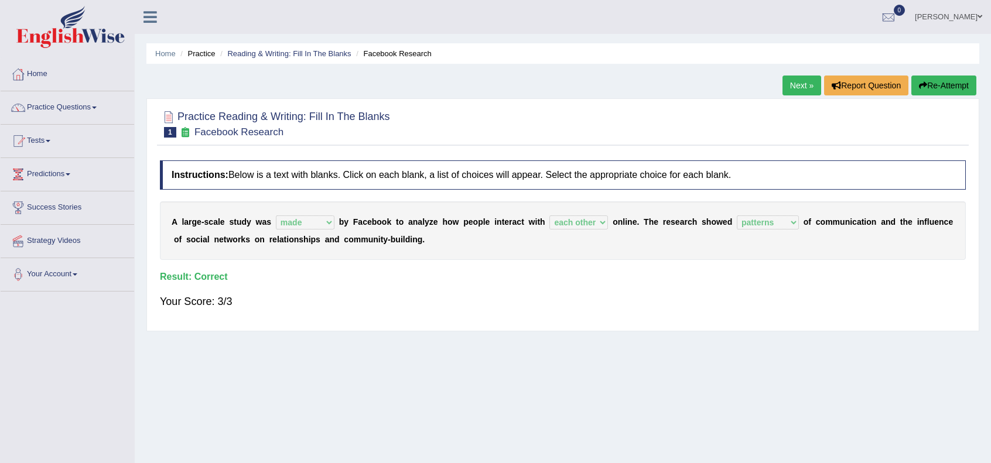
click at [802, 86] on link "Next »" at bounding box center [801, 86] width 39 height 20
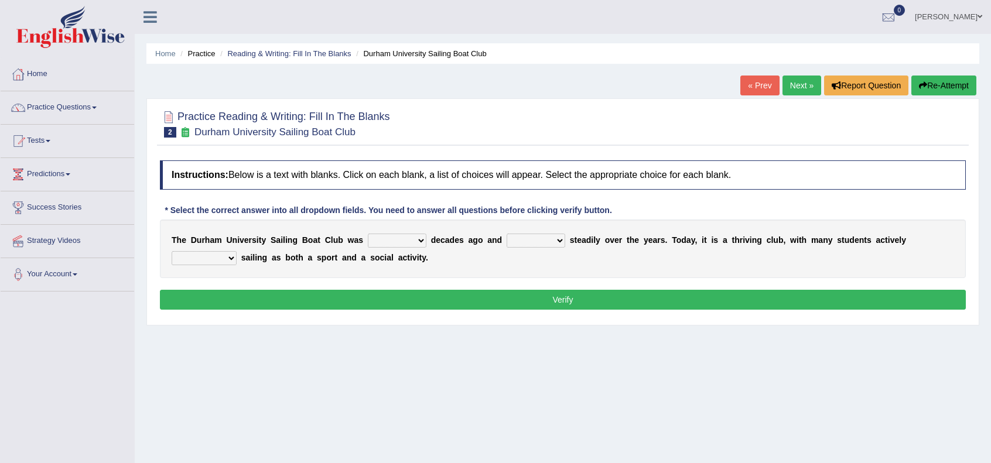
click at [418, 241] on select "found fund founded find" at bounding box center [397, 241] width 59 height 14
select select "founded"
click at [368, 234] on select "found fund founded find" at bounding box center [397, 241] width 59 height 14
click at [412, 334] on div "Home Practice Reading & Writing: Fill In The Blanks Durham University Sailing B…" at bounding box center [563, 292] width 856 height 585
click at [544, 242] on select "grow growing has grown grown" at bounding box center [535, 241] width 59 height 14
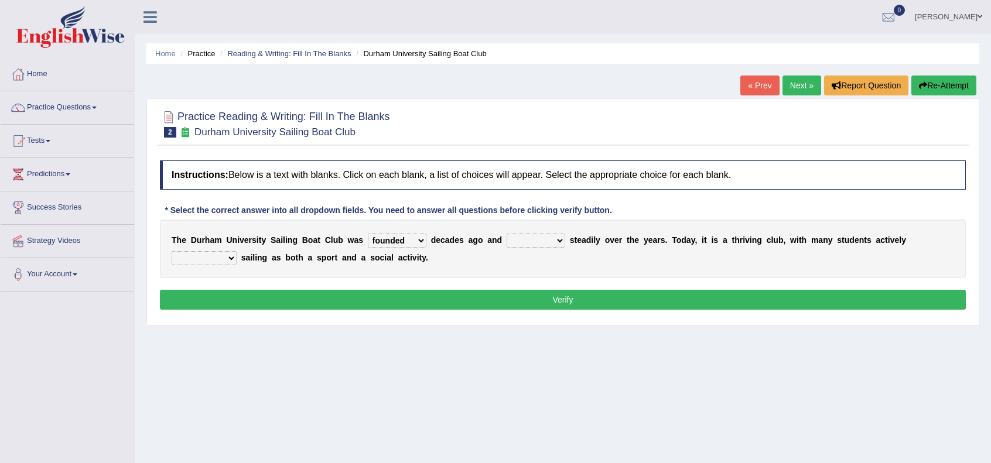
select select "has grown"
click at [506, 234] on select "grow growing has grown grown" at bounding box center [535, 241] width 59 height 14
click at [559, 350] on div "Home Practice Reading & Writing: Fill In The Blanks Durham University Sailing B…" at bounding box center [563, 292] width 856 height 585
click at [552, 236] on select "grow growing has grown grown" at bounding box center [535, 241] width 59 height 14
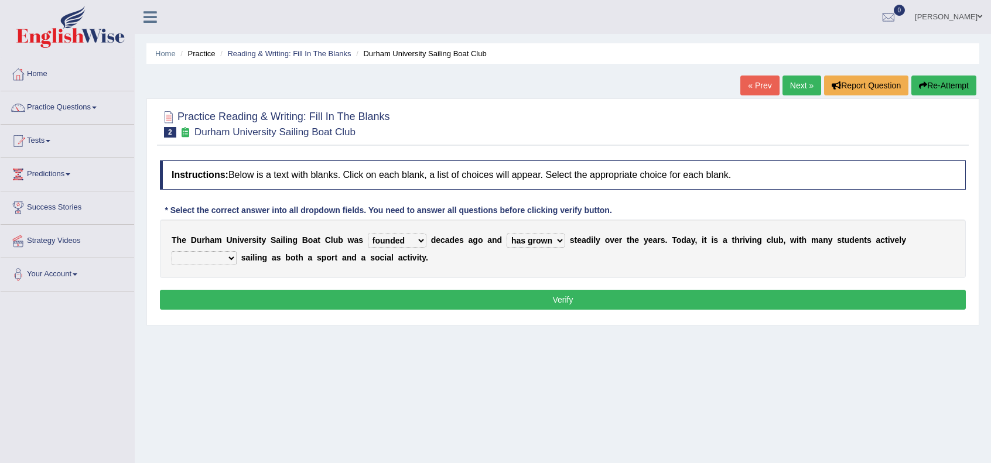
click at [620, 371] on div "Home Practice Reading & Writing: Fill In The Blanks Durham University Sailing B…" at bounding box center [563, 292] width 856 height 585
click at [218, 258] on select "enjoy enjoyed are enjoying enjoying" at bounding box center [204, 258] width 65 height 14
select select "enjoying"
click at [172, 251] on select "enjoy enjoyed are enjoying enjoying" at bounding box center [204, 258] width 65 height 14
click at [340, 341] on div "Home Practice Reading & Writing: Fill In The Blanks Durham University Sailing B…" at bounding box center [563, 292] width 856 height 585
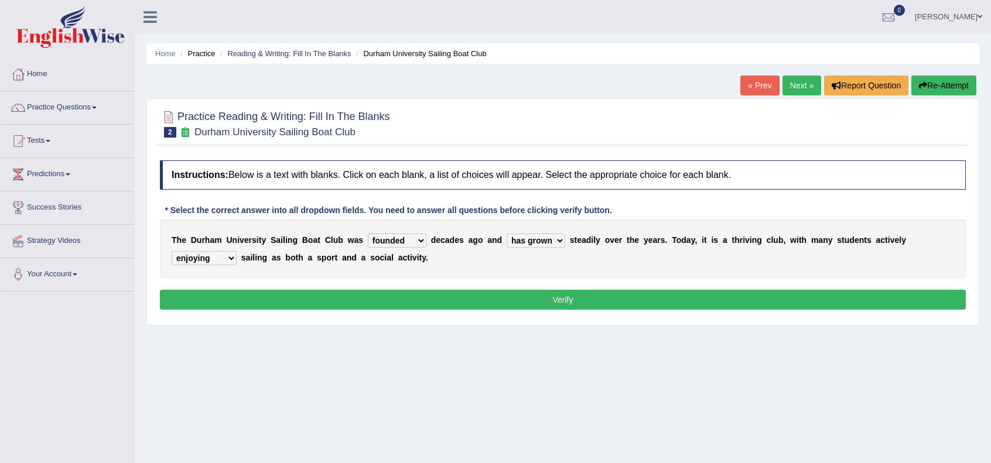
click at [375, 294] on button "Verify" at bounding box center [563, 300] width 806 height 20
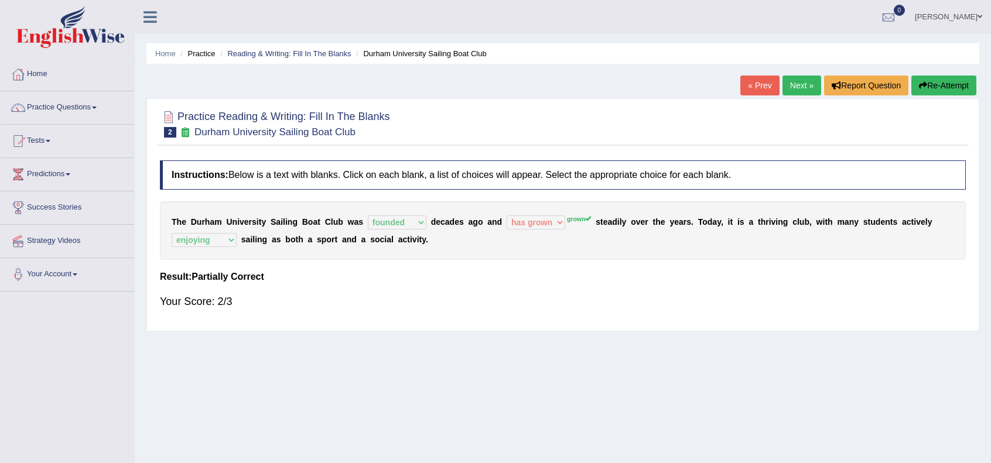
click at [578, 216] on sup "grown" at bounding box center [579, 218] width 25 height 7
drag, startPoint x: 808, startPoint y: 81, endPoint x: 789, endPoint y: 98, distance: 24.9
click at [807, 81] on link "Next »" at bounding box center [801, 86] width 39 height 20
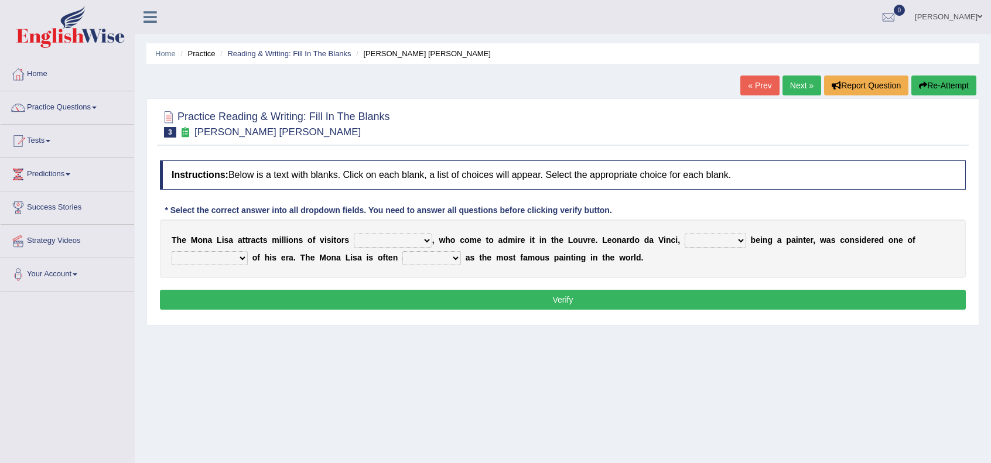
click at [412, 239] on select "around the year the all year all year round per year" at bounding box center [393, 241] width 78 height 14
select select "per year"
click at [354, 234] on select "around the year the all year all year round per year" at bounding box center [393, 241] width 78 height 14
click at [450, 367] on div "Home Practice Reading & Writing: Fill In The Blanks Mona Lisa « Prev Next » Rep…" at bounding box center [563, 292] width 856 height 585
click at [713, 238] on select "rather than as much as as well as as long as" at bounding box center [714, 241] width 61 height 14
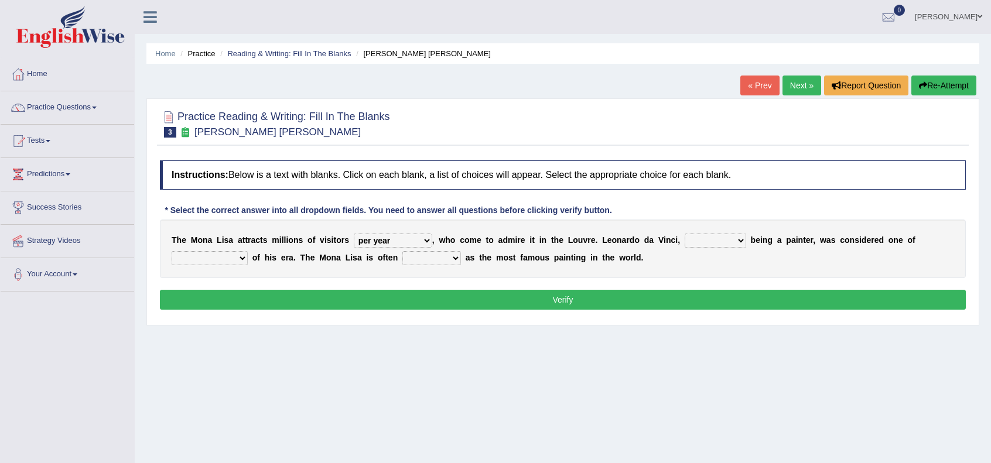
select select "as much as"
click at [684, 234] on select "rather than as much as as well as as long as" at bounding box center [714, 241] width 61 height 14
click at [738, 351] on div "Home Practice Reading & Writing: Fill In The Blanks Mona Lisa « Prev Next » Rep…" at bounding box center [563, 292] width 856 height 585
click at [241, 254] on select "better artists artist the better artist the best artists" at bounding box center [210, 258] width 76 height 14
select select "the best artists"
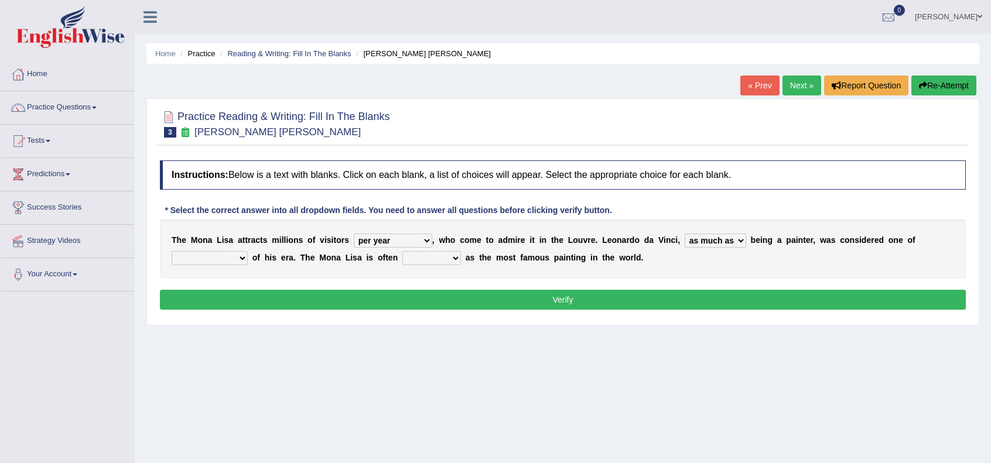
click at [172, 251] on select "better artists artist the better artist the best artists" at bounding box center [210, 258] width 76 height 14
click at [245, 380] on div "Home Practice Reading & Writing: Fill In The Blanks Mona Lisa « Prev Next » Rep…" at bounding box center [563, 292] width 856 height 585
click at [231, 254] on select "better artists artist the better artist the best artists" at bounding box center [210, 258] width 76 height 14
click at [389, 359] on div "Home Practice Reading & Writing: Fill In The Blanks Mona Lisa « Prev Next » Rep…" at bounding box center [563, 292] width 856 height 585
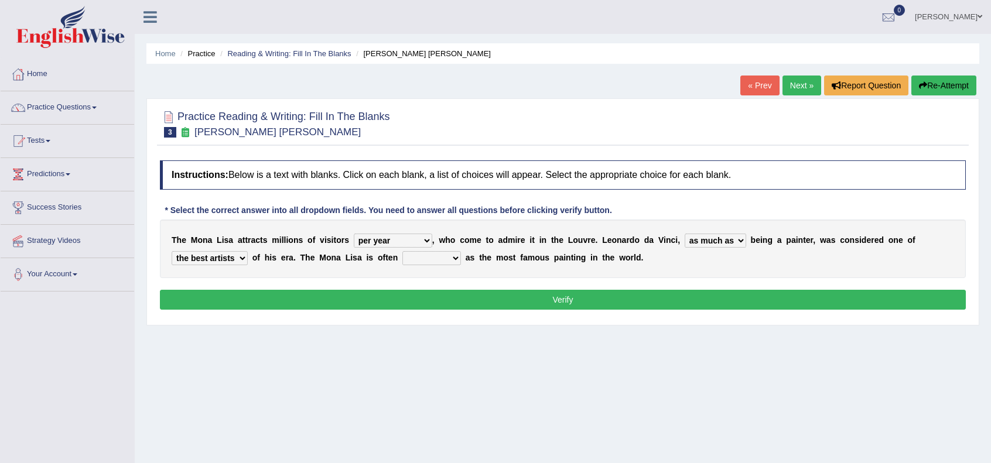
click at [440, 256] on select "classified suggested predicted described" at bounding box center [431, 258] width 59 height 14
select select "described"
click at [402, 251] on select "classified suggested predicted described" at bounding box center [431, 258] width 59 height 14
click at [464, 371] on div "Home Practice Reading & Writing: Fill In The Blanks Mona Lisa « Prev Next » Rep…" at bounding box center [563, 292] width 856 height 585
click at [724, 241] on select "rather than as much as as well as as long as" at bounding box center [714, 241] width 61 height 14
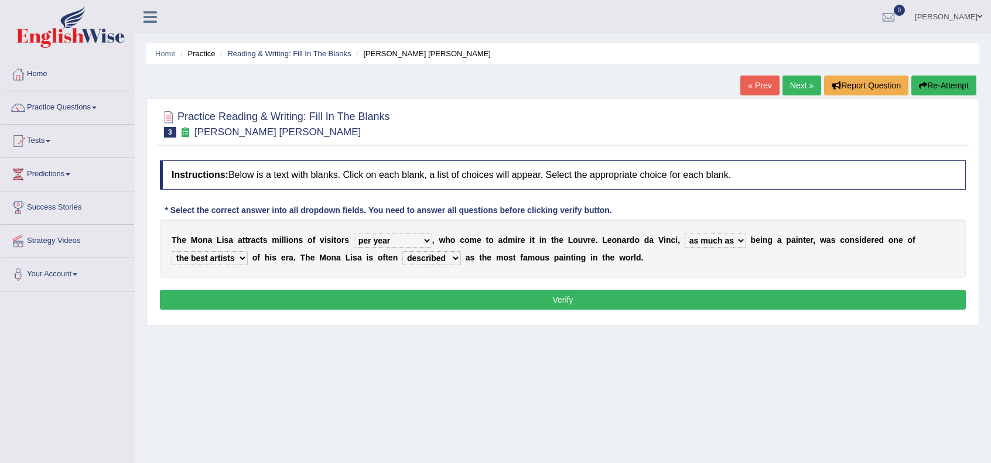
click at [724, 241] on select "rather than as much as as well as as long as" at bounding box center [714, 241] width 61 height 14
click at [482, 399] on div "Home Practice Reading & Writing: Fill In The Blanks Mona Lisa « Prev Next » Rep…" at bounding box center [563, 292] width 856 height 585
click at [233, 256] on select "better artists artist the better artist the best artists" at bounding box center [210, 258] width 76 height 14
click at [172, 251] on select "better artists artist the better artist the best artists" at bounding box center [210, 258] width 76 height 14
click at [334, 356] on div "Home Practice Reading & Writing: Fill In The Blanks Mona Lisa « Prev Next » Rep…" at bounding box center [563, 292] width 856 height 585
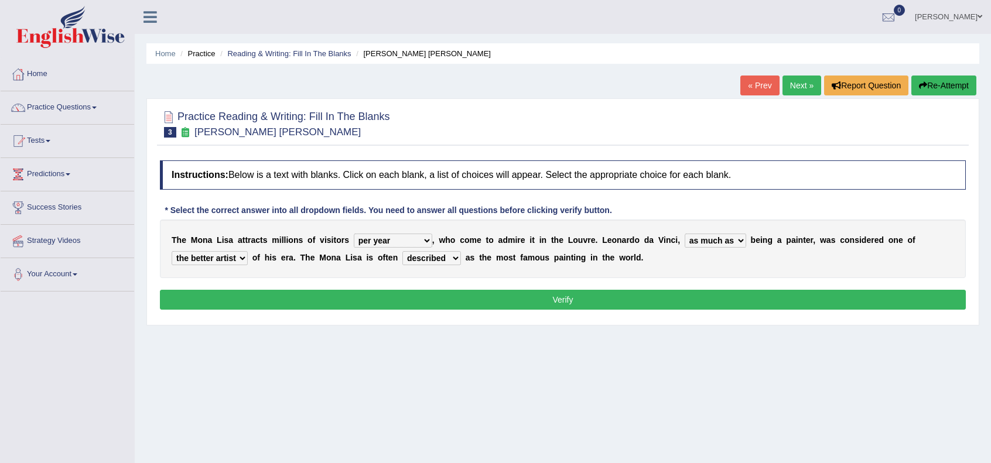
click at [221, 259] on select "better artists artist the better artist the best artists" at bounding box center [210, 258] width 76 height 14
select select "the best artists"
click at [172, 251] on select "better artists artist the better artist the best artists" at bounding box center [210, 258] width 76 height 14
click at [272, 364] on div "Home Practice Reading & Writing: Fill In The Blanks Mona Lisa « Prev Next » Rep…" at bounding box center [563, 292] width 856 height 585
click at [344, 300] on button "Verify" at bounding box center [563, 300] width 806 height 20
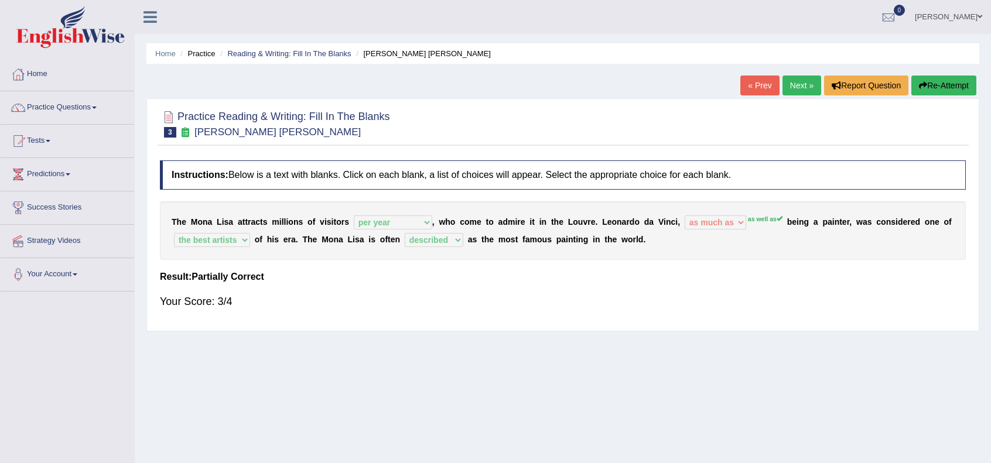
click at [794, 85] on link "Next »" at bounding box center [801, 86] width 39 height 20
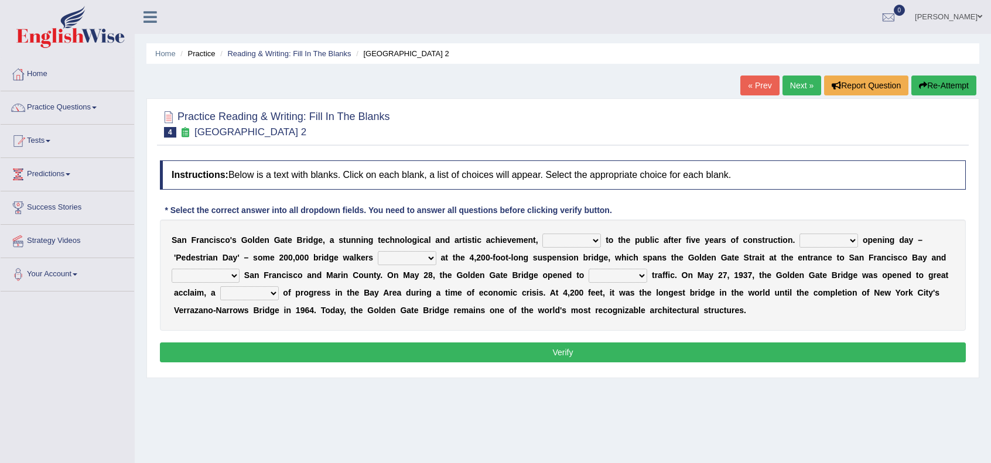
click at [592, 242] on select "opens closes appears equals" at bounding box center [571, 241] width 59 height 14
select select "opens"
click at [542, 234] on select "opens closes appears equals" at bounding box center [571, 241] width 59 height 14
click at [650, 413] on div "Home Practice Reading & Writing: Fill In The Blanks [GEOGRAPHIC_DATA] 2 « Prev …" at bounding box center [563, 292] width 856 height 585
click at [849, 238] on select "On During Since When" at bounding box center [828, 241] width 59 height 14
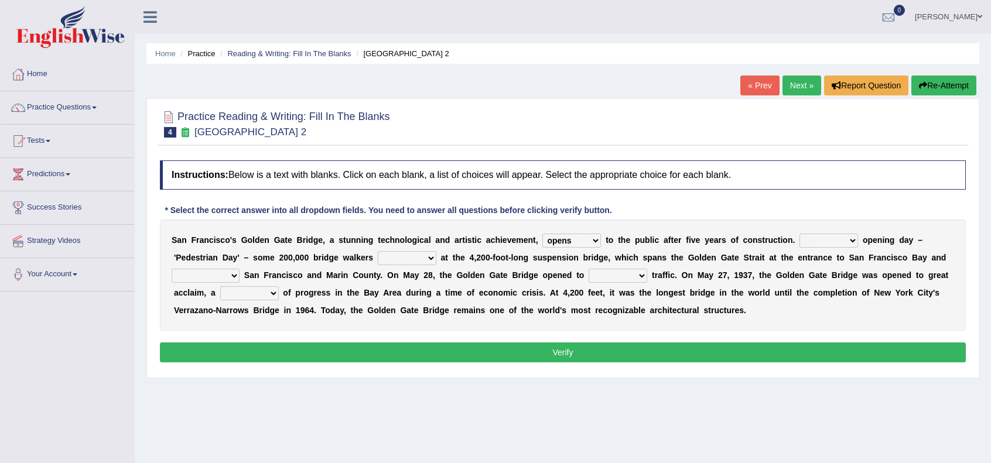
select select "On"
click at [799, 234] on select "On During Since When" at bounding box center [828, 241] width 59 height 14
click at [738, 401] on div "Home Practice Reading & Writing: Fill In The Blanks [GEOGRAPHIC_DATA] 2 « Prev …" at bounding box center [563, 292] width 856 height 585
click at [410, 257] on select "stationed looked marveled laughed" at bounding box center [407, 258] width 59 height 14
select select "stationed"
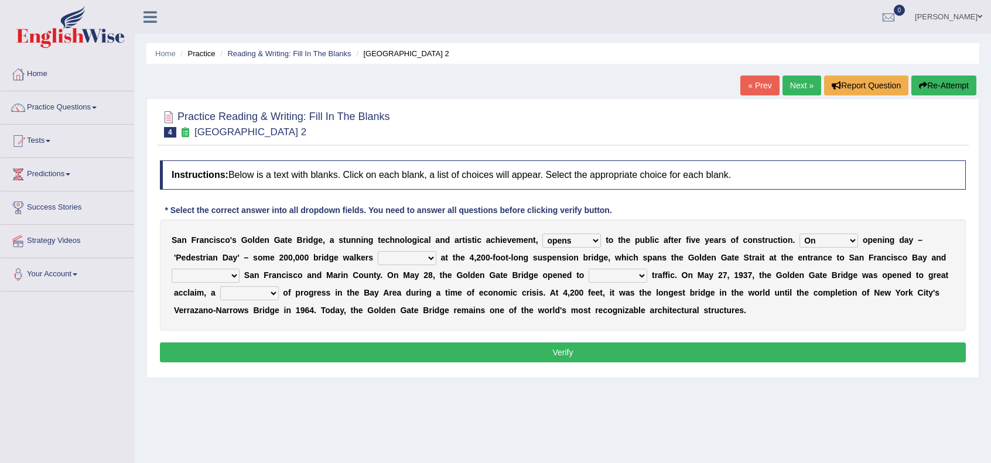
click at [378, 251] on select "stationed looked marveled laughed" at bounding box center [407, 258] width 59 height 14
click at [586, 410] on div "Home Practice Reading & Writing: Fill In The Blanks [GEOGRAPHIC_DATA] 2 « Prev …" at bounding box center [563, 292] width 856 height 585
click at [228, 273] on select "separates connects channels differentiates" at bounding box center [206, 276] width 68 height 14
select select "connects"
click at [172, 269] on select "separates connects channels differentiates" at bounding box center [206, 276] width 68 height 14
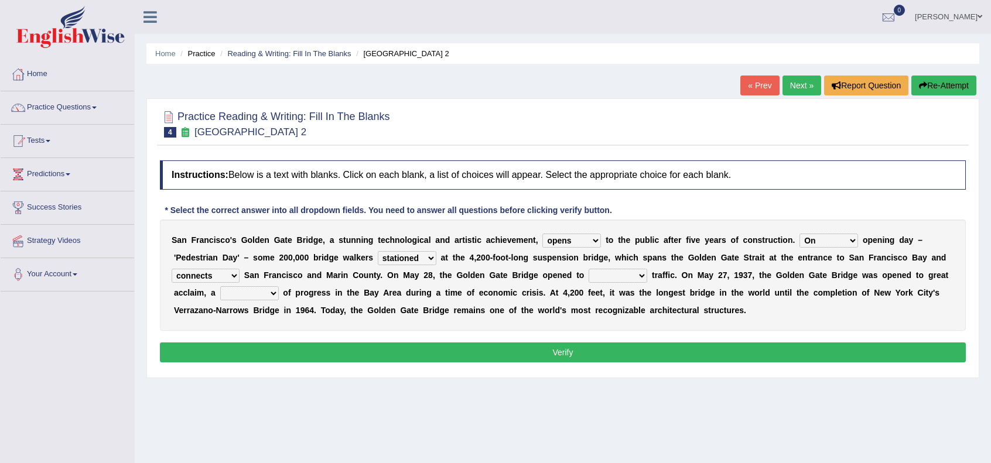
click at [267, 381] on div "Home Practice Reading & Writing: Fill In The Blanks [GEOGRAPHIC_DATA] 2 « Prev …" at bounding box center [563, 292] width 856 height 585
click at [620, 276] on select "aquatic vehicular airborne watertight" at bounding box center [617, 276] width 59 height 14
select select "vehicular"
click at [588, 269] on select "aquatic vehicular airborne watertight" at bounding box center [617, 276] width 59 height 14
click at [621, 281] on select "aquatic vehicular airborne watertight" at bounding box center [617, 276] width 59 height 14
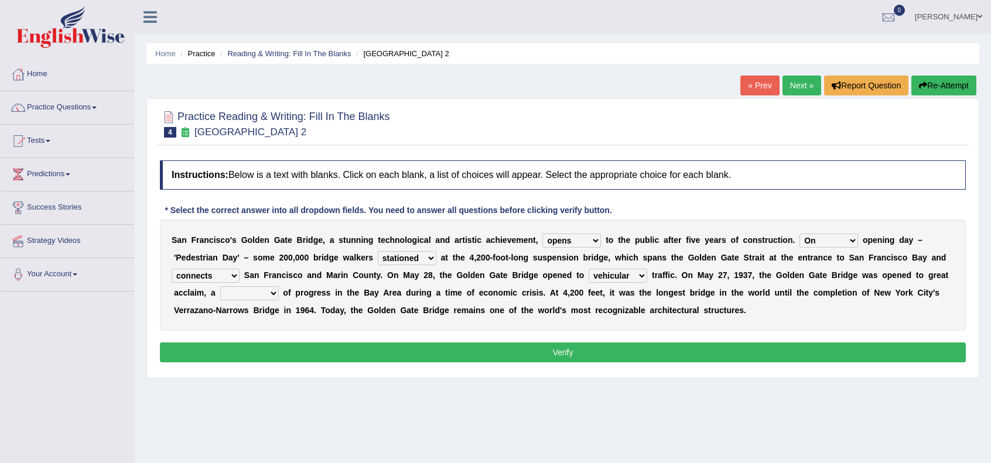
click at [621, 281] on select "aquatic vehicular airborne watertight" at bounding box center [617, 276] width 59 height 14
click at [634, 373] on div "Practice Reading & Writing: Fill In The Blanks 4 Golden Gate Bridge 2 Instructi…" at bounding box center [562, 238] width 833 height 280
click at [265, 292] on select "denial symbol technique yield" at bounding box center [249, 293] width 59 height 14
select select "symbol"
click at [220, 286] on select "denial symbol technique yield" at bounding box center [249, 293] width 59 height 14
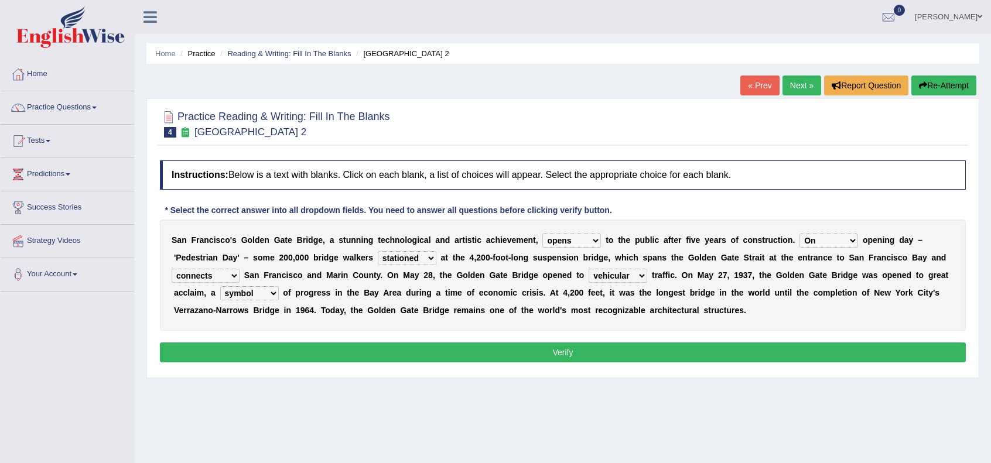
click at [373, 412] on div "Home Practice Reading & Writing: Fill In The Blanks Golden Gate Bridge 2 « Prev…" at bounding box center [563, 292] width 856 height 585
click at [512, 350] on button "Verify" at bounding box center [563, 353] width 806 height 20
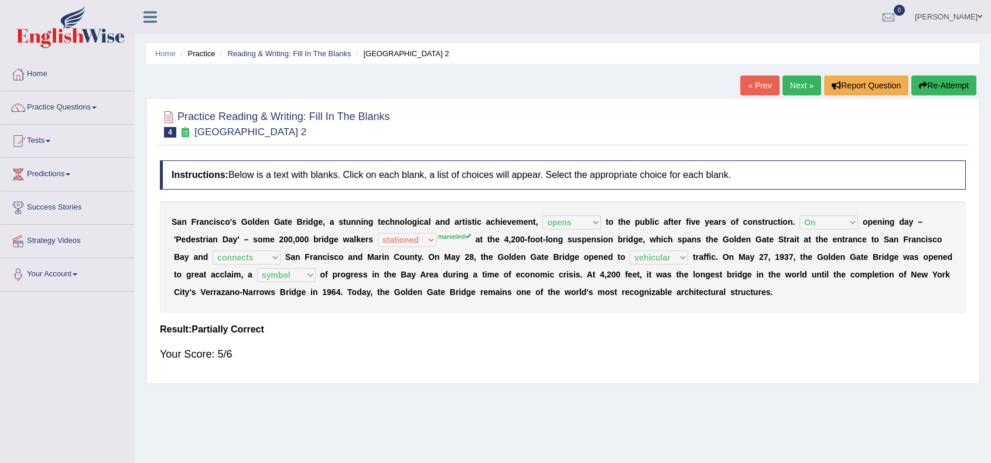
click at [626, 352] on div "Your Score: 5/6" at bounding box center [563, 354] width 806 height 28
click at [799, 80] on link "Next »" at bounding box center [801, 86] width 39 height 20
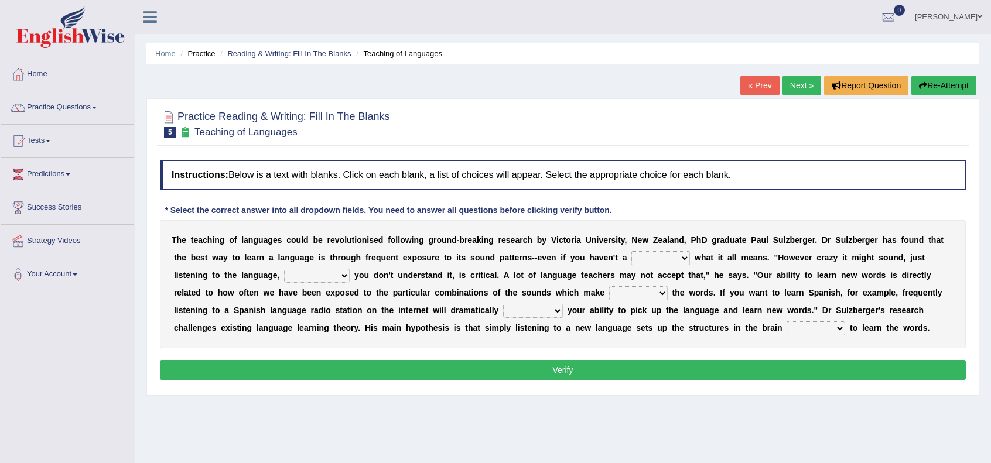
click at [681, 259] on select "dew claw clue due" at bounding box center [660, 258] width 59 height 14
select select "clue"
click at [631, 251] on select "dew claw clue due" at bounding box center [660, 258] width 59 height 14
click at [691, 412] on div "Home Practice Reading & Writing: Fill In The Blanks Teaching of Languages « Pre…" at bounding box center [563, 292] width 856 height 585
click at [329, 278] on select "but also all together even though if so" at bounding box center [317, 276] width 66 height 14
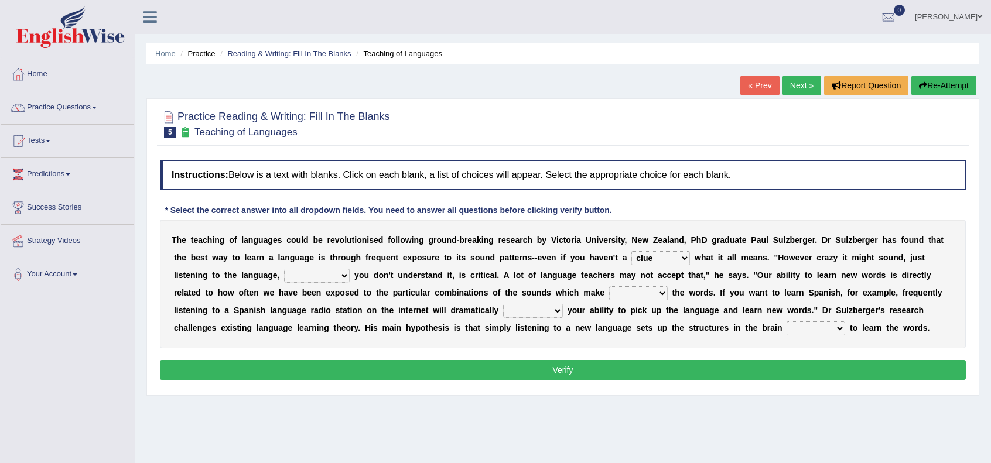
select select "even though"
click at [284, 269] on select "but also all together even though if so" at bounding box center [317, 276] width 66 height 14
click at [381, 414] on div "Home Practice Reading & Writing: Fill In The Blanks Teaching of Languages « Pre…" at bounding box center [563, 292] width 856 height 585
click at [651, 291] on select "down up of on" at bounding box center [638, 293] width 59 height 14
select select "up"
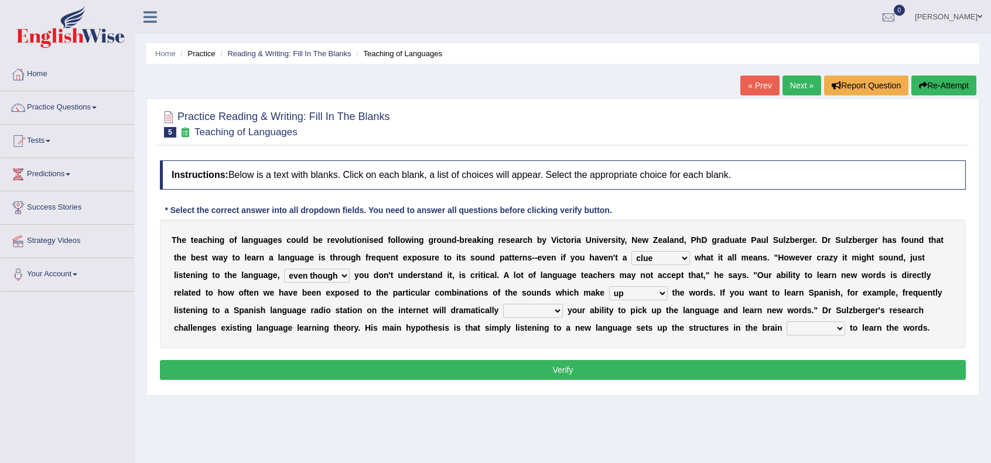
click at [609, 286] on select "down up of on" at bounding box center [638, 293] width 59 height 14
click at [705, 435] on div "Home Practice Reading & Writing: Fill In The Blanks Teaching of Languages « Pre…" at bounding box center [563, 292] width 856 height 585
click at [549, 314] on select "evaluate exaggerate describe boost" at bounding box center [533, 311] width 60 height 14
select select "boost"
click at [503, 304] on select "evaluate exaggerate describe boost" at bounding box center [533, 311] width 60 height 14
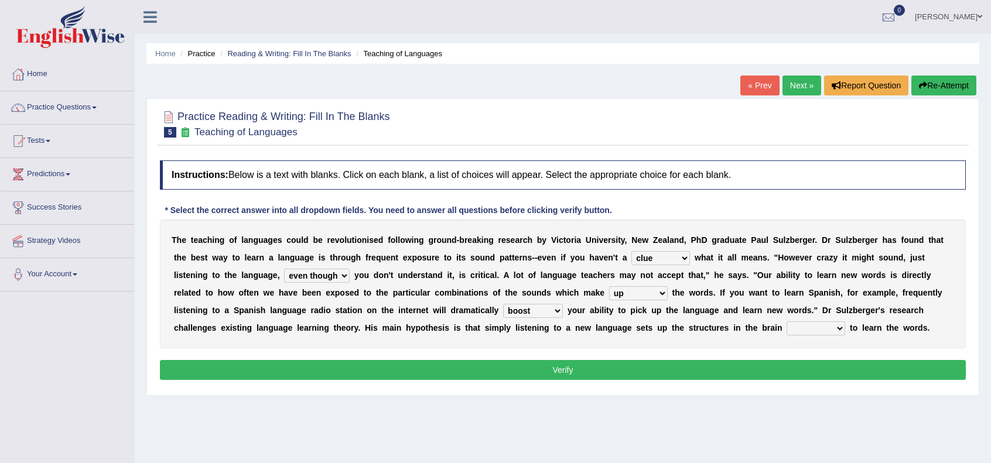
click at [563, 419] on div "Home Practice Reading & Writing: Fill In The Blanks Teaching of Languages « Pre…" at bounding box center [563, 292] width 856 height 585
click at [815, 328] on select "requiring required directed to require" at bounding box center [815, 328] width 59 height 14
select select "requiring"
click at [786, 321] on select "requiring required directed to require" at bounding box center [815, 328] width 59 height 14
click at [819, 417] on div "Home Practice Reading & Writing: Fill In The Blanks Teaching of Languages « Pre…" at bounding box center [563, 292] width 856 height 585
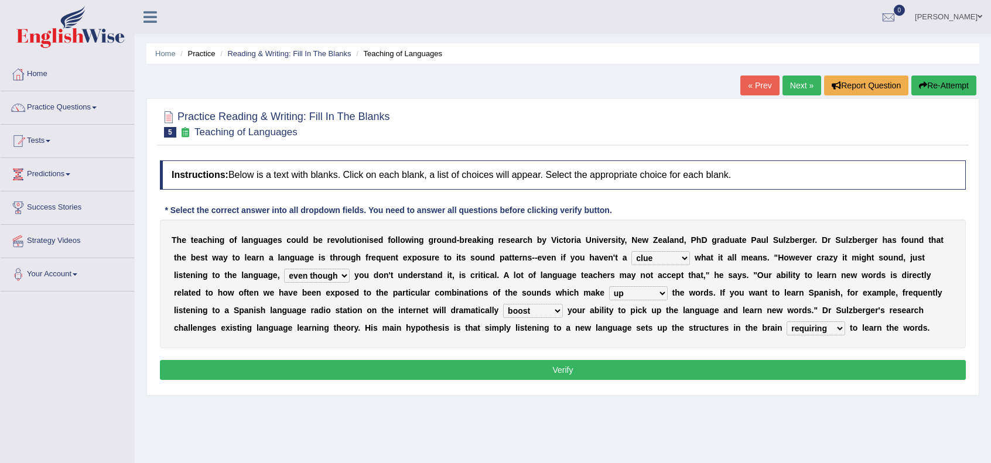
click at [642, 370] on button "Verify" at bounding box center [563, 370] width 806 height 20
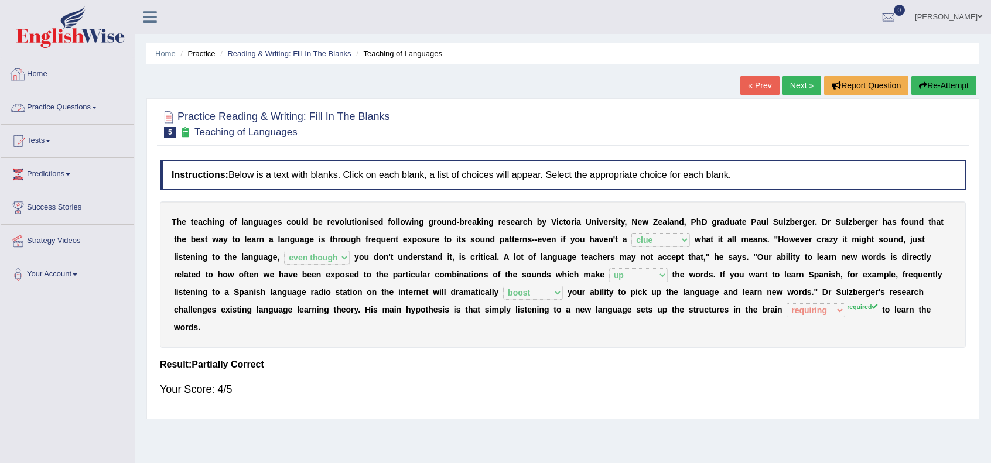
click at [40, 74] on link "Home" at bounding box center [67, 72] width 133 height 29
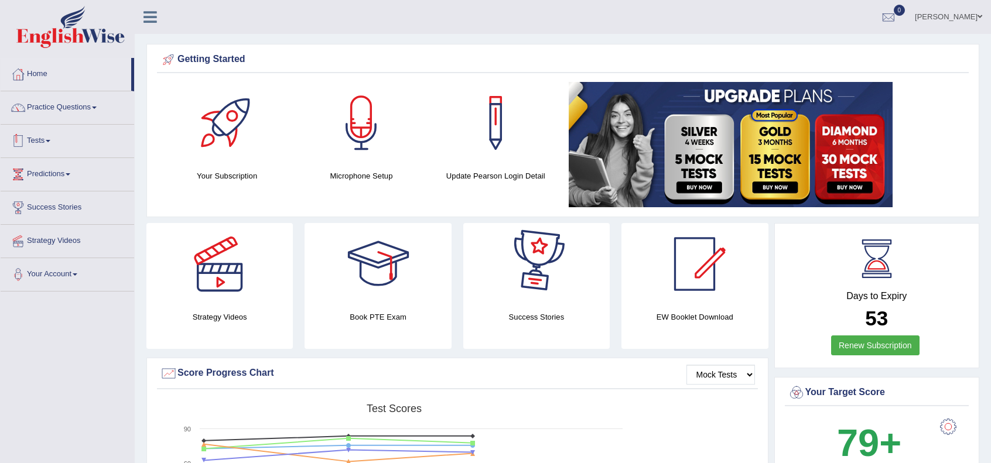
click at [80, 109] on link "Practice Questions" at bounding box center [67, 105] width 133 height 29
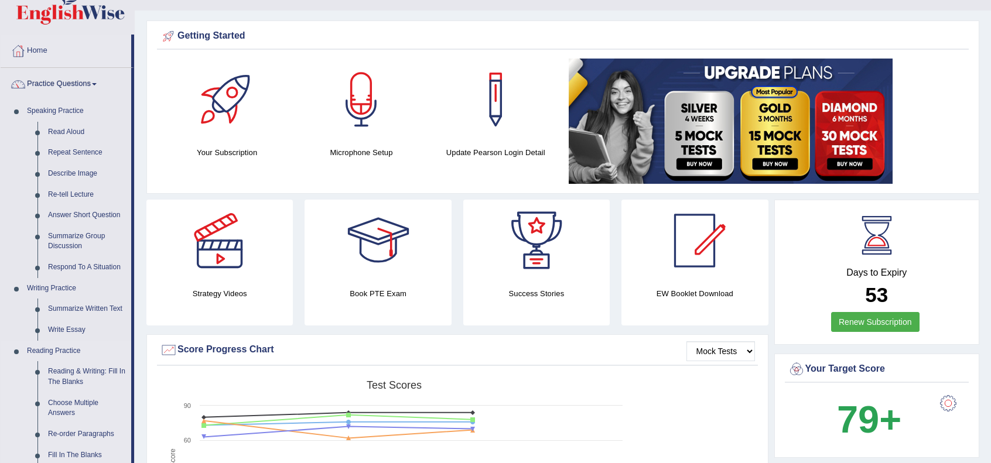
scroll to position [78, 0]
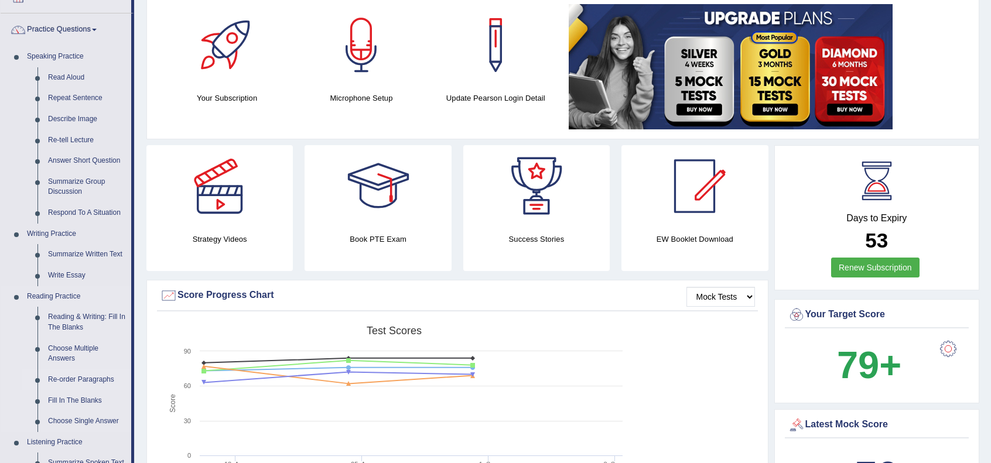
click at [80, 380] on link "Re-order Paragraphs" at bounding box center [87, 379] width 88 height 21
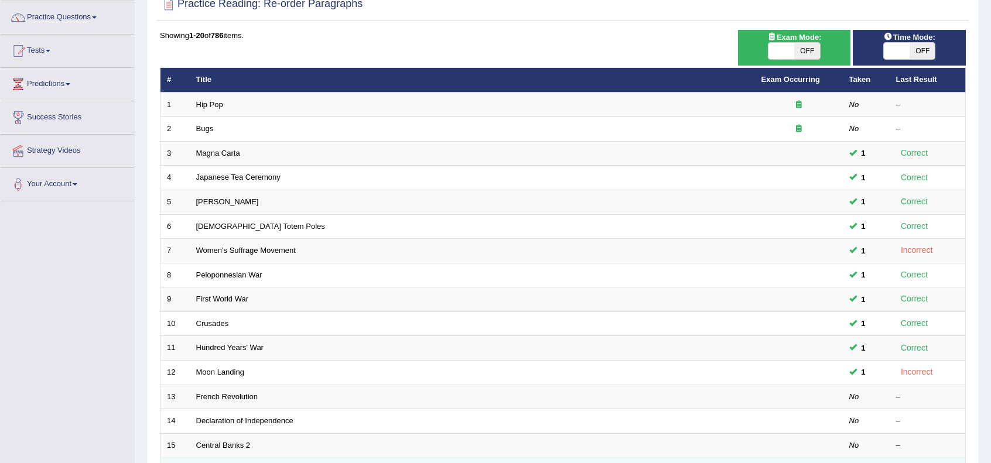
scroll to position [306, 0]
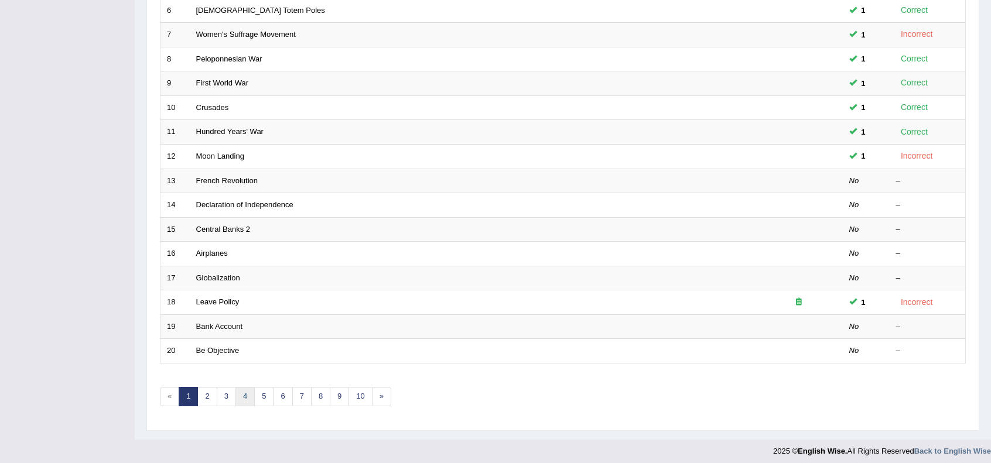
click at [235, 389] on link "4" at bounding box center [244, 396] width 19 height 19
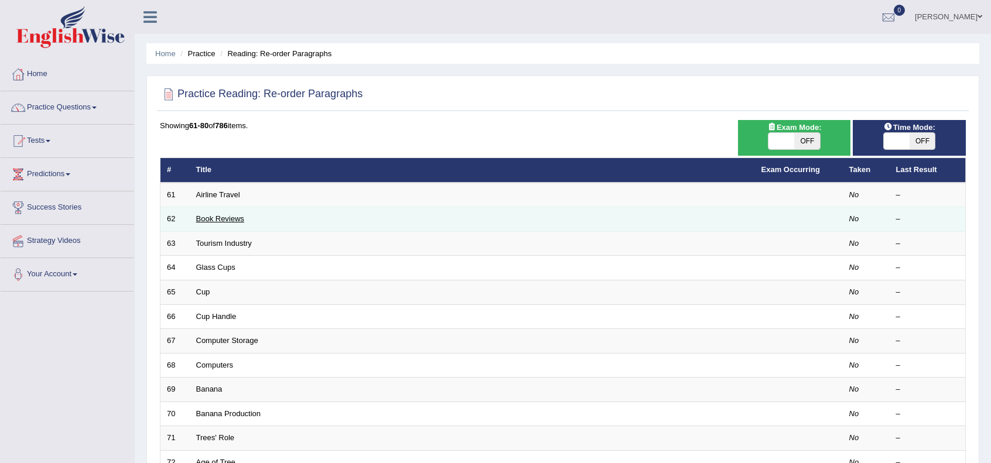
click at [220, 215] on link "Book Reviews" at bounding box center [220, 218] width 48 height 9
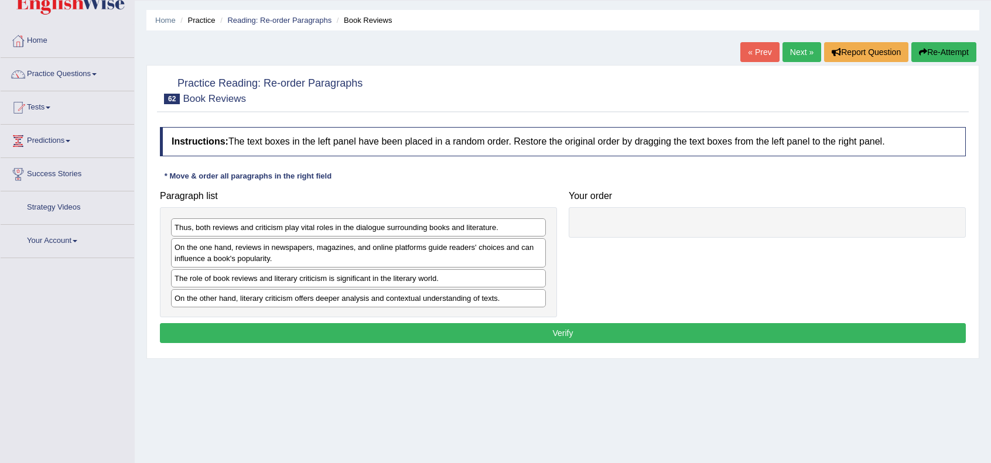
scroll to position [39, 0]
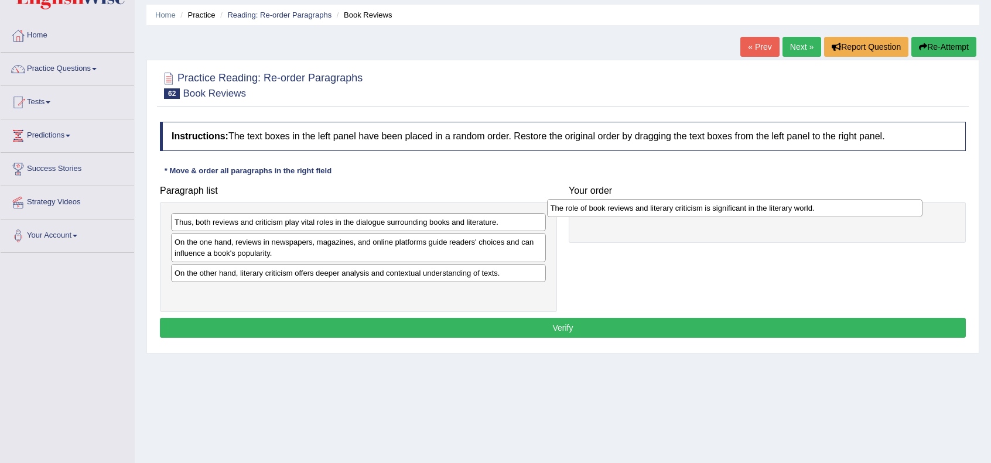
drag, startPoint x: 407, startPoint y: 272, endPoint x: 783, endPoint y: 208, distance: 381.3
click at [783, 208] on div "The role of book reviews and literary criticism is significant in the literary …" at bounding box center [734, 208] width 375 height 18
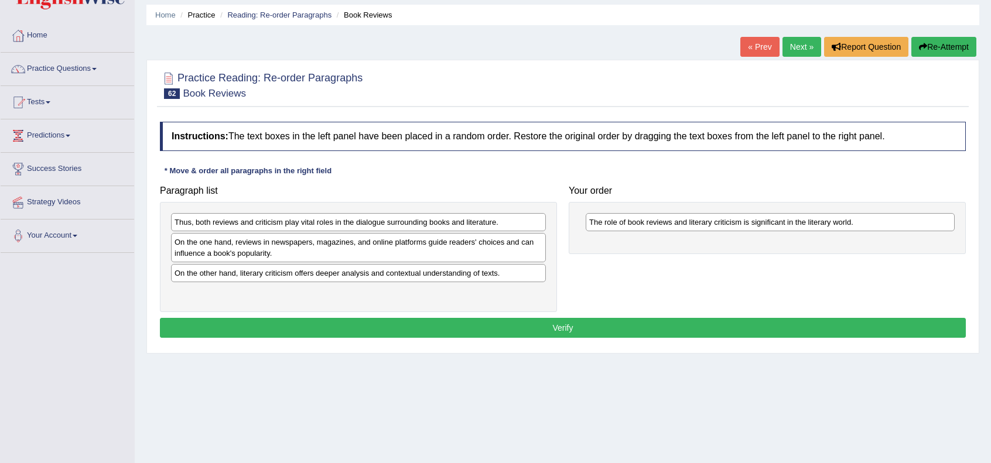
click at [630, 386] on div "Home Practice Reading: Re-order Paragraphs Book Reviews « Prev Next » Report Qu…" at bounding box center [563, 253] width 856 height 585
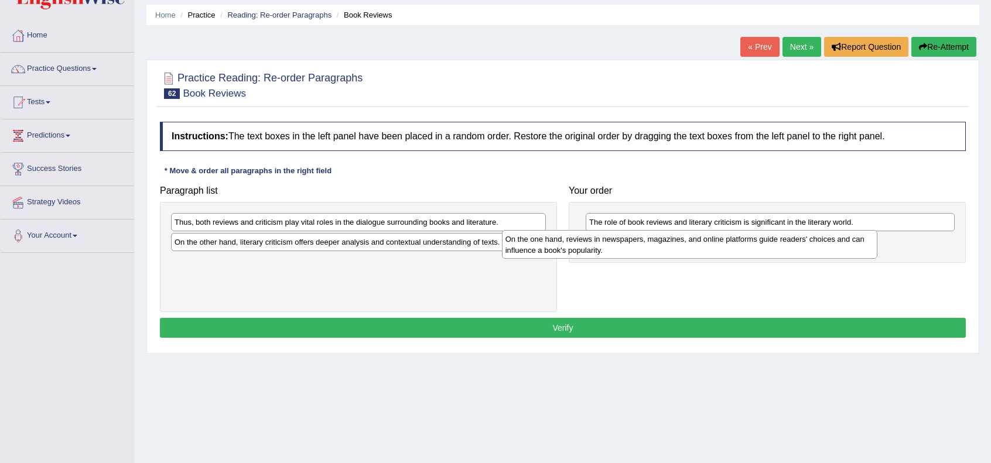
drag, startPoint x: 423, startPoint y: 243, endPoint x: 754, endPoint y: 238, distance: 330.2
click at [754, 238] on div "On the one hand, reviews in newspapers, magazines, and online platforms guide r…" at bounding box center [689, 244] width 375 height 29
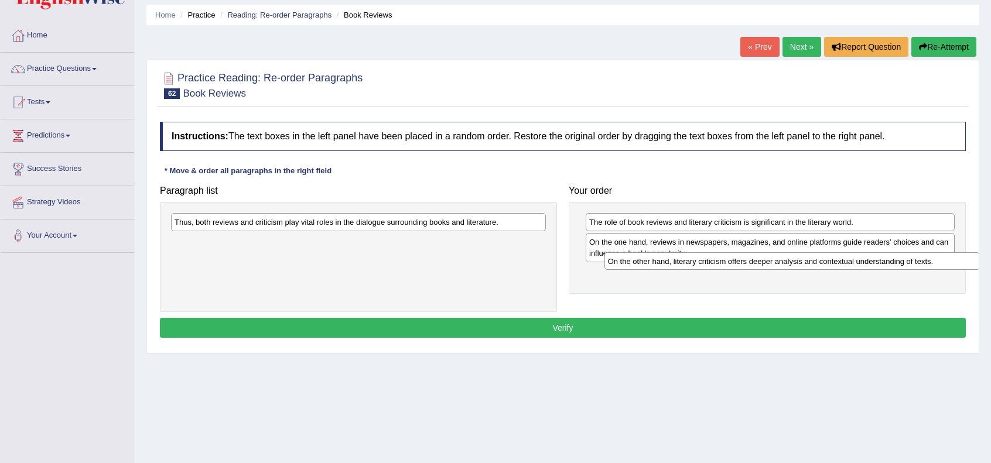
drag, startPoint x: 336, startPoint y: 243, endPoint x: 769, endPoint y: 263, distance: 433.7
click at [769, 263] on div "On the other hand, literary criticism offers deeper analysis and contextual und…" at bounding box center [791, 261] width 375 height 18
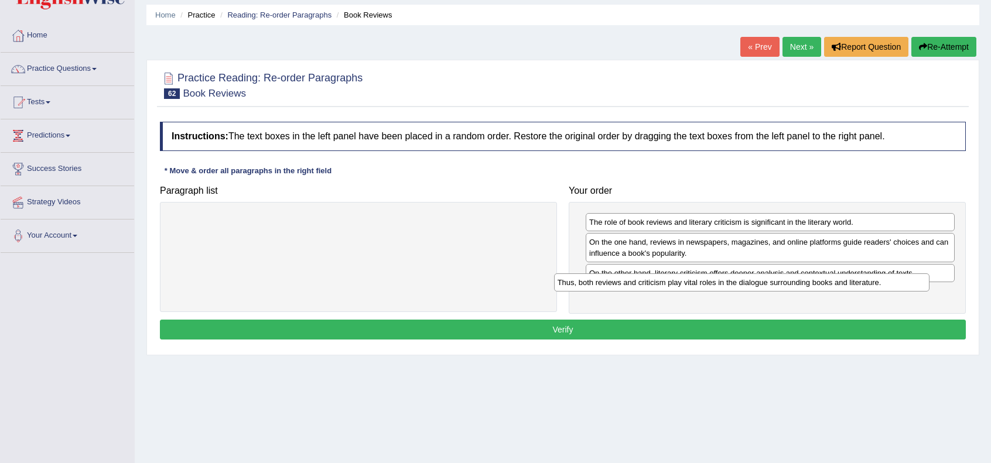
drag, startPoint x: 454, startPoint y: 231, endPoint x: 810, endPoint y: 280, distance: 359.8
click at [810, 280] on div "Thus, both reviews and criticism play vital roles in the dialogue surrounding b…" at bounding box center [741, 282] width 375 height 18
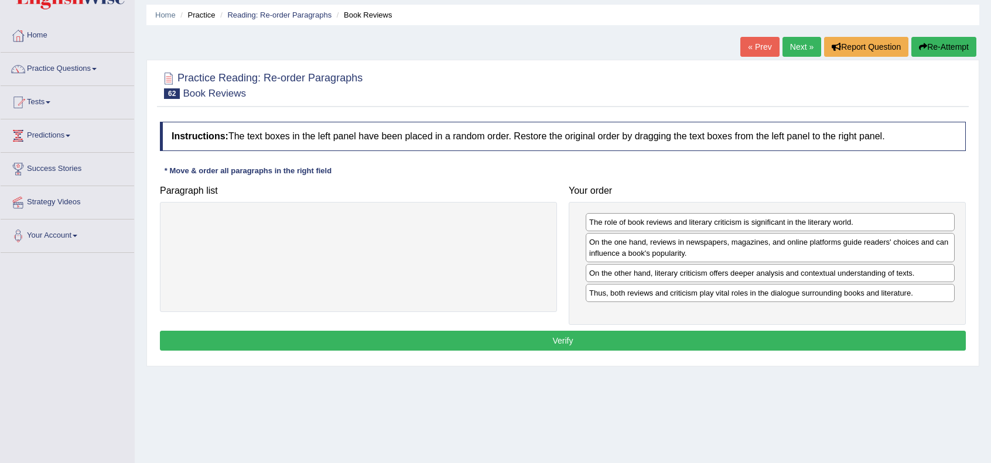
drag, startPoint x: 728, startPoint y: 405, endPoint x: 710, endPoint y: 382, distance: 29.2
click at [727, 405] on div "Home Practice Reading: Re-order Paragraphs Book Reviews « Prev Next » Report Qu…" at bounding box center [563, 253] width 856 height 585
click at [691, 339] on button "Verify" at bounding box center [563, 341] width 806 height 20
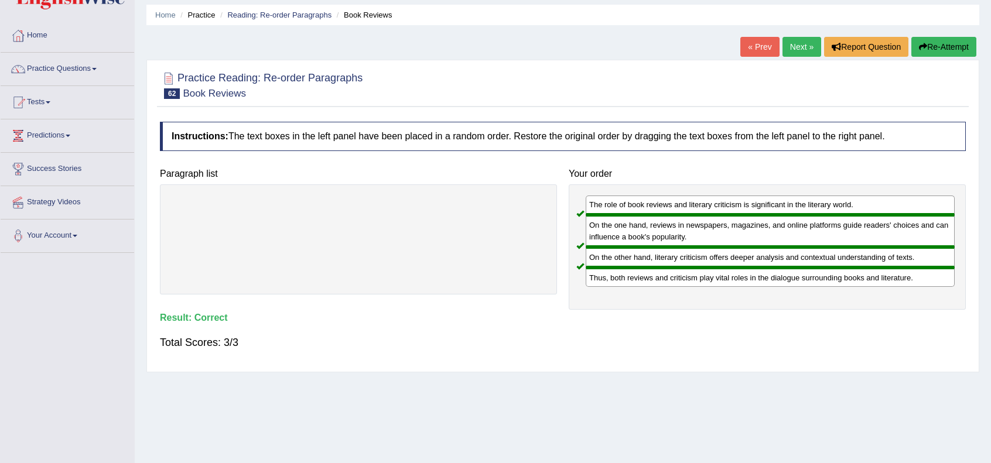
drag, startPoint x: 787, startPoint y: 51, endPoint x: 782, endPoint y: 54, distance: 6.0
click at [787, 51] on link "Next »" at bounding box center [801, 47] width 39 height 20
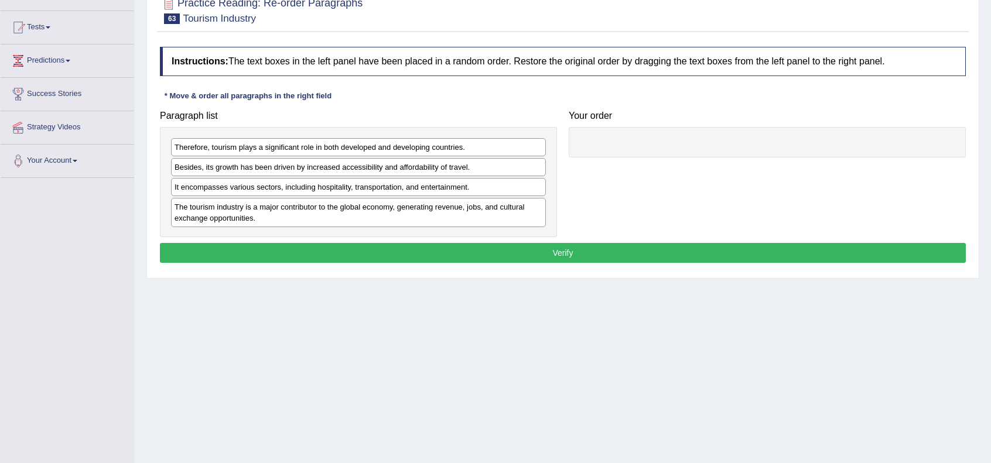
scroll to position [117, 0]
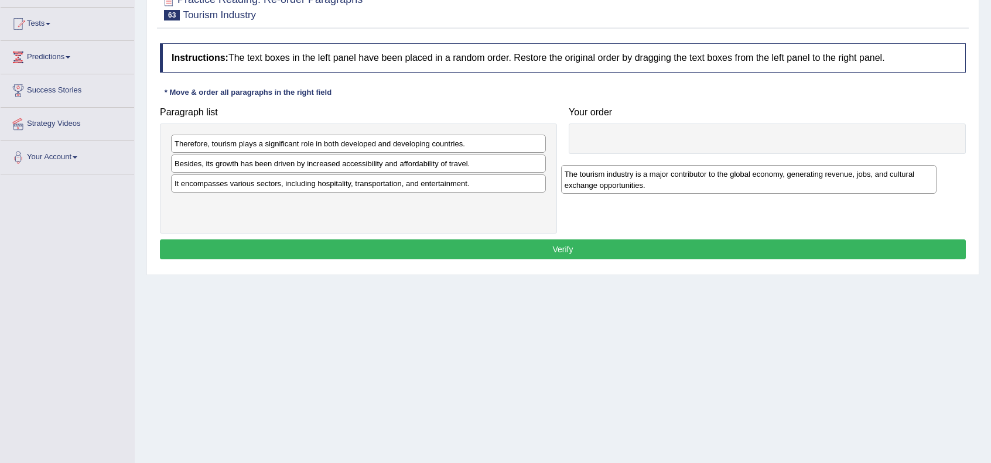
drag, startPoint x: 266, startPoint y: 208, endPoint x: 653, endPoint y: 180, distance: 388.6
click at [653, 180] on div "The tourism industry is a major contributor to the global economy, generating r…" at bounding box center [748, 179] width 375 height 29
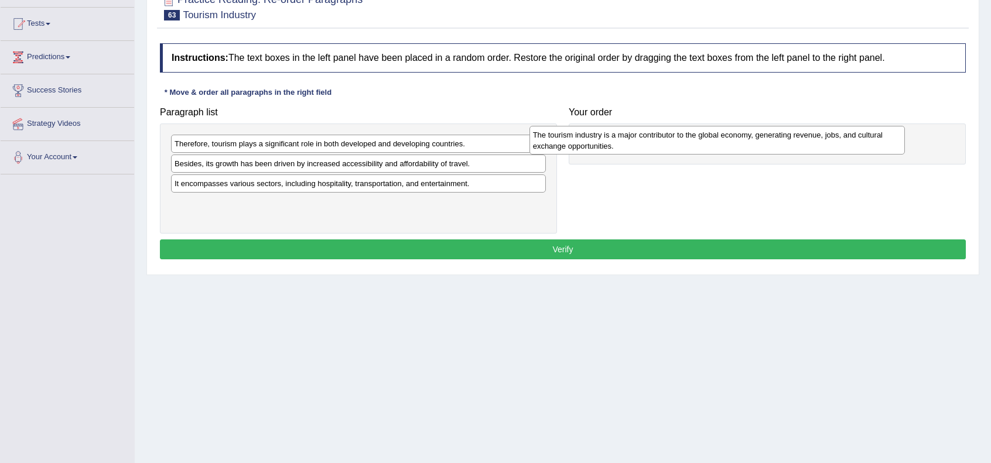
drag, startPoint x: 363, startPoint y: 201, endPoint x: 702, endPoint y: 160, distance: 341.5
click at [721, 133] on div "The tourism industry is a major contributor to the global economy, generating r…" at bounding box center [716, 140] width 375 height 29
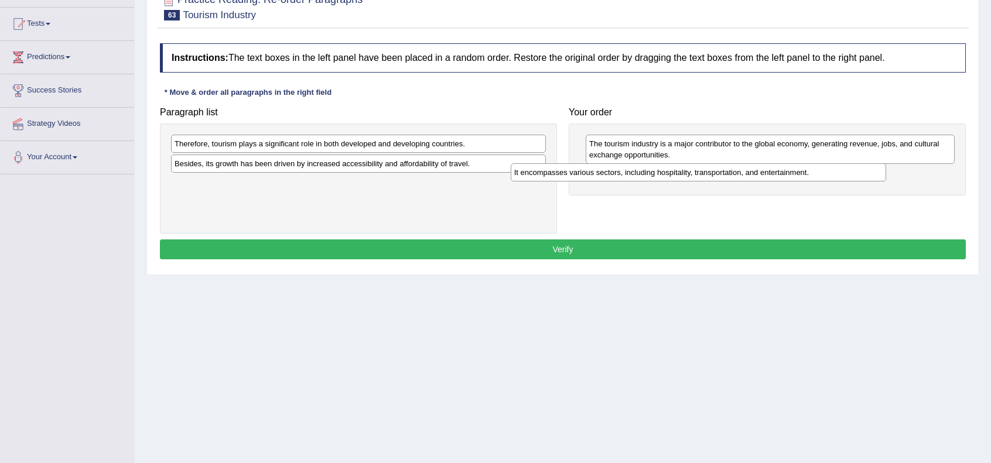
drag, startPoint x: 350, startPoint y: 184, endPoint x: 690, endPoint y: 174, distance: 339.7
click at [690, 174] on div "It encompasses various sectors, including hospitality, transportation, and ente…" at bounding box center [698, 172] width 375 height 18
click at [633, 300] on div "Home Practice Reading: Re-order Paragraphs Tourism Industry « Prev Next » Repor…" at bounding box center [563, 175] width 856 height 585
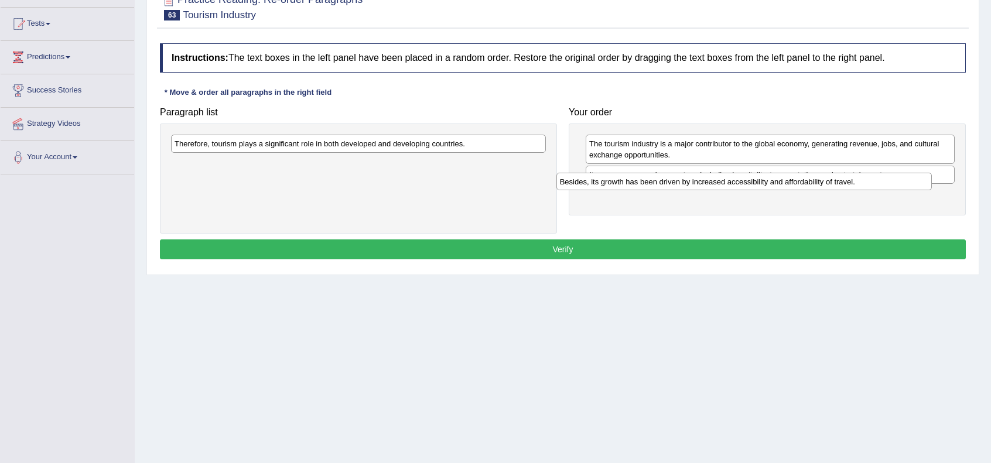
drag, startPoint x: 473, startPoint y: 159, endPoint x: 858, endPoint y: 177, distance: 385.7
click at [858, 177] on div "Besides, its growth has been driven by increased accessibility and affordabilit…" at bounding box center [743, 182] width 375 height 18
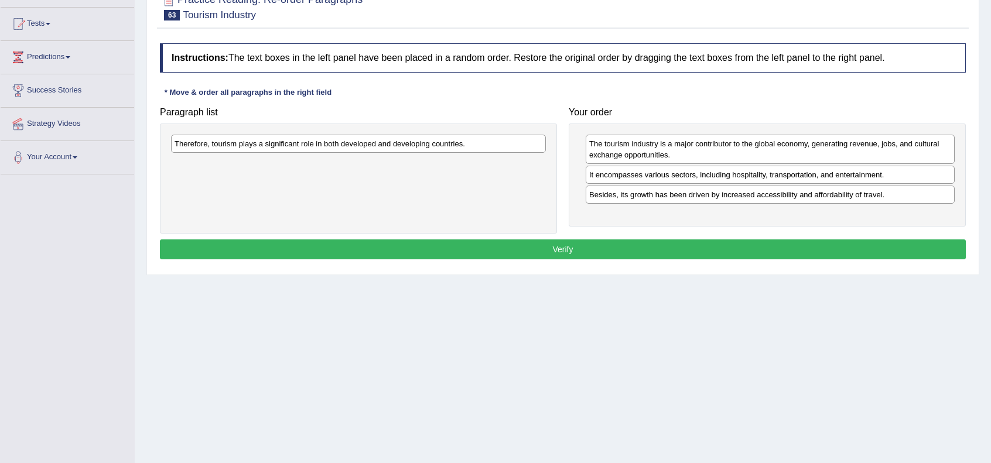
click at [498, 357] on div "Home Practice Reading: Re-order Paragraphs Tourism Industry « Prev Next » Repor…" at bounding box center [563, 175] width 856 height 585
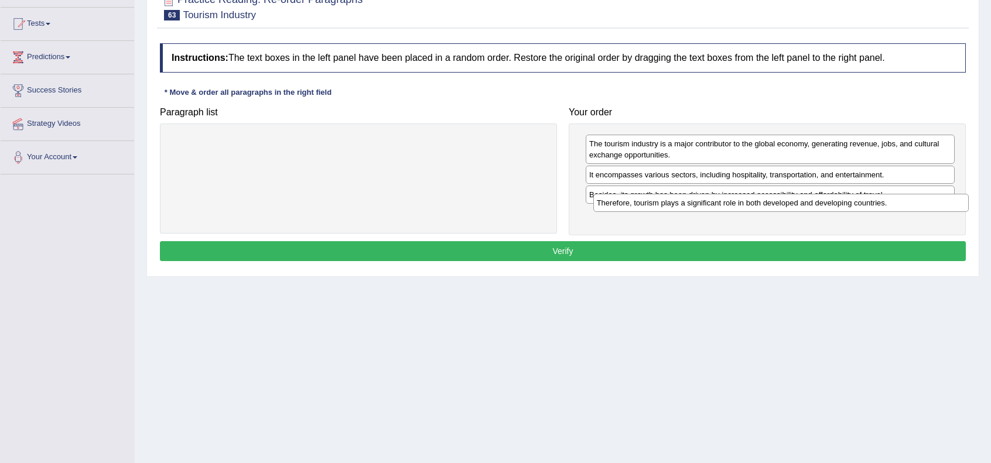
drag, startPoint x: 426, startPoint y: 146, endPoint x: 849, endPoint y: 206, distance: 426.9
click at [849, 206] on div "Therefore, tourism plays a significant role in both developed and developing co…" at bounding box center [780, 203] width 375 height 18
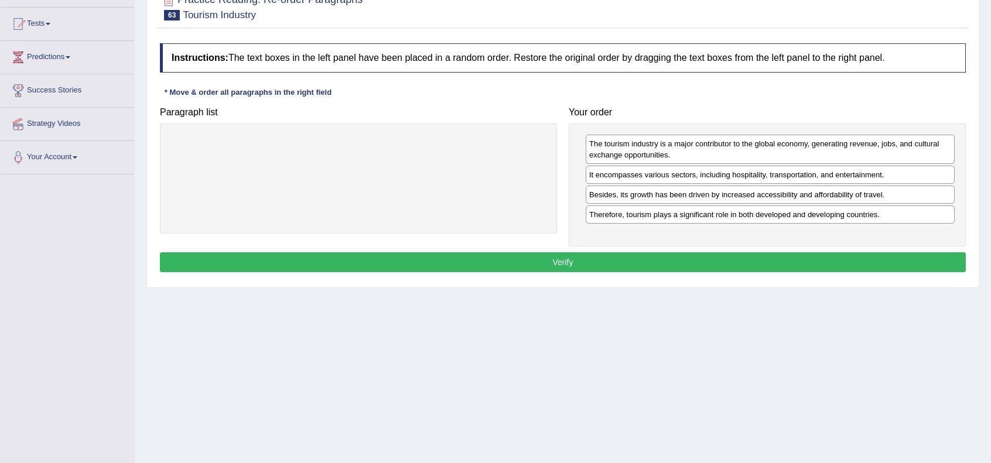
click at [742, 263] on button "Verify" at bounding box center [563, 262] width 806 height 20
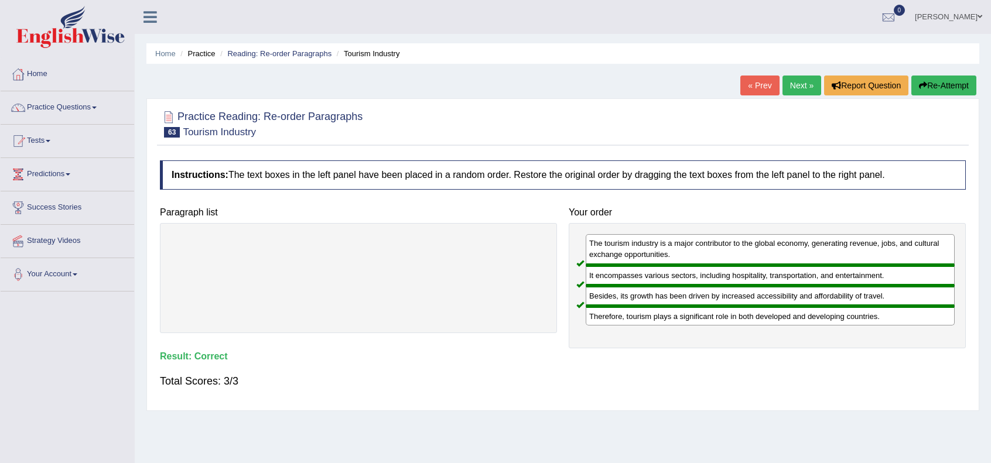
scroll to position [0, 0]
click at [796, 86] on link "Next »" at bounding box center [801, 86] width 39 height 20
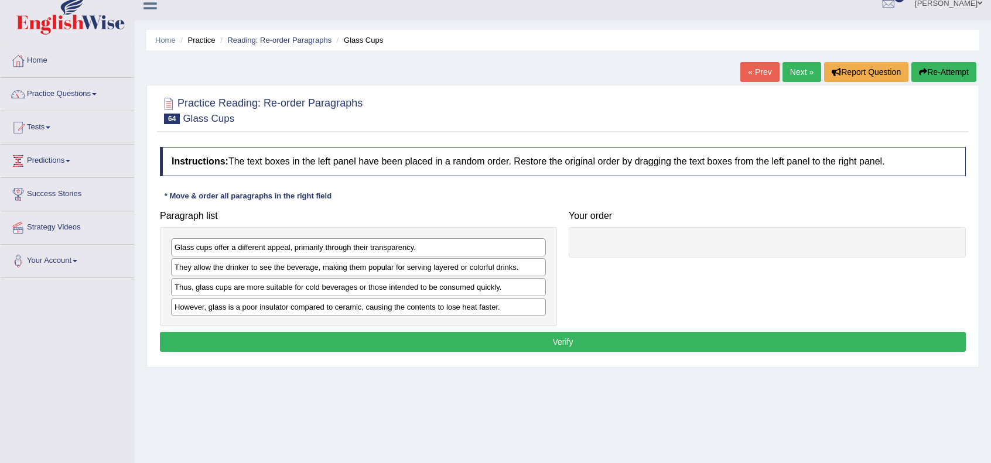
scroll to position [117, 0]
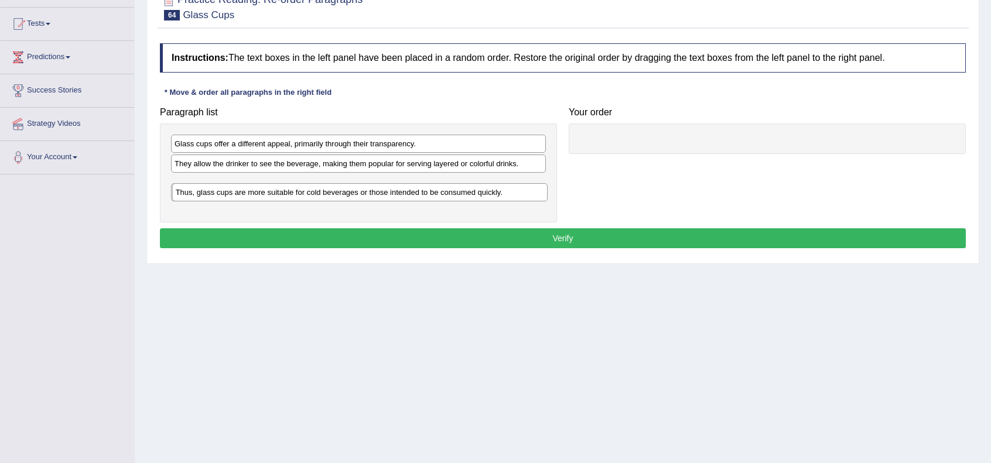
drag, startPoint x: 323, startPoint y: 180, endPoint x: 323, endPoint y: 196, distance: 15.2
click at [323, 196] on div "Thus, glass cups are more suitable for cold beverages or those intended to be c…" at bounding box center [359, 192] width 375 height 18
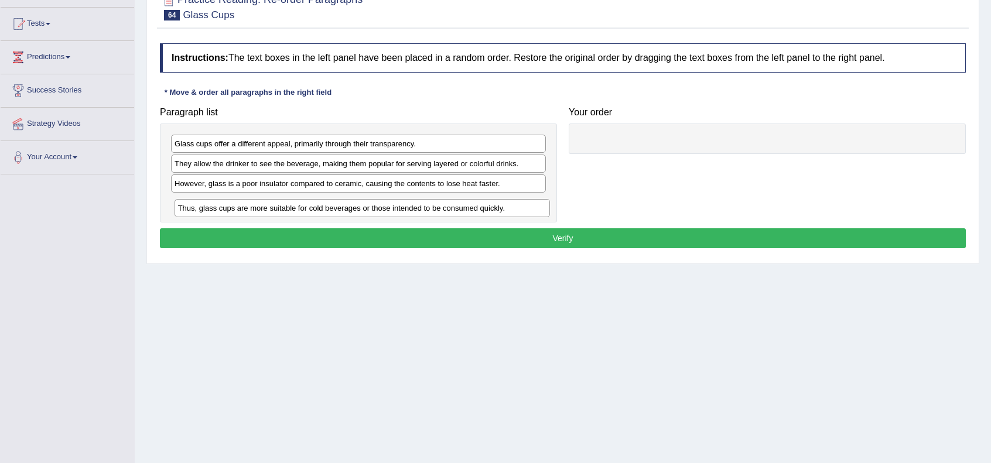
drag, startPoint x: 322, startPoint y: 193, endPoint x: 324, endPoint y: 210, distance: 17.1
click at [324, 210] on div "Thus, glass cups are more suitable for cold beverages or those intended to be c…" at bounding box center [361, 208] width 375 height 18
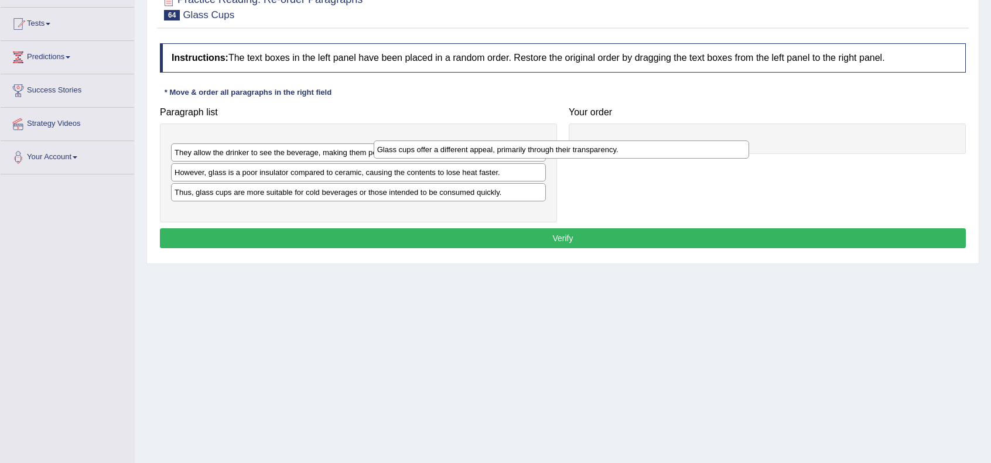
drag, startPoint x: 308, startPoint y: 142, endPoint x: 647, endPoint y: 137, distance: 339.0
click at [647, 141] on div "Glass cups offer a different appeal, primarily through their transparency." at bounding box center [561, 150] width 375 height 18
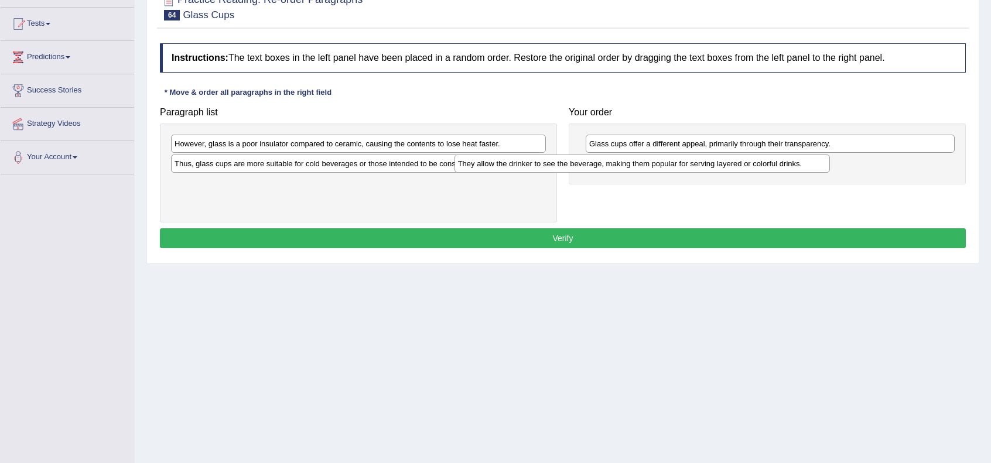
drag, startPoint x: 457, startPoint y: 142, endPoint x: 716, endPoint y: 163, distance: 260.2
click at [716, 163] on div "They allow the drinker to see the beverage, making them popular for serving lay…" at bounding box center [641, 164] width 375 height 18
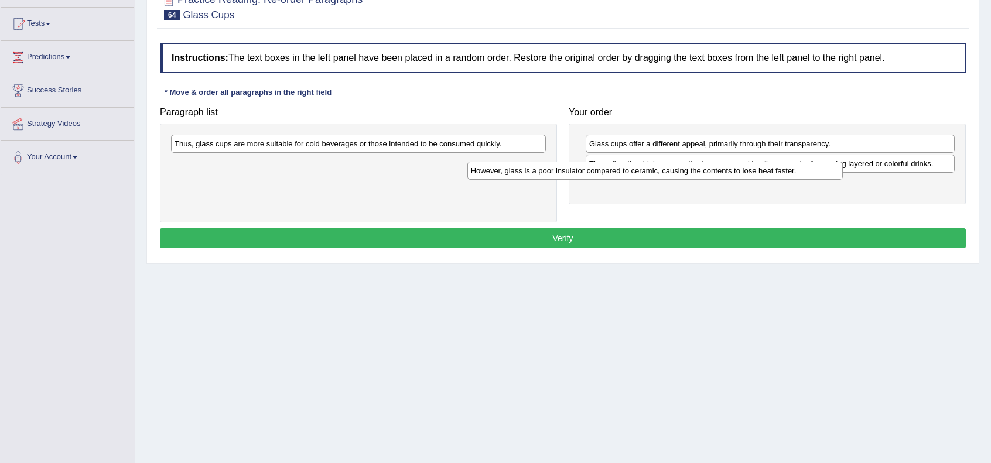
drag, startPoint x: 506, startPoint y: 142, endPoint x: 802, endPoint y: 170, distance: 297.5
click at [802, 170] on div "However, glass is a poor insulator compared to ceramic, causing the contents to…" at bounding box center [654, 171] width 375 height 18
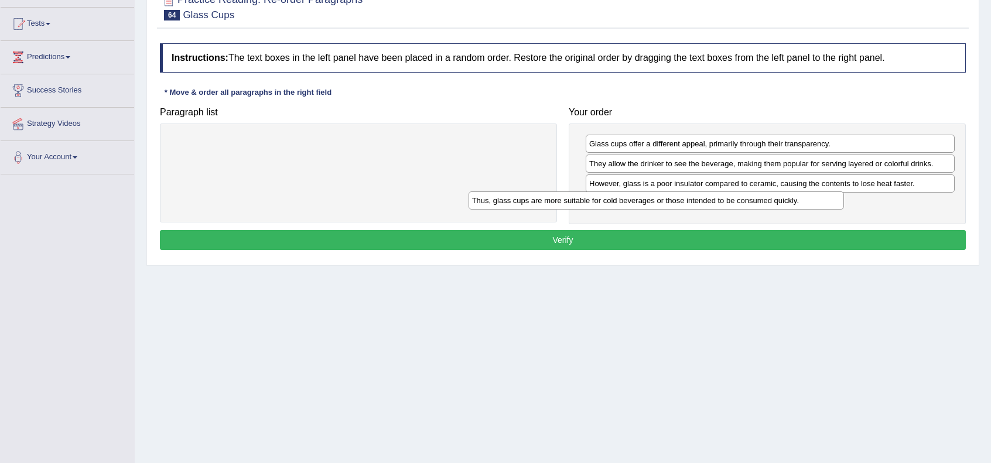
drag, startPoint x: 516, startPoint y: 143, endPoint x: 815, endPoint y: 200, distance: 303.9
click at [815, 200] on div "Thus, glass cups are more suitable for cold beverages or those intended to be c…" at bounding box center [655, 200] width 375 height 18
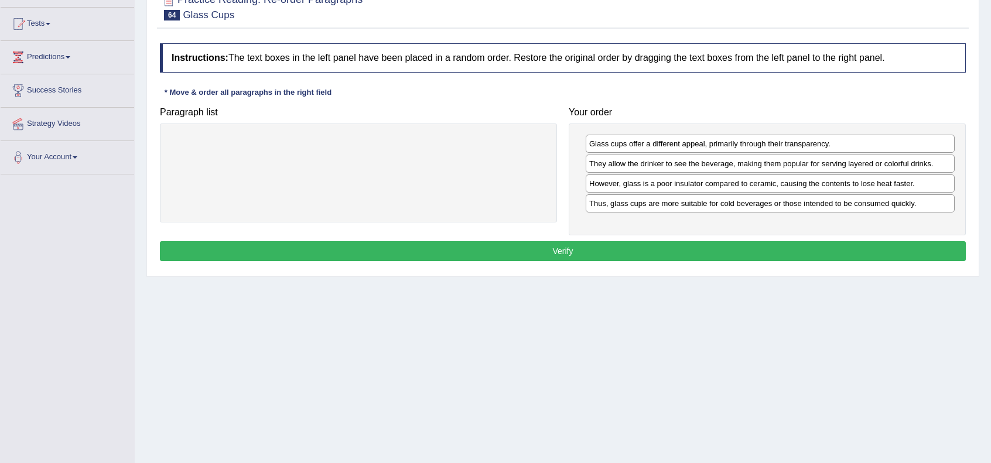
click at [693, 306] on div "Home Practice Reading: Re-order Paragraphs Glass Cups « Prev Next » Report Ques…" at bounding box center [563, 175] width 856 height 585
click at [665, 247] on button "Verify" at bounding box center [563, 251] width 806 height 20
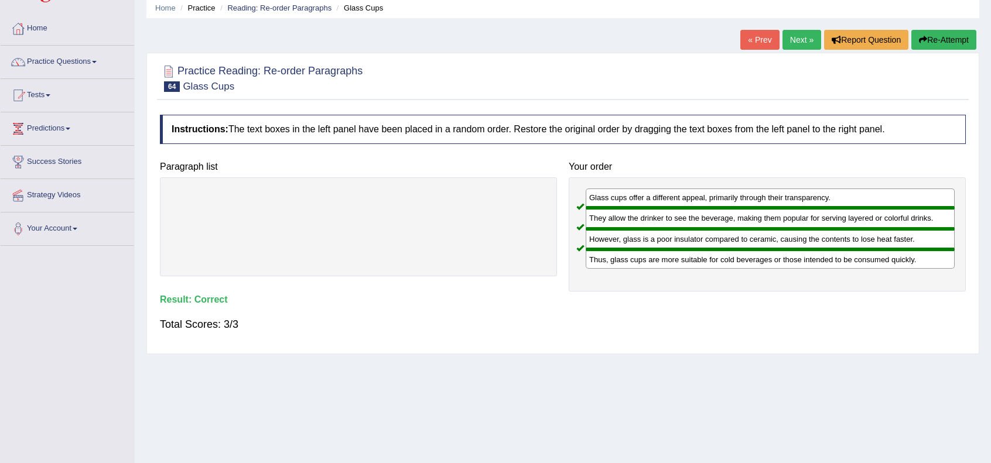
scroll to position [0, 0]
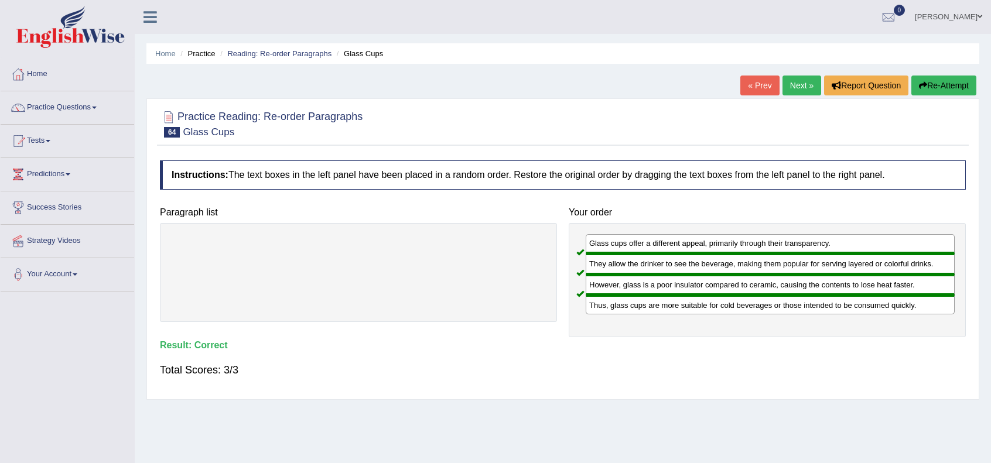
click at [794, 87] on link "Next »" at bounding box center [801, 86] width 39 height 20
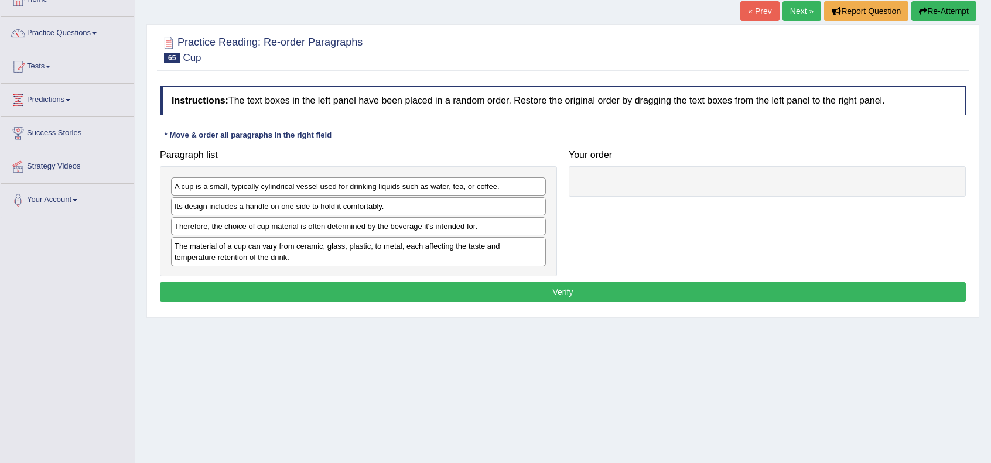
scroll to position [117, 0]
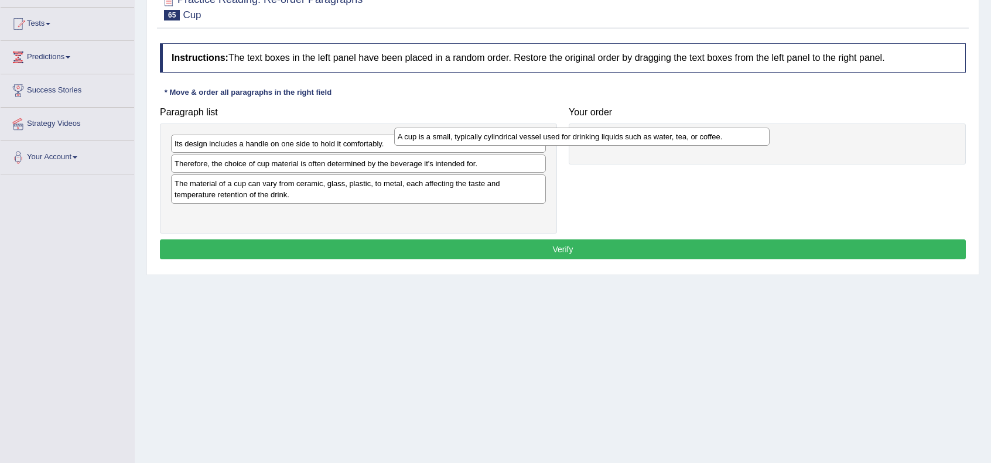
drag, startPoint x: 335, startPoint y: 143, endPoint x: 648, endPoint y: 135, distance: 312.7
click at [648, 135] on div "A cup is a small, typically cylindrical vessel used for drinking liquids such a…" at bounding box center [581, 137] width 375 height 18
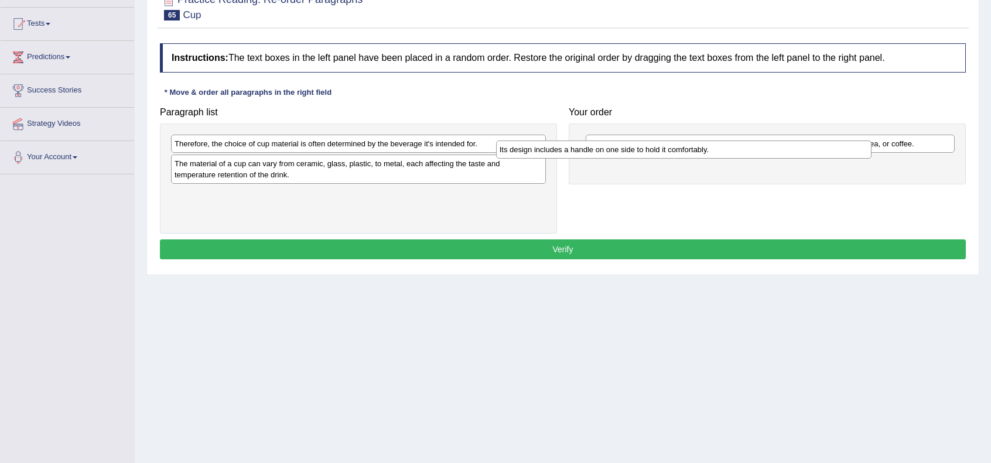
drag, startPoint x: 404, startPoint y: 146, endPoint x: 734, endPoint y: 153, distance: 330.3
click at [734, 153] on div "Its design includes a handle on one side to hold it comfortably." at bounding box center [683, 150] width 375 height 18
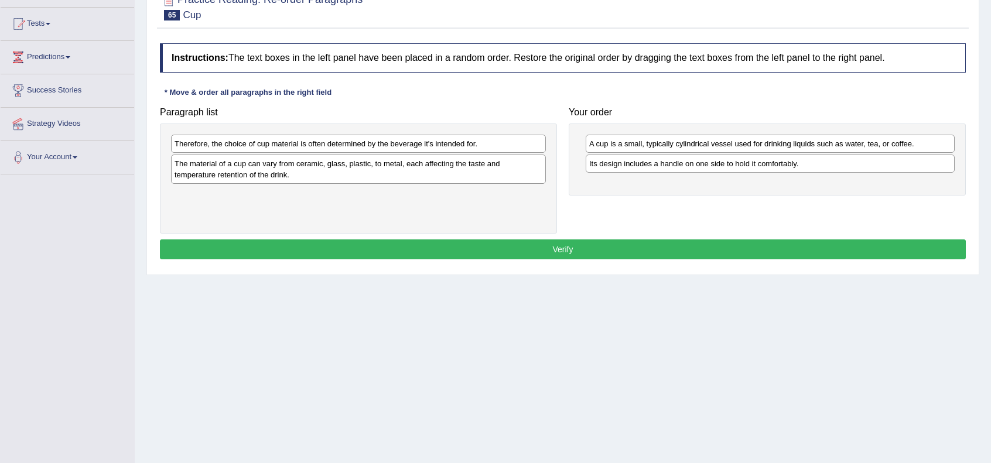
click at [698, 317] on div "Home Practice Reading: Re-order Paragraphs Cup « Prev Next » Report Question Re…" at bounding box center [563, 175] width 856 height 585
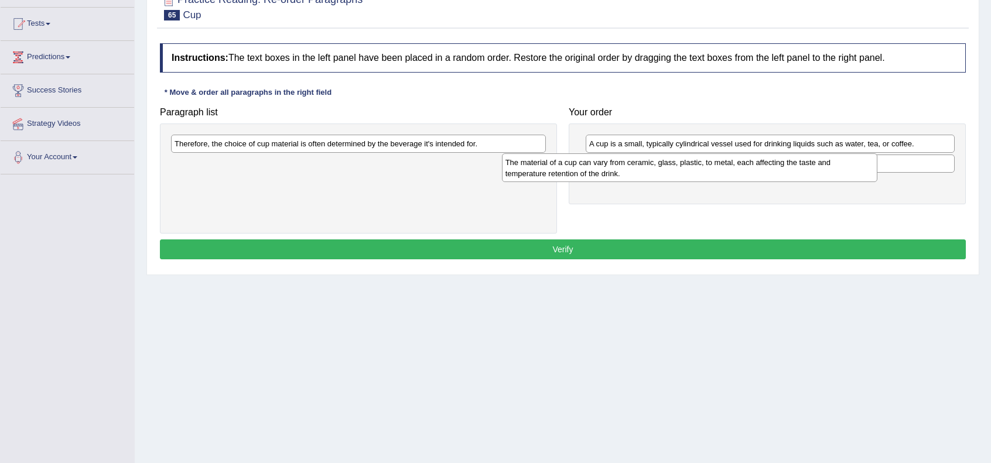
drag, startPoint x: 424, startPoint y: 165, endPoint x: 756, endPoint y: 165, distance: 332.0
click at [755, 164] on div "The material of a cup can vary from ceramic, glass, plastic, to metal, each aff…" at bounding box center [689, 167] width 375 height 29
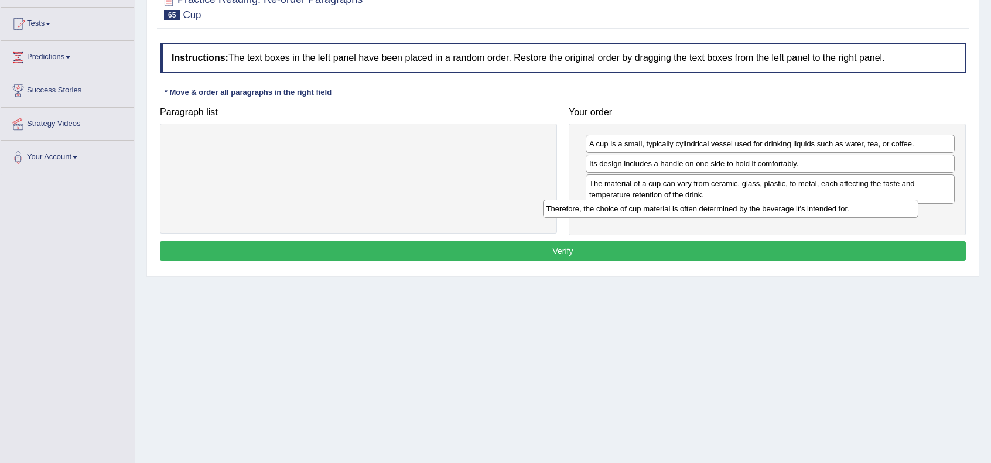
drag, startPoint x: 506, startPoint y: 143, endPoint x: 883, endPoint y: 207, distance: 381.7
click at [883, 207] on div "Therefore, the choice of cup material is often determined by the beverage it's …" at bounding box center [730, 209] width 375 height 18
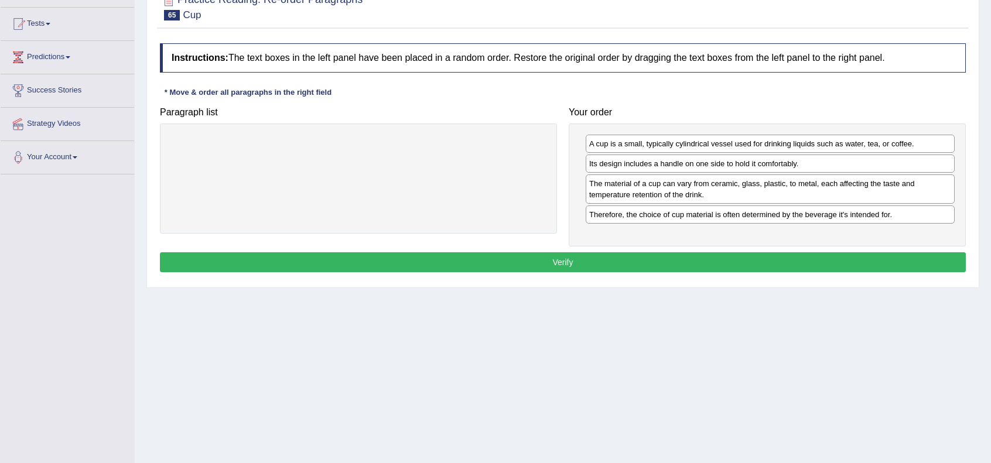
click at [844, 258] on button "Verify" at bounding box center [563, 262] width 806 height 20
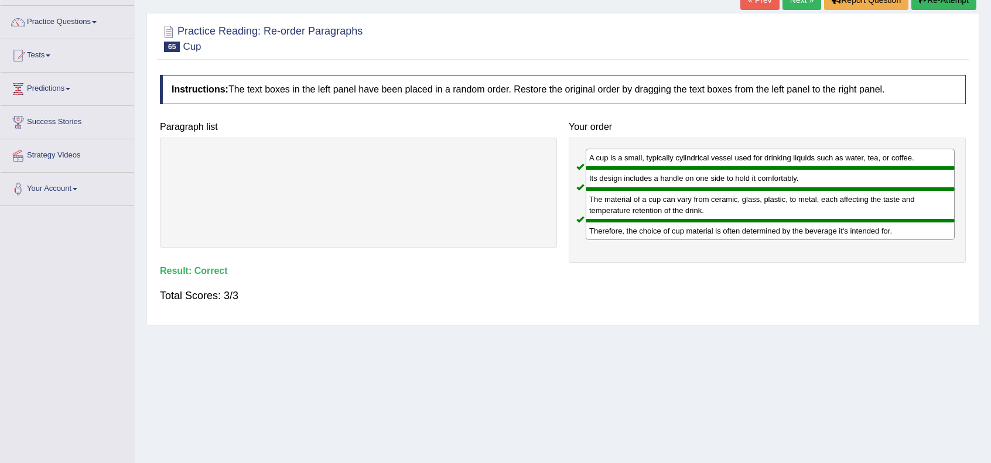
scroll to position [0, 0]
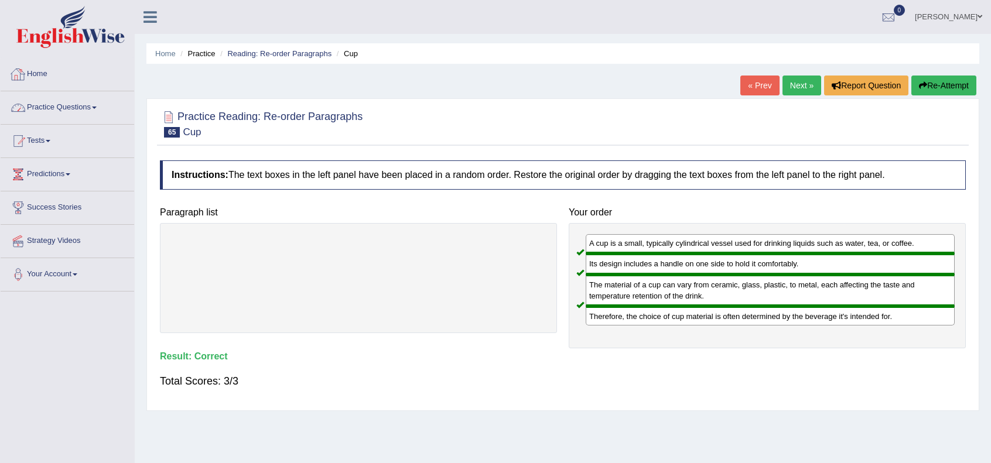
click at [48, 78] on link "Home" at bounding box center [67, 72] width 133 height 29
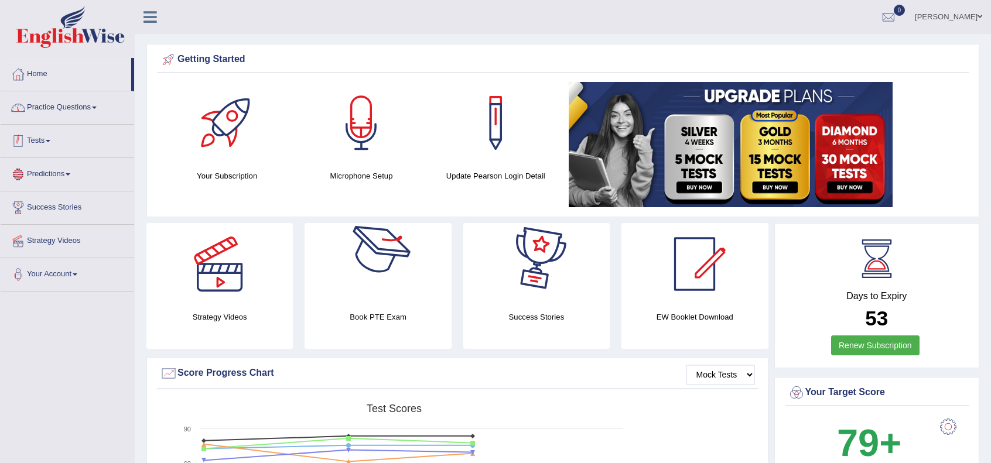
click at [58, 107] on link "Practice Questions" at bounding box center [67, 105] width 133 height 29
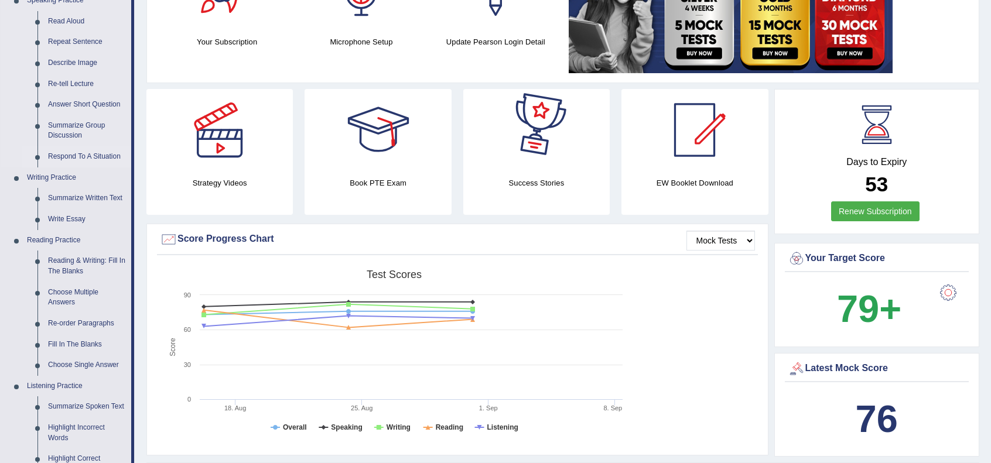
scroll to position [195, 0]
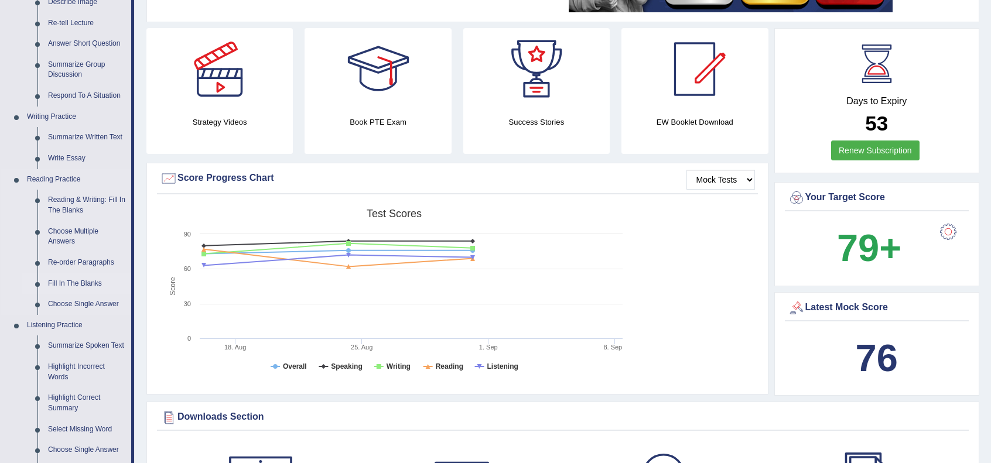
click at [76, 280] on link "Fill In The Blanks" at bounding box center [87, 283] width 88 height 21
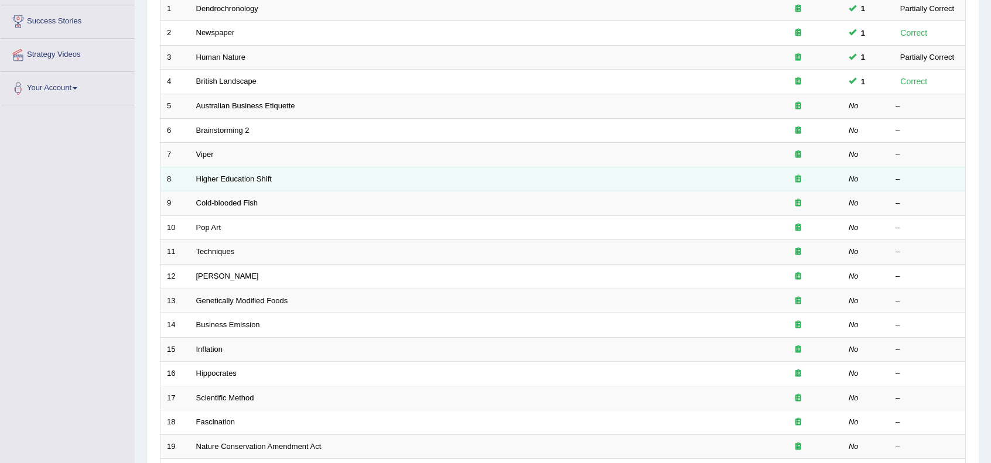
scroll to position [306, 0]
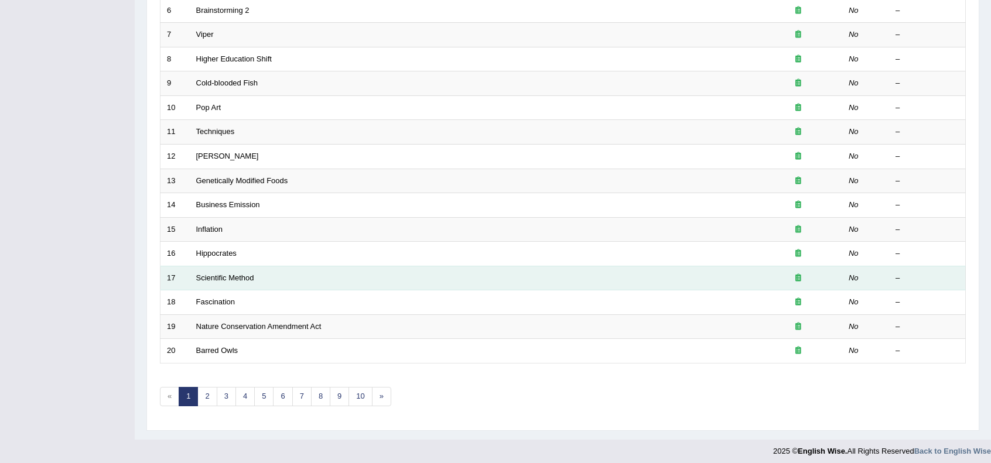
click at [246, 279] on td "Scientific Method" at bounding box center [472, 278] width 564 height 25
click at [241, 275] on link "Scientific Method" at bounding box center [225, 277] width 58 height 9
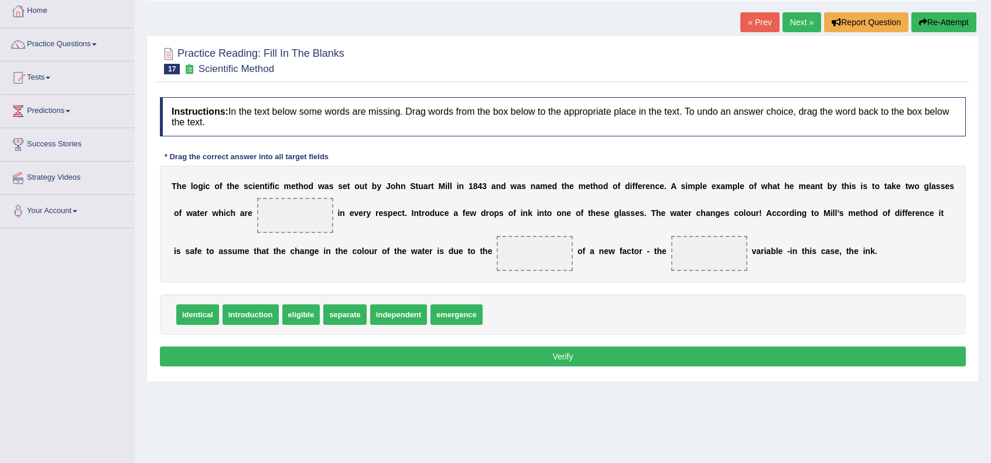
scroll to position [78, 0]
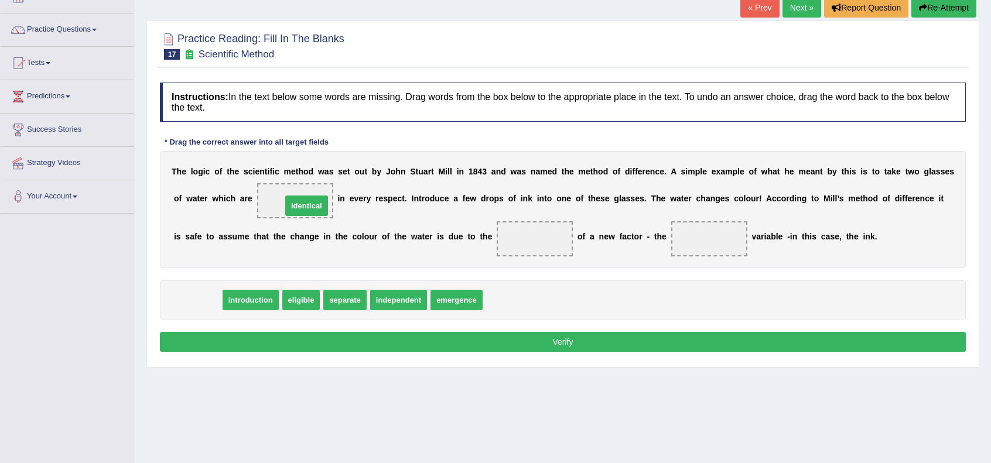
drag, startPoint x: 189, startPoint y: 299, endPoint x: 310, endPoint y: 241, distance: 134.3
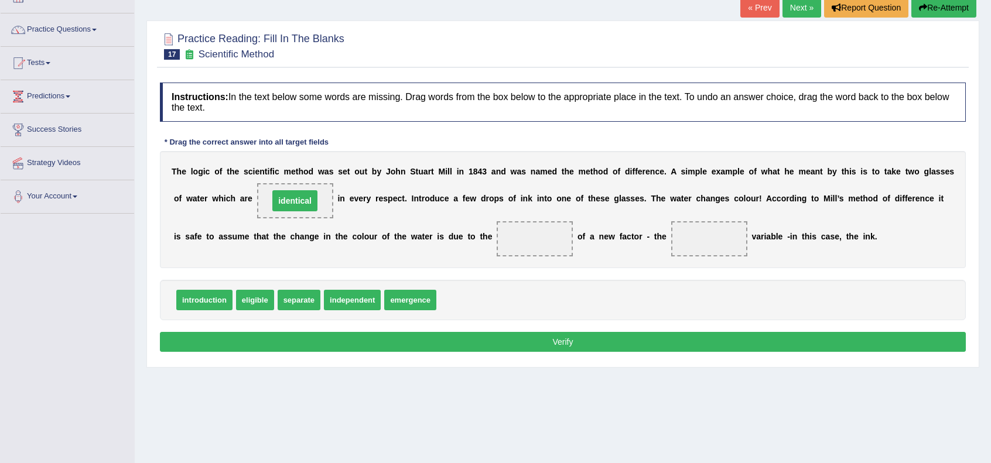
click at [356, 356] on div "Instructions: In the text below some words are missing. Drag words from the box…" at bounding box center [562, 219] width 811 height 285
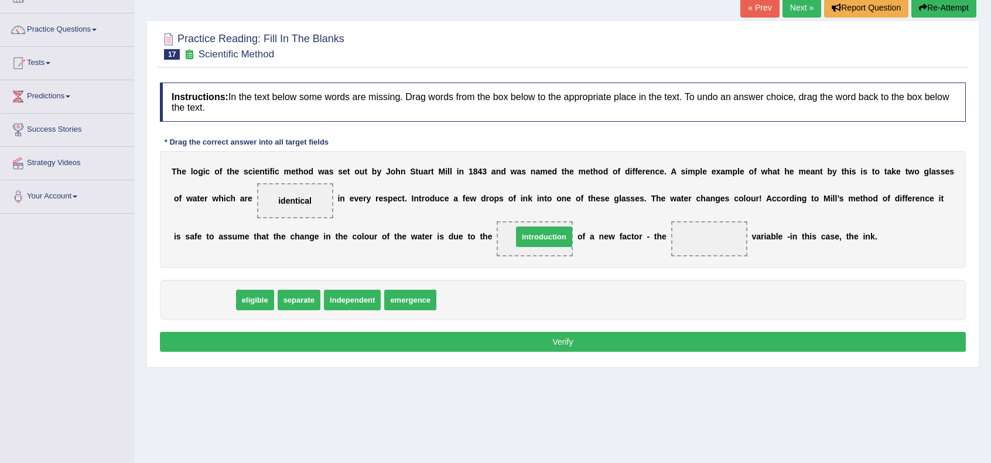
drag, startPoint x: 213, startPoint y: 298, endPoint x: 548, endPoint y: 235, distance: 341.4
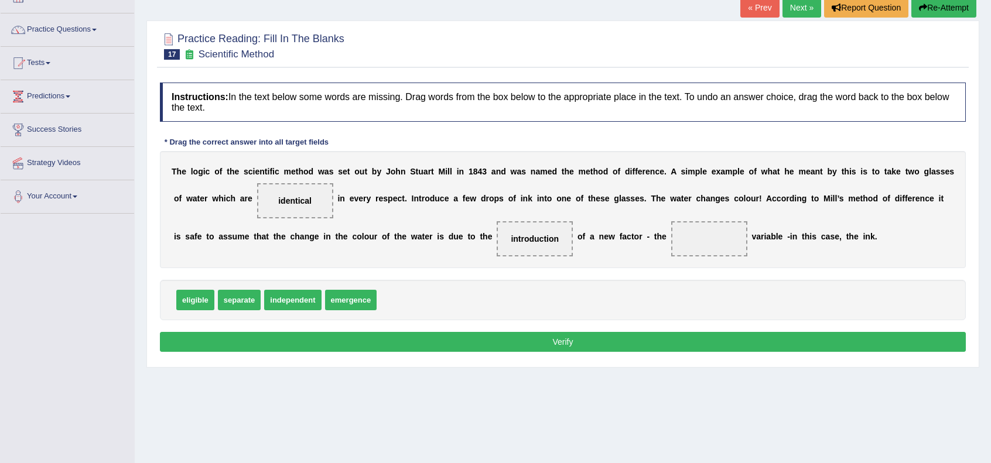
click at [569, 362] on div "Practice Reading: Fill In The Blanks 17 Scientific Method Instructions: In the …" at bounding box center [562, 193] width 833 height 347
drag, startPoint x: 286, startPoint y: 298, endPoint x: 686, endPoint y: 239, distance: 404.1
click at [677, 372] on div "Home Practice Reading: Fill In The Blanks Scientific Method « Prev Next » Repor…" at bounding box center [563, 214] width 856 height 585
click at [669, 335] on button "Verify" at bounding box center [563, 342] width 806 height 20
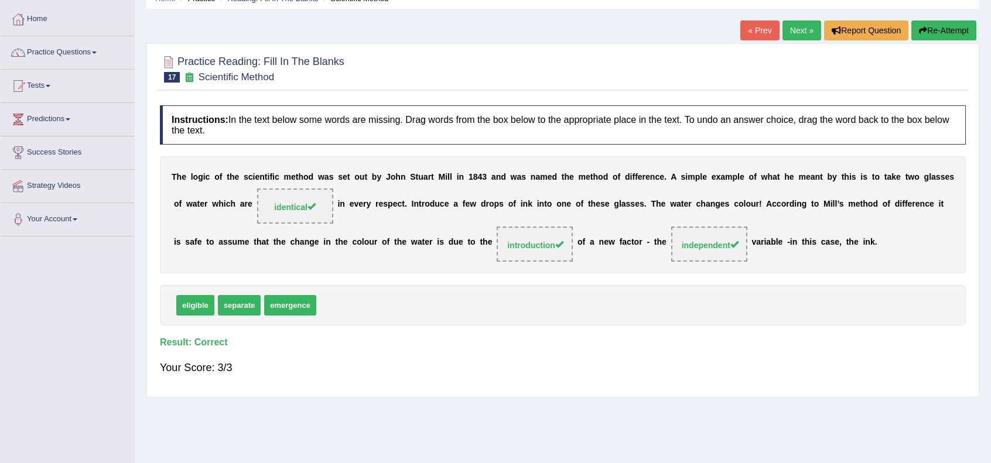
scroll to position [0, 0]
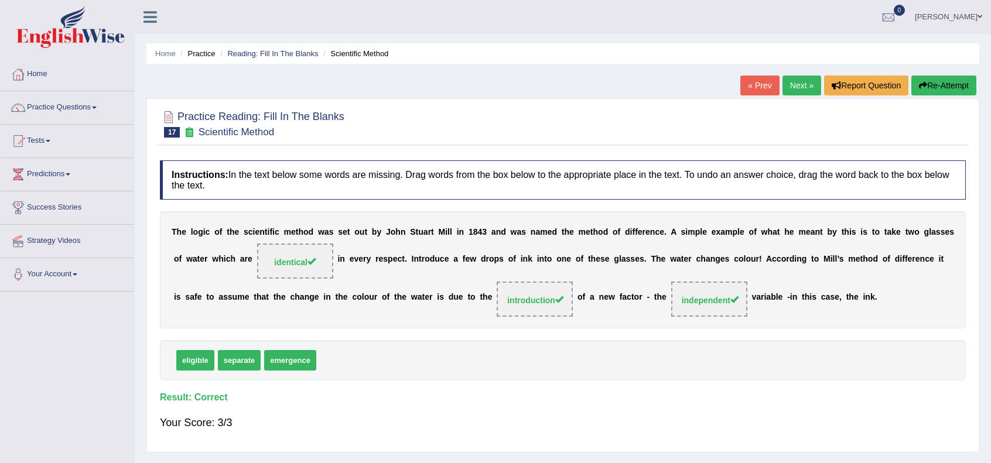
click at [793, 86] on link "Next »" at bounding box center [801, 86] width 39 height 20
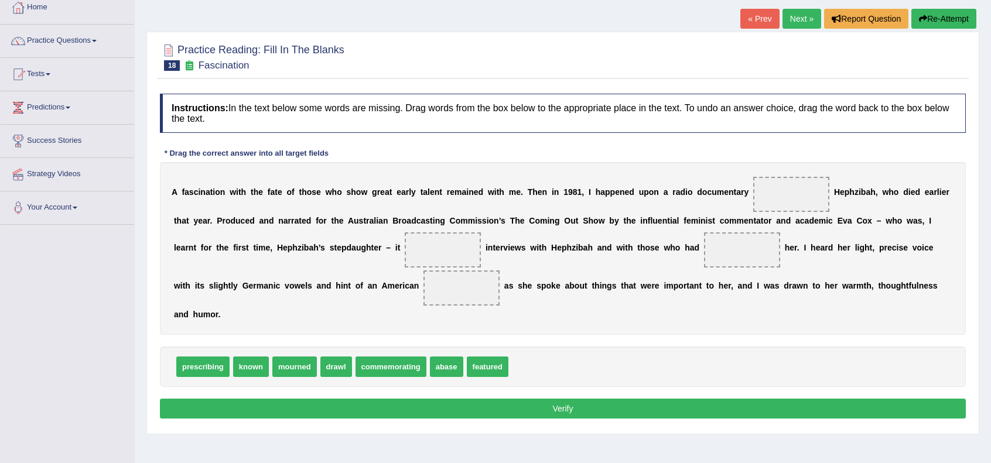
scroll to position [78, 0]
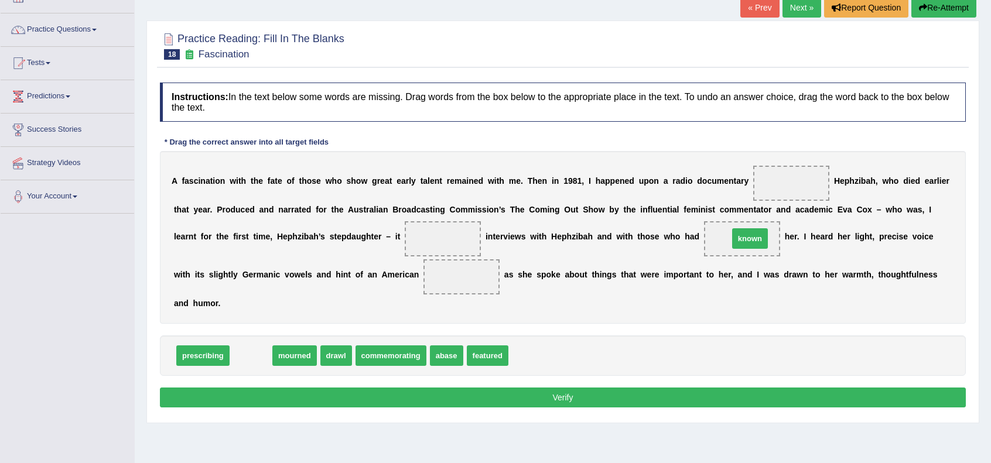
drag, startPoint x: 248, startPoint y: 349, endPoint x: 741, endPoint y: 230, distance: 507.1
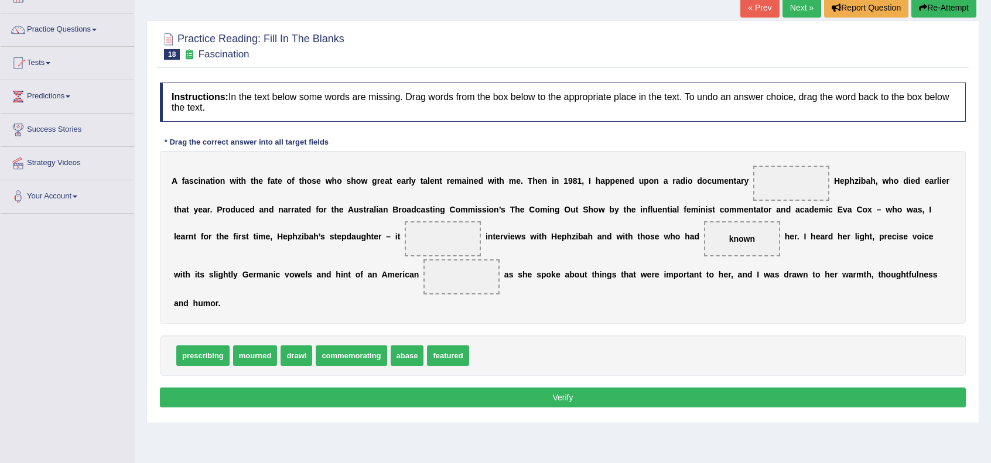
click at [741, 354] on div "prescribing mourned drawl commemorating abase featured" at bounding box center [563, 355] width 806 height 40
drag, startPoint x: 454, startPoint y: 355, endPoint x: 502, endPoint y: 291, distance: 79.9
click at [605, 303] on div "A f a s c i n a t i o n w i t h t h e f a t e o f t h o s e w h o s h o w g r e…" at bounding box center [563, 237] width 806 height 173
drag, startPoint x: 409, startPoint y: 354, endPoint x: 431, endPoint y: 273, distance: 84.2
click at [453, 322] on div "A f a s c i n a t i o n w i t h t h e f a t e o f t h o s e w h o s h o w g r e…" at bounding box center [563, 237] width 806 height 173
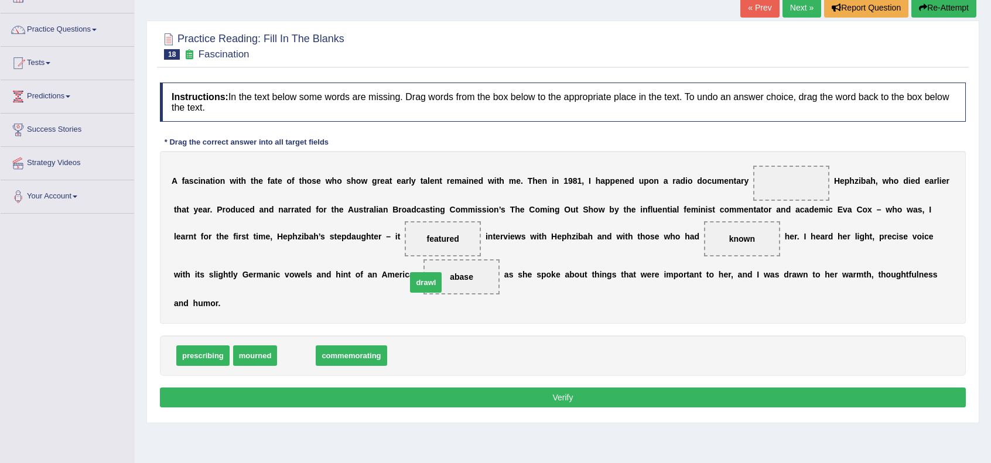
drag, startPoint x: 300, startPoint y: 354, endPoint x: 437, endPoint y: 279, distance: 156.7
click at [608, 332] on div "Instructions: In the text below some words are missing. Drag words from the box…" at bounding box center [562, 247] width 811 height 340
drag, startPoint x: 313, startPoint y: 352, endPoint x: 782, endPoint y: 185, distance: 497.2
click at [655, 328] on div "Instructions: In the text below some words are missing. Drag words from the box…" at bounding box center [562, 247] width 811 height 340
click at [576, 397] on button "Verify" at bounding box center [563, 398] width 806 height 20
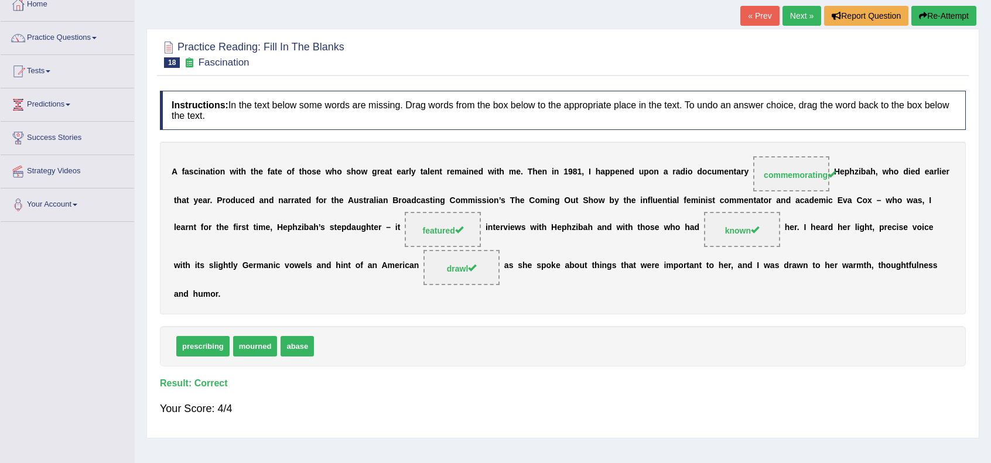
scroll to position [0, 0]
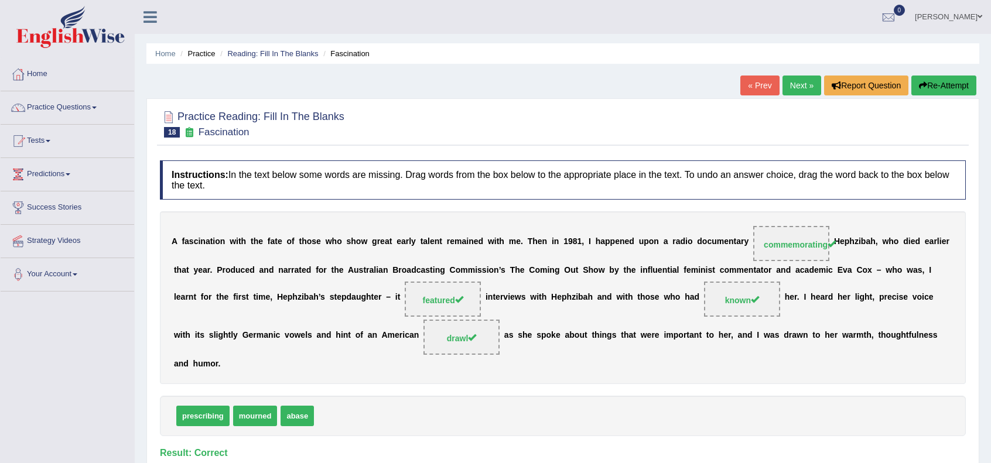
click at [795, 84] on link "Next »" at bounding box center [801, 86] width 39 height 20
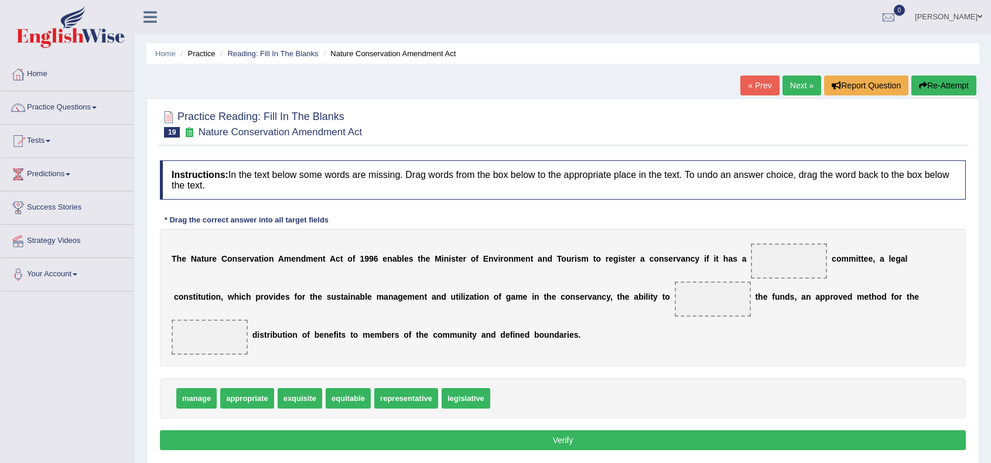
scroll to position [117, 0]
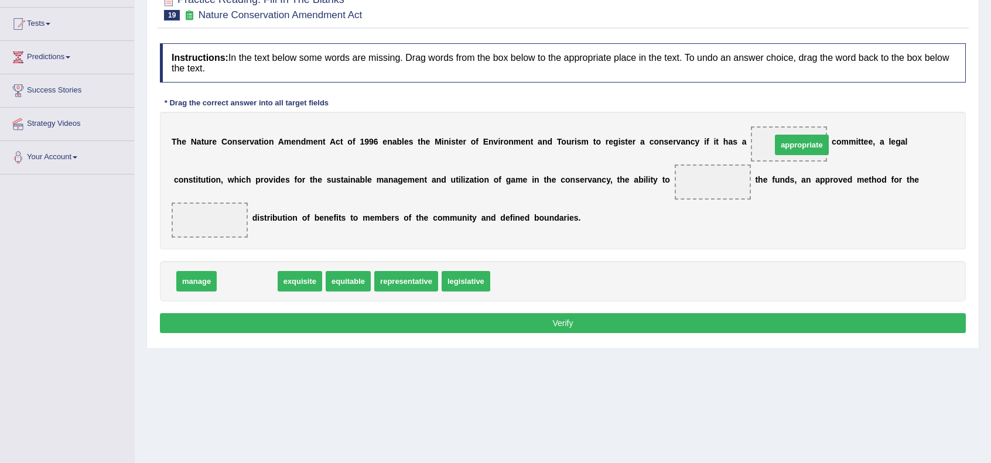
drag, startPoint x: 248, startPoint y: 279, endPoint x: 803, endPoint y: 142, distance: 571.0
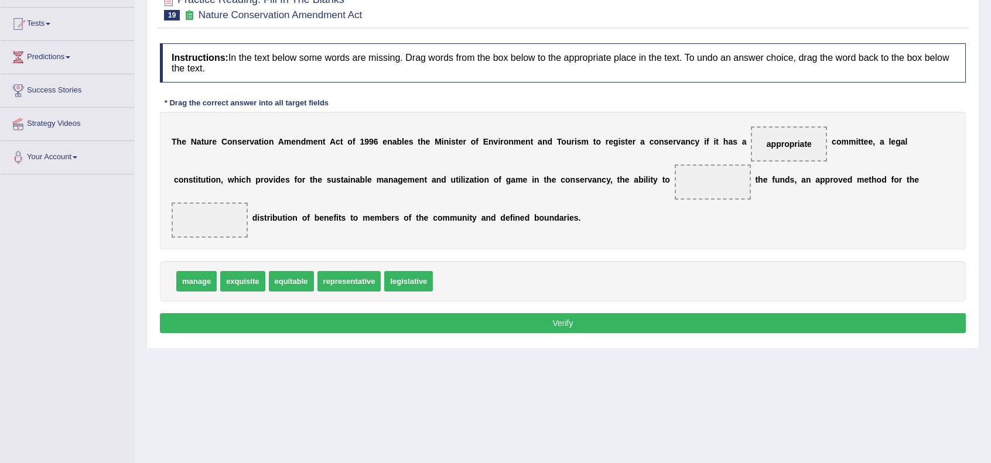
click at [790, 353] on div "Home Practice Reading: Fill In The Blanks Nature Conservation Amendment Act « P…" at bounding box center [563, 175] width 856 height 585
drag, startPoint x: 194, startPoint y: 274, endPoint x: 717, endPoint y: 173, distance: 531.9
click at [706, 370] on div "Home Practice Reading: Fill In The Blanks Nature Conservation Amendment Act « P…" at bounding box center [563, 175] width 856 height 585
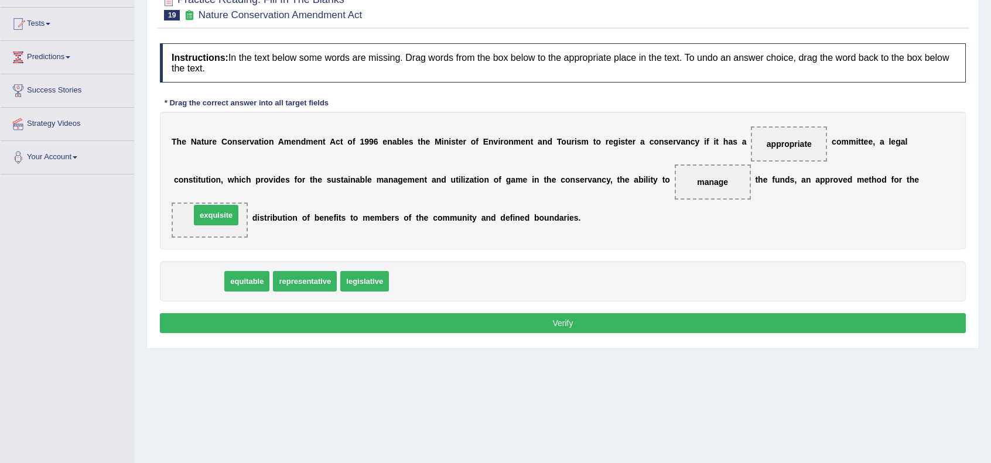
drag, startPoint x: 185, startPoint y: 280, endPoint x: 201, endPoint y: 214, distance: 68.2
click at [336, 362] on div "Home Practice Reading: Fill In The Blanks Nature Conservation Amendment Act « P…" at bounding box center [563, 175] width 856 height 585
drag, startPoint x: 216, startPoint y: 239, endPoint x: 222, endPoint y: 215, distance: 25.3
click at [368, 328] on button "Verify" at bounding box center [563, 323] width 806 height 20
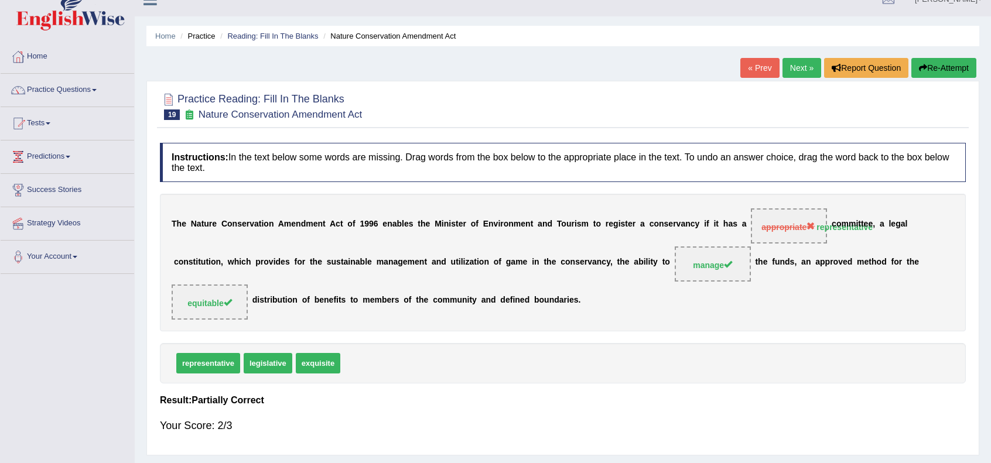
scroll to position [0, 0]
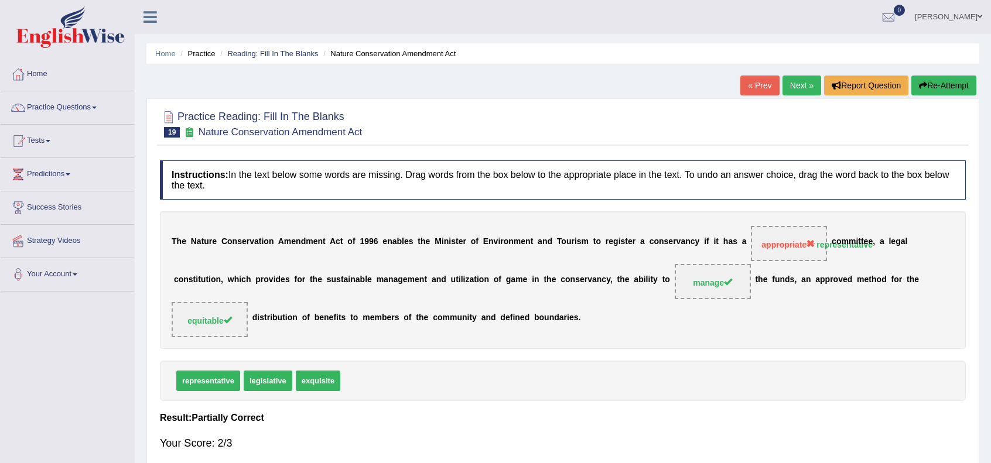
click at [799, 90] on link "Next »" at bounding box center [801, 86] width 39 height 20
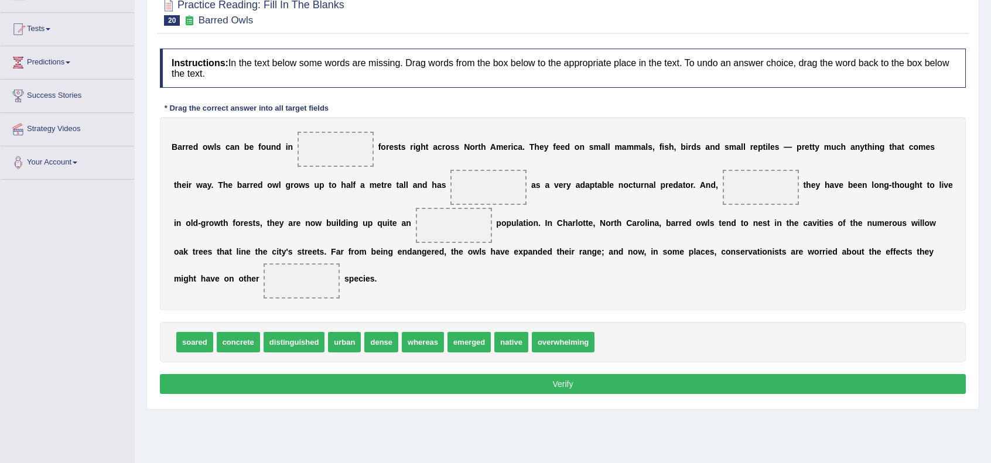
scroll to position [117, 0]
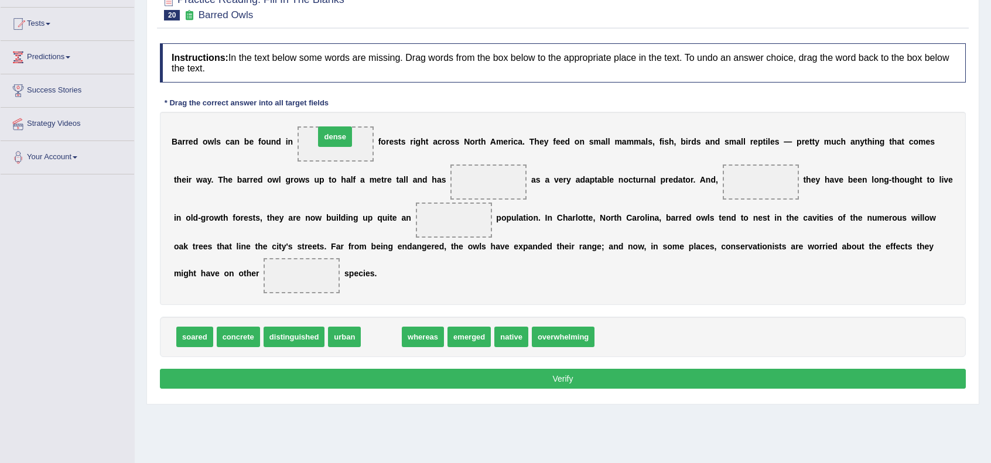
drag, startPoint x: 374, startPoint y: 334, endPoint x: 327, endPoint y: 136, distance: 203.9
click at [695, 307] on div "Instructions: In the text below some words are missing. Drag words from the box…" at bounding box center [562, 217] width 811 height 361
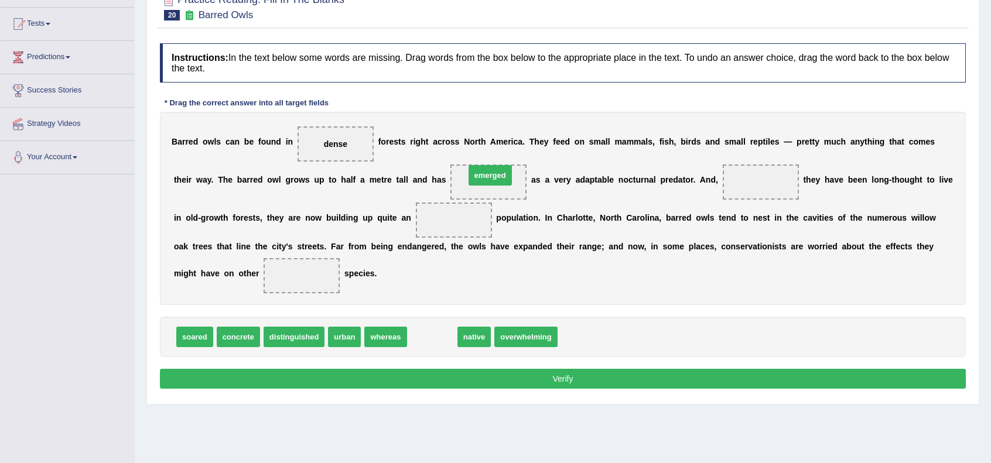
drag, startPoint x: 440, startPoint y: 338, endPoint x: 498, endPoint y: 176, distance: 171.7
click at [648, 327] on div "soared concrete distinguished urban whereas native overwhelming" at bounding box center [563, 337] width 806 height 40
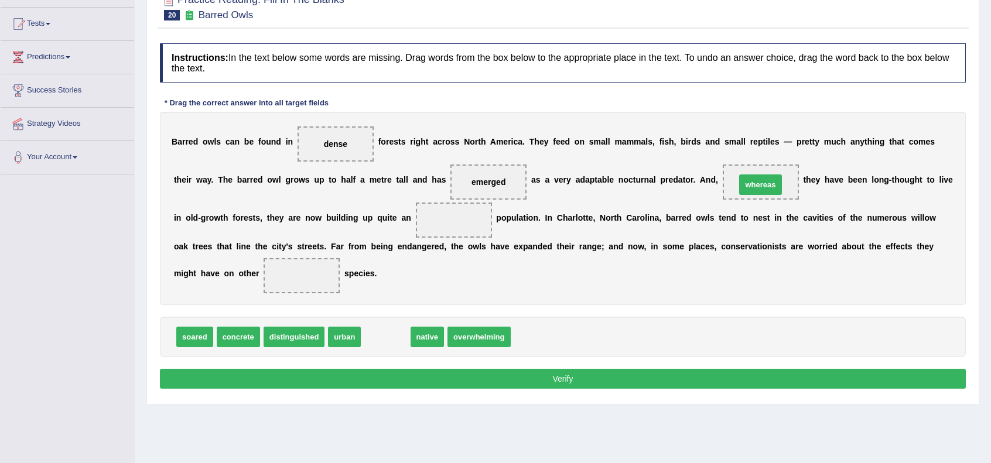
drag, startPoint x: 378, startPoint y: 339, endPoint x: 753, endPoint y: 187, distance: 404.4
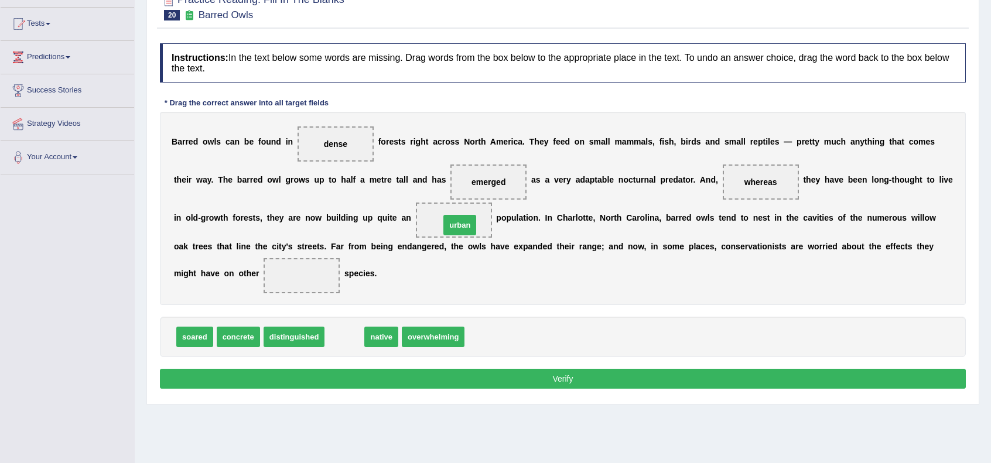
drag, startPoint x: 340, startPoint y: 335, endPoint x: 455, endPoint y: 223, distance: 160.6
click at [544, 304] on div "Instructions: In the text below some words are missing. Drag words from the box…" at bounding box center [562, 217] width 811 height 361
drag, startPoint x: 483, startPoint y: 172, endPoint x: 453, endPoint y: 215, distance: 53.1
click at [453, 215] on div "B a r r e d o w l s c a n b e f o u n d i n dense f o r e s t s r i g h t a c r…" at bounding box center [563, 208] width 806 height 193
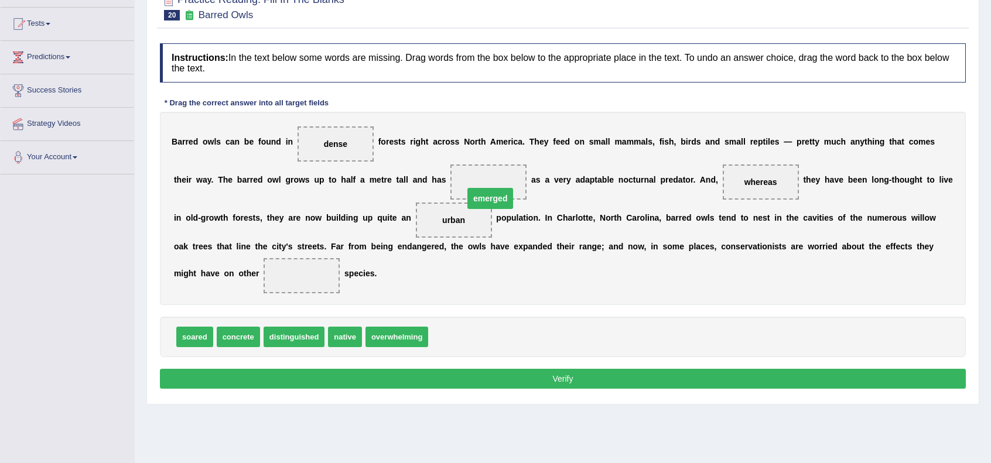
drag, startPoint x: 474, startPoint y: 179, endPoint x: 477, endPoint y: 196, distance: 17.7
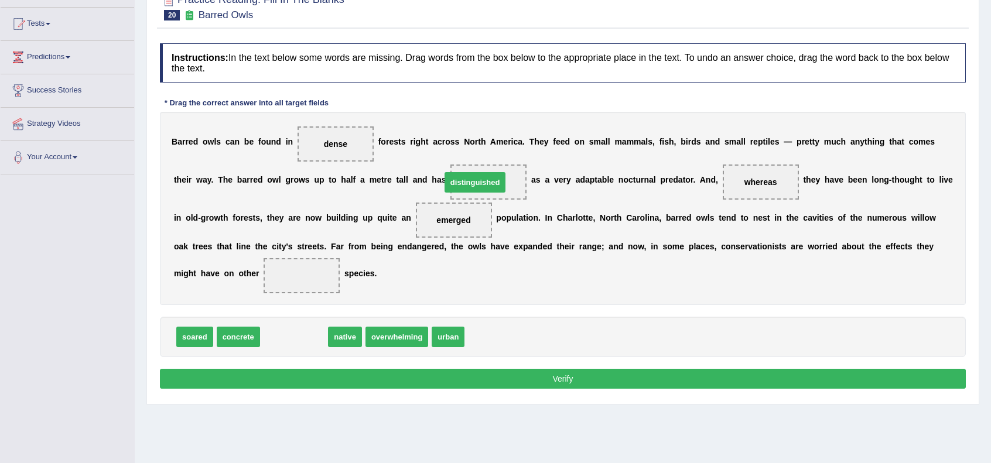
drag, startPoint x: 307, startPoint y: 333, endPoint x: 491, endPoint y: 180, distance: 239.9
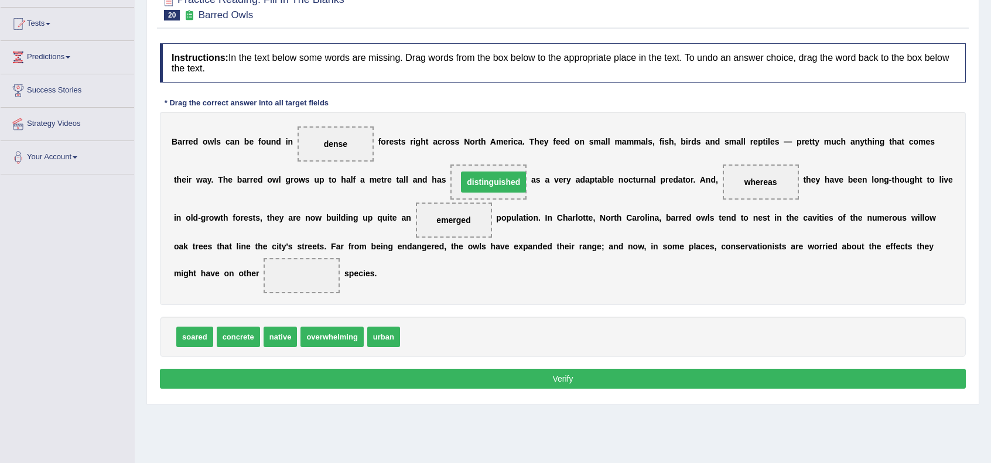
click at [592, 293] on div "B a r r e d o w l s c a n b e f o u n d i n dense f o r e s t s r i g h t a c r…" at bounding box center [563, 208] width 806 height 193
drag, startPoint x: 282, startPoint y: 306, endPoint x: 281, endPoint y: 275, distance: 31.1
click at [519, 276] on div "B a r r e d o w l s c a n b e f o u n d i n dense f o r e s t s r i g h t a c r…" at bounding box center [563, 208] width 806 height 193
click at [581, 374] on button "Verify" at bounding box center [563, 379] width 806 height 20
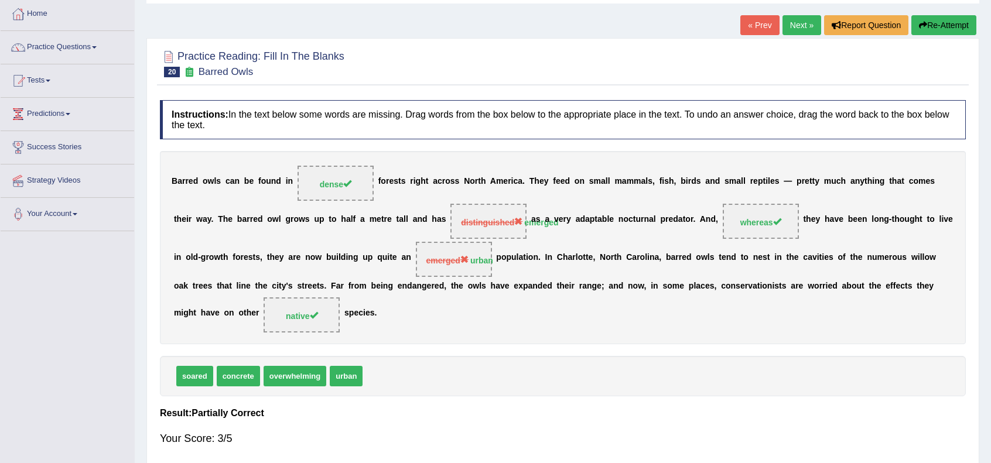
scroll to position [0, 0]
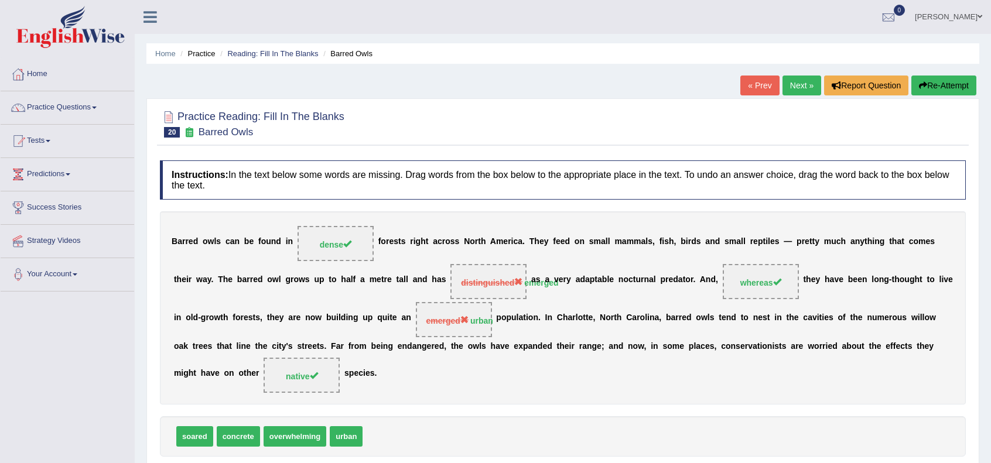
click at [799, 82] on link "Next »" at bounding box center [801, 86] width 39 height 20
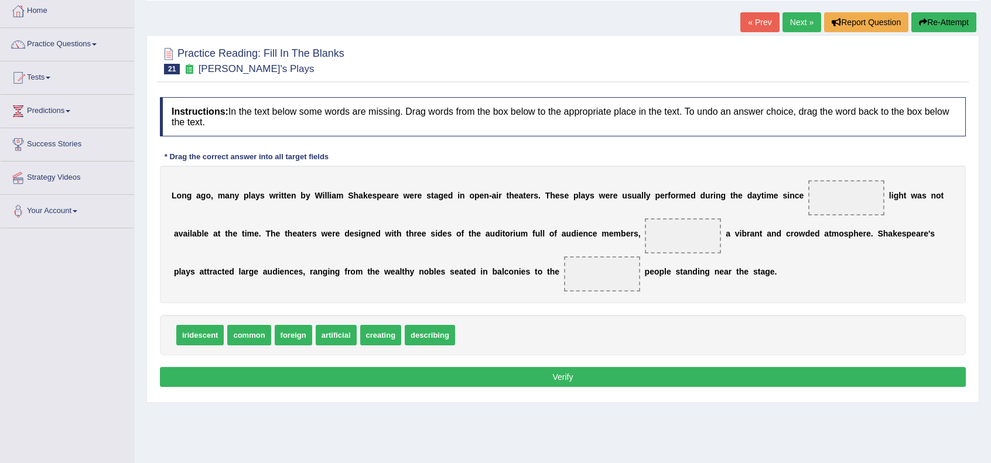
scroll to position [117, 0]
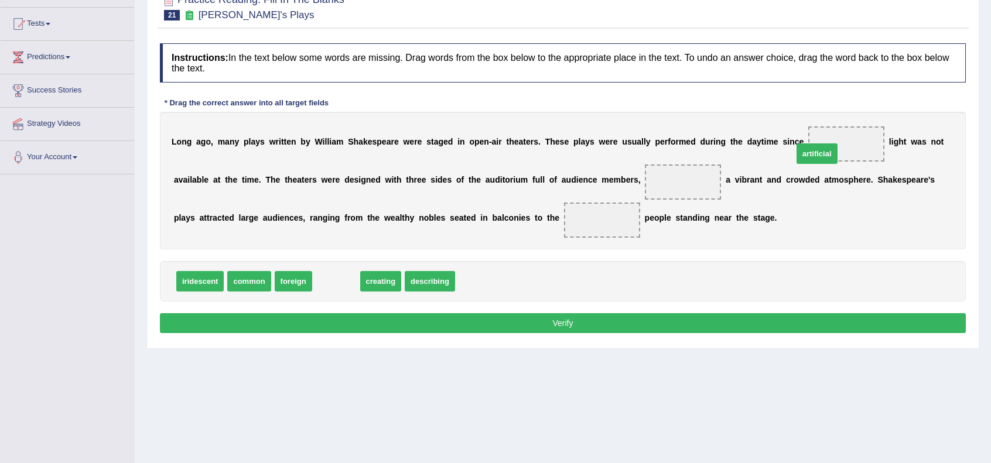
drag, startPoint x: 338, startPoint y: 280, endPoint x: 822, endPoint y: 149, distance: 501.6
click at [765, 278] on div "iridescent common foreign creating describing" at bounding box center [563, 281] width 806 height 40
drag, startPoint x: 337, startPoint y: 278, endPoint x: 668, endPoint y: 181, distance: 344.4
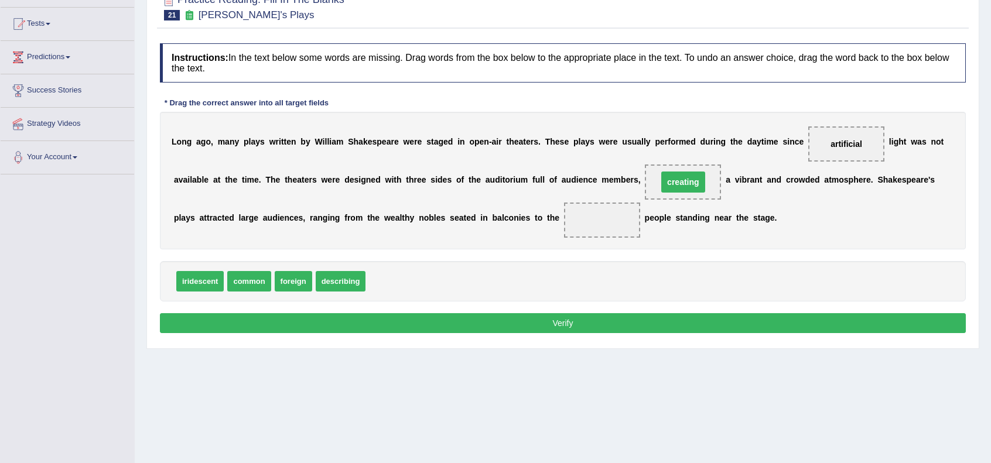
click at [840, 256] on div "Instructions: In the text below some words are missing. Drag words from the box…" at bounding box center [562, 189] width 811 height 305
drag, startPoint x: 293, startPoint y: 273, endPoint x: 614, endPoint y: 218, distance: 324.8
click at [641, 324] on button "Verify" at bounding box center [563, 323] width 806 height 20
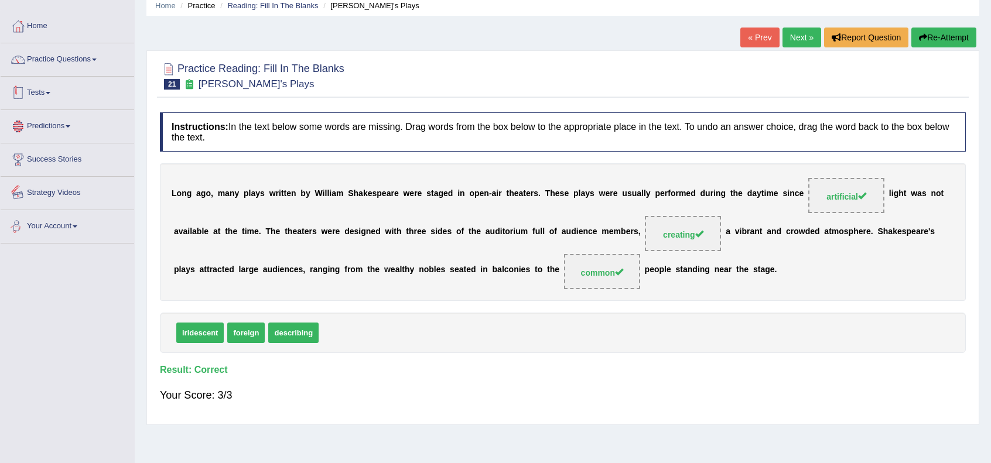
scroll to position [0, 0]
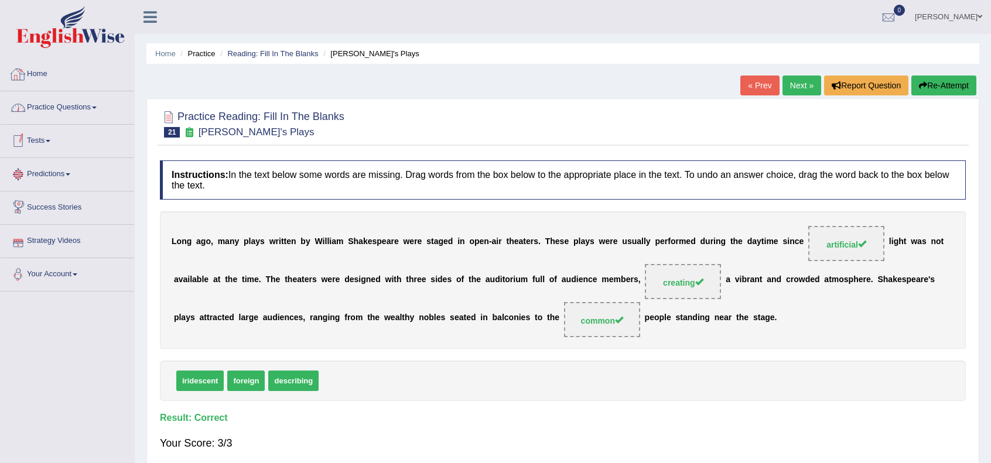
click at [39, 76] on link "Home" at bounding box center [67, 72] width 133 height 29
